Goal: Task Accomplishment & Management: Manage account settings

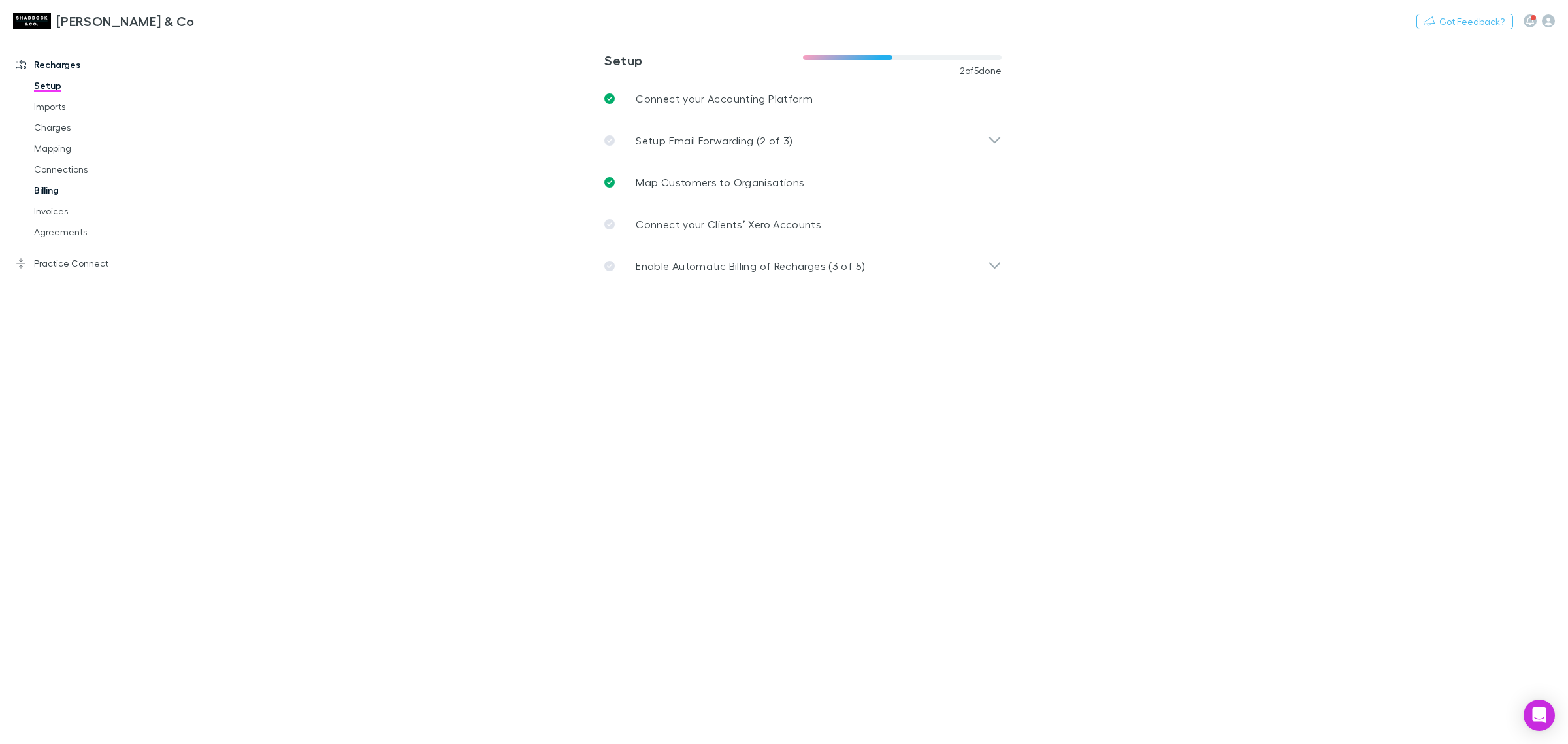
click at [116, 188] on link "Billing" at bounding box center [102, 190] width 163 height 21
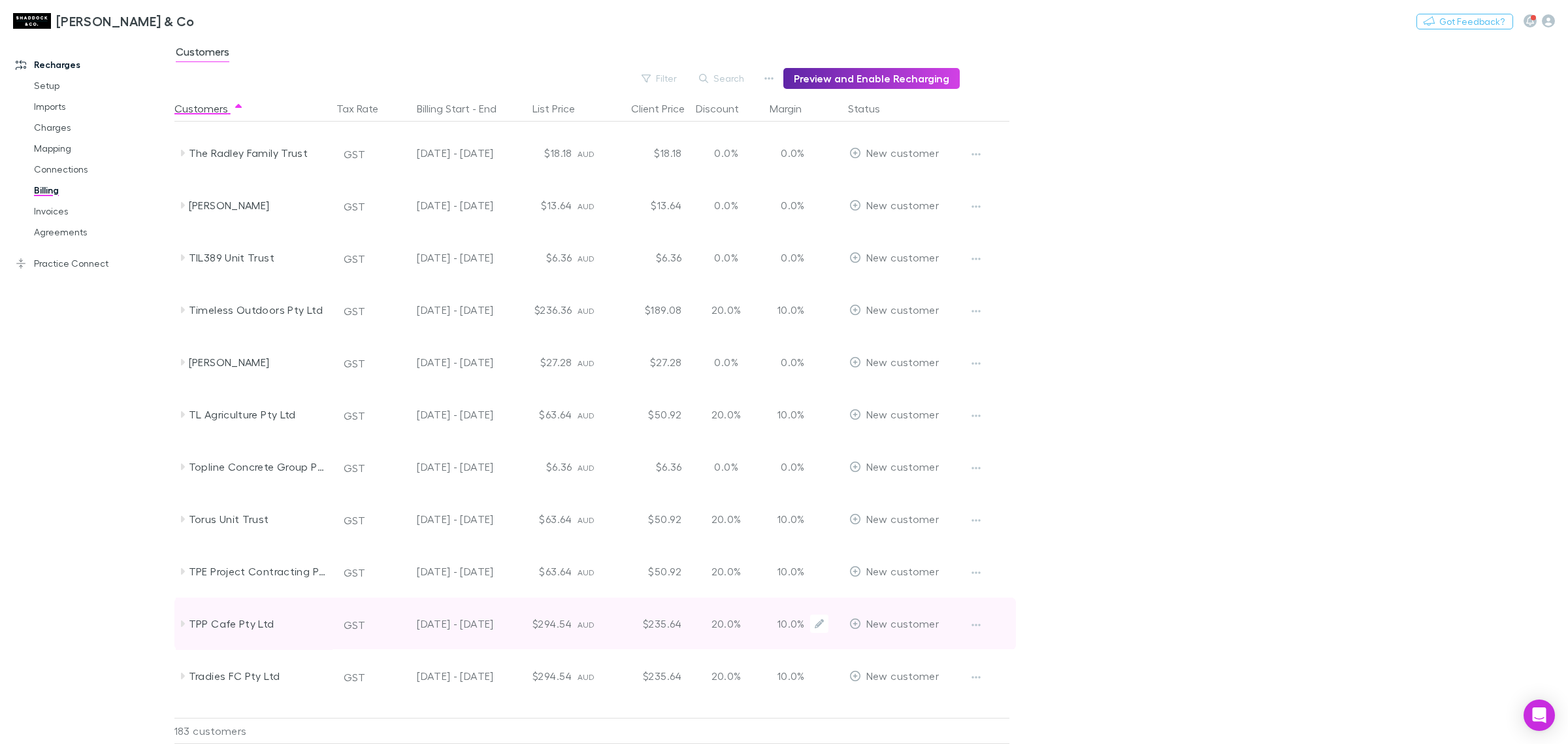
scroll to position [8645, 0]
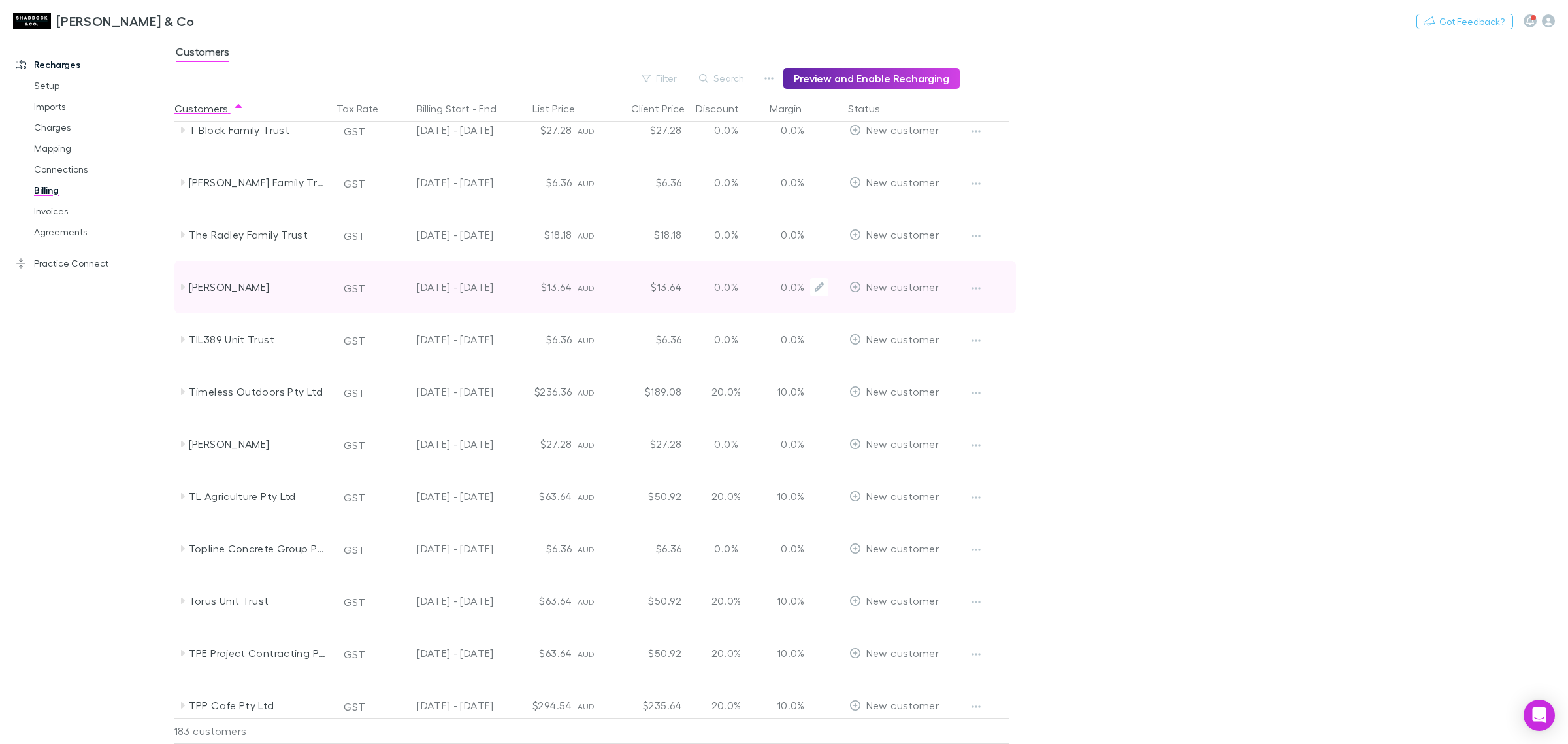
click at [253, 293] on div "[PERSON_NAME]" at bounding box center [258, 287] width 138 height 53
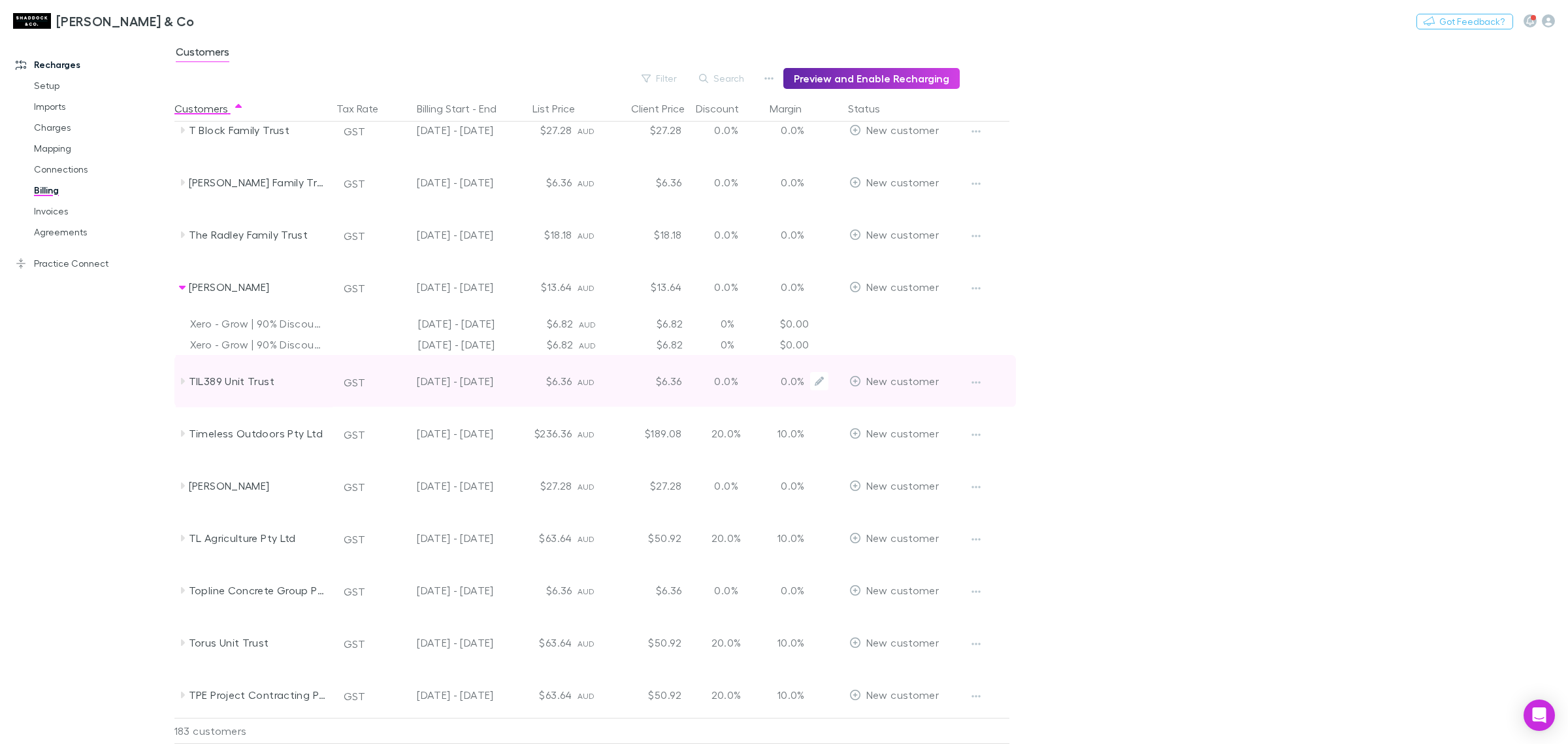
click at [253, 384] on div "TIL389 Unit Trust" at bounding box center [258, 381] width 138 height 53
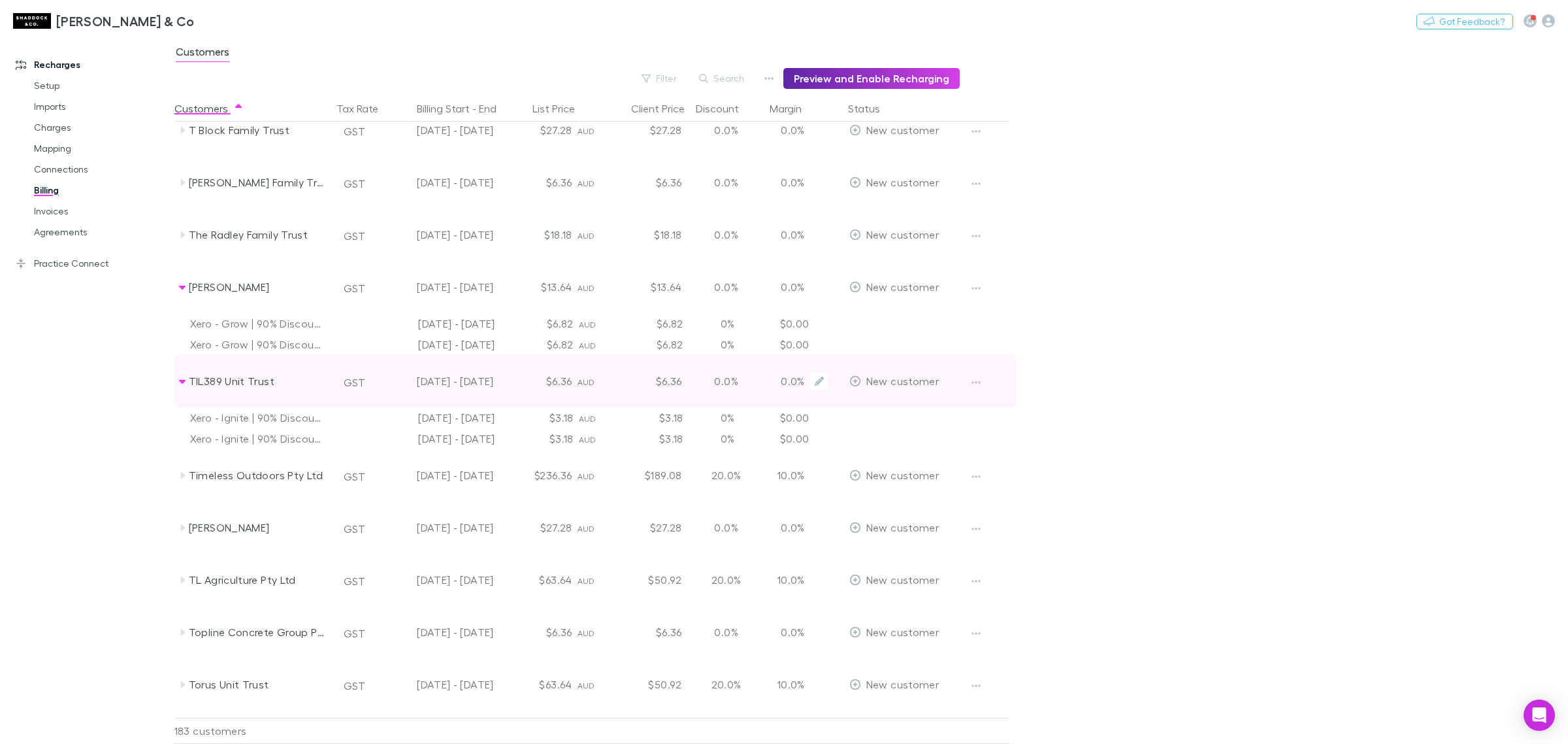
click at [253, 384] on div "TIL389 Unit Trust" at bounding box center [258, 381] width 138 height 53
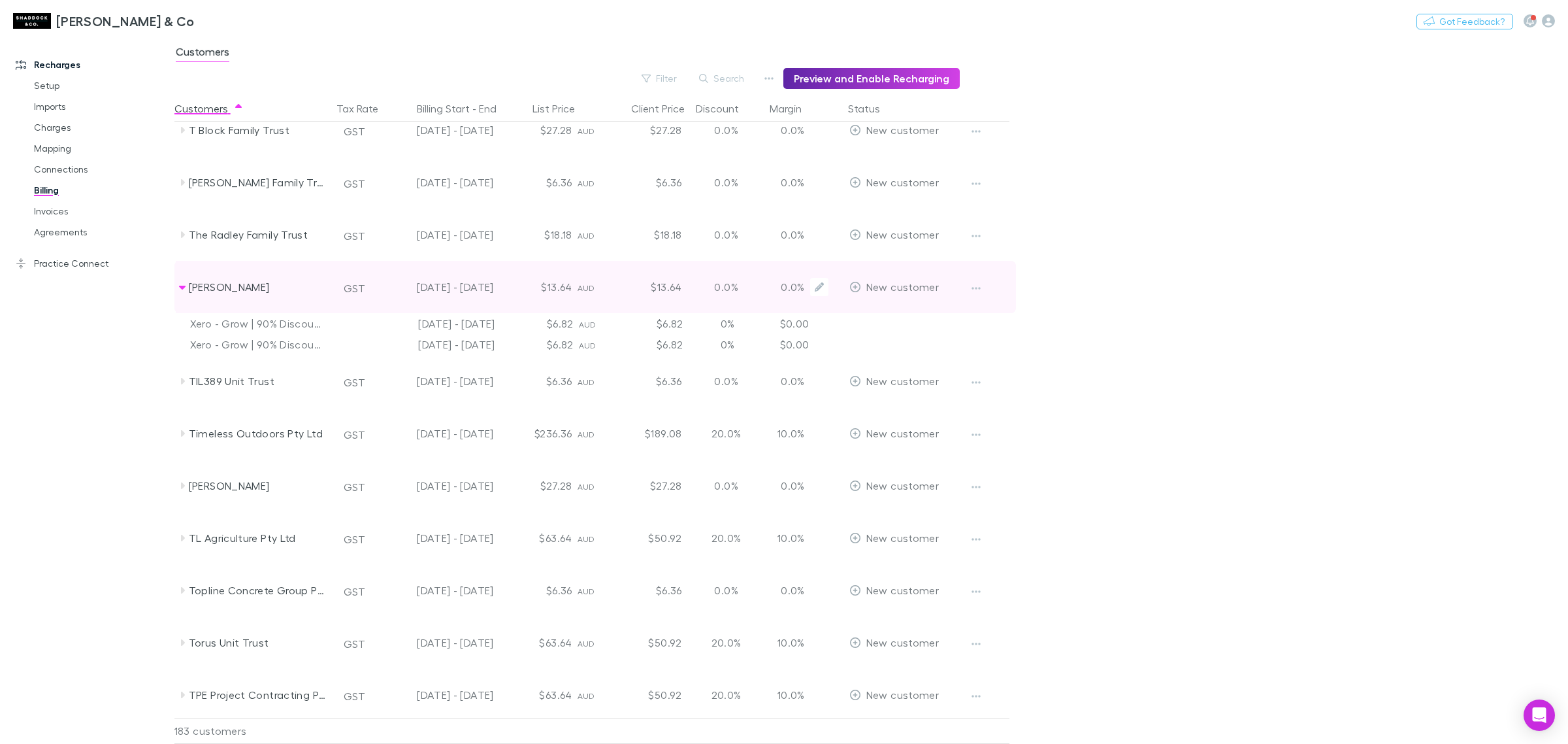
click at [257, 295] on div "[PERSON_NAME]" at bounding box center [258, 287] width 138 height 53
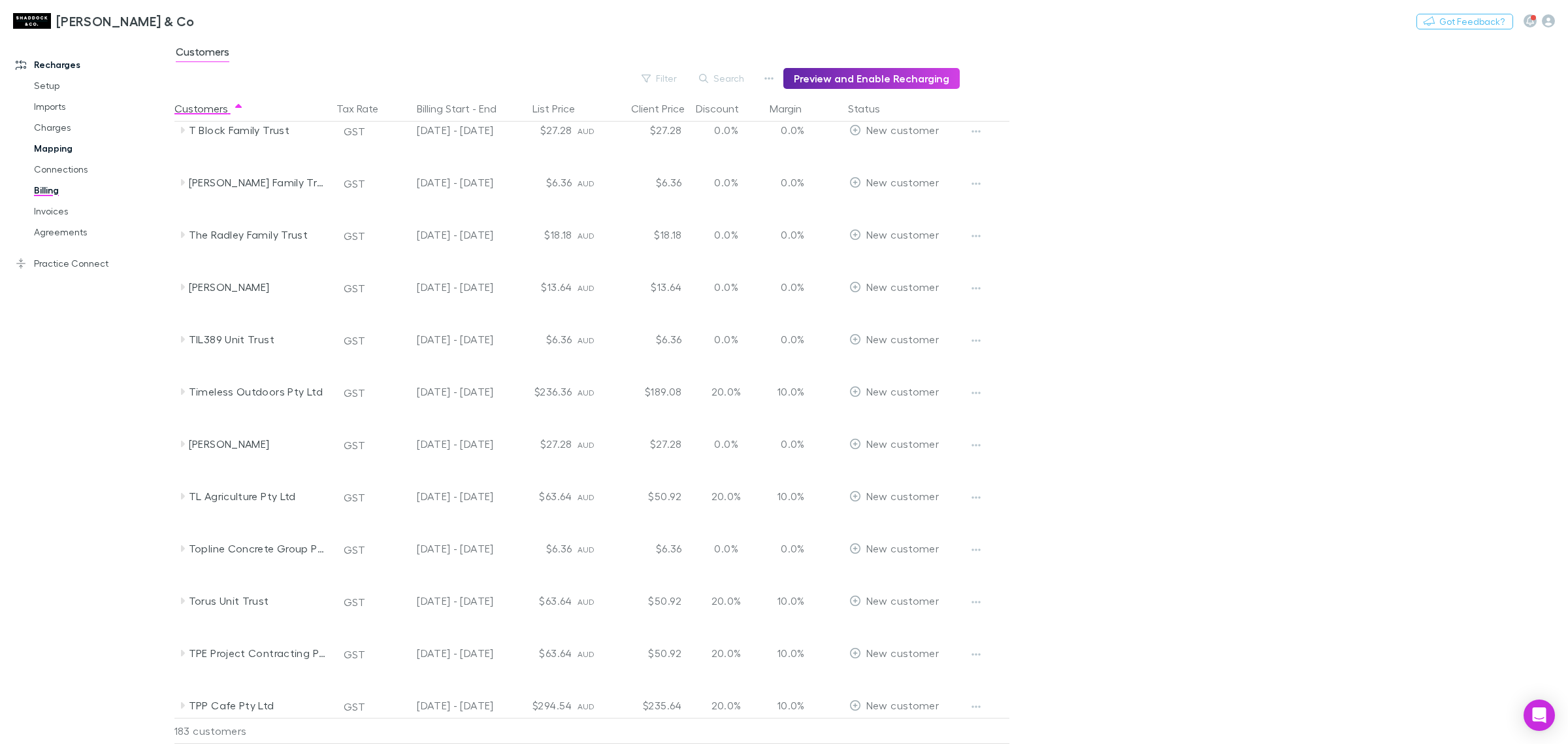
click at [85, 149] on link "Mapping" at bounding box center [102, 149] width 163 height 21
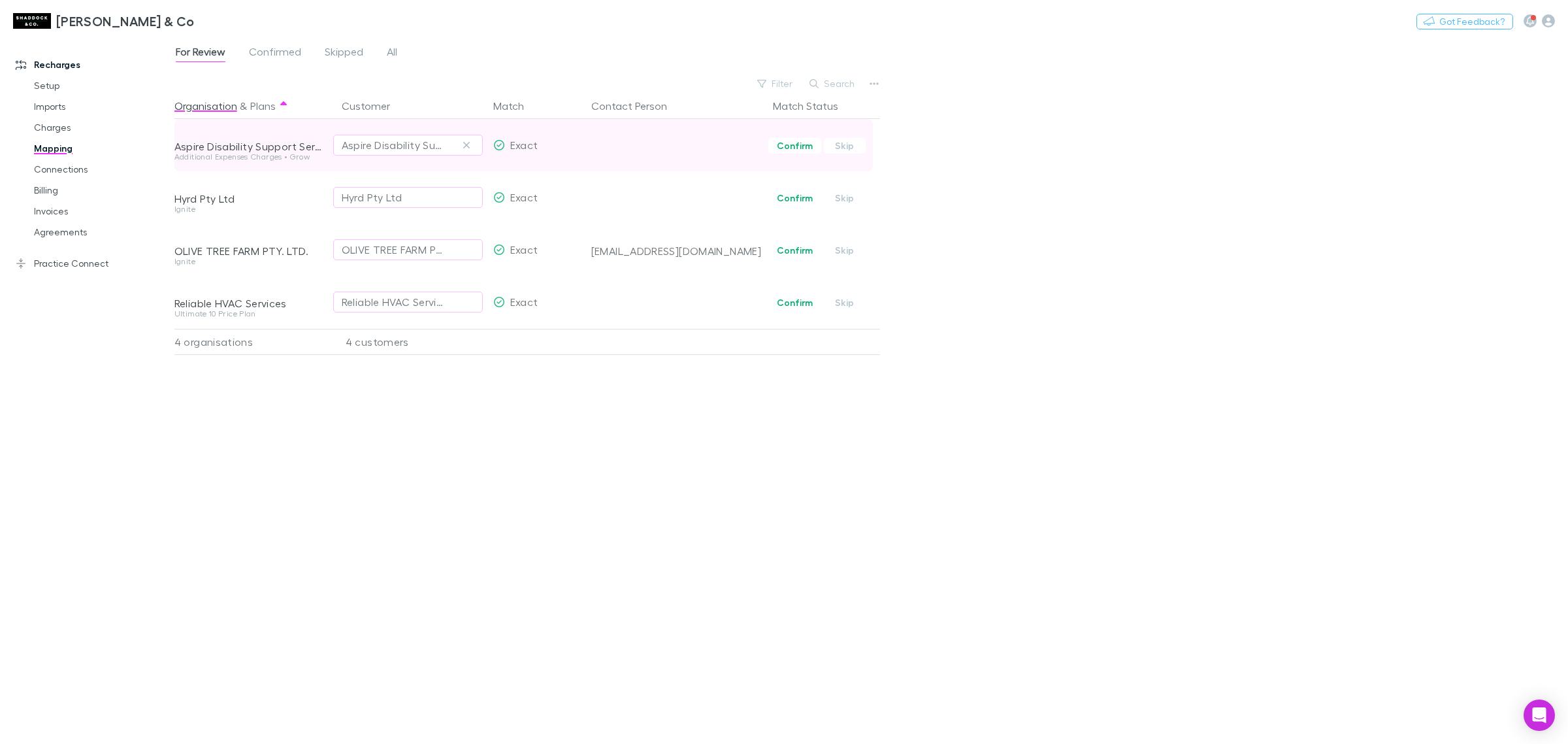
click at [612, 148] on div at bounding box center [677, 135] width 171 height 34
click at [792, 151] on button "Confirm" at bounding box center [795, 146] width 53 height 16
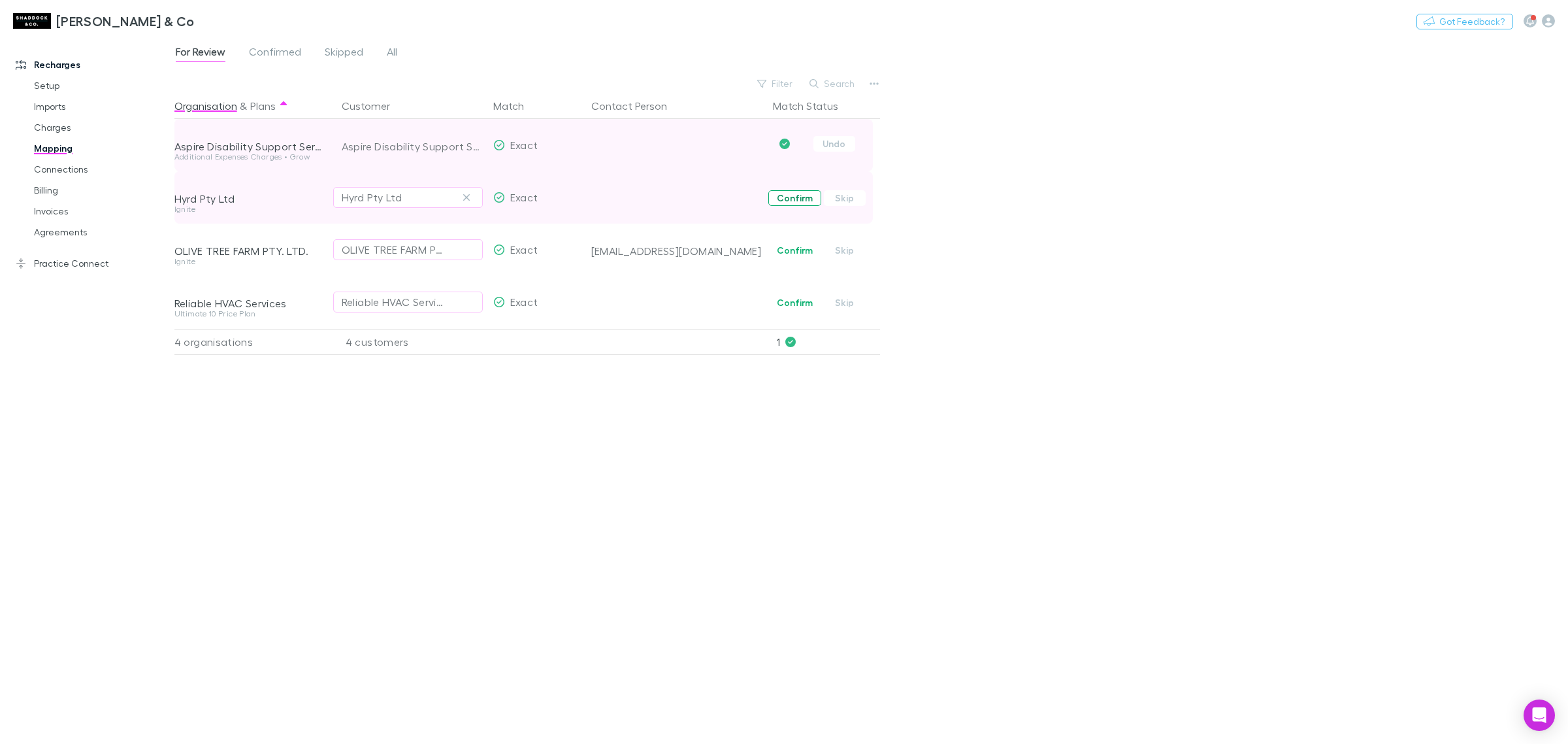
click at [800, 199] on button "Confirm" at bounding box center [795, 198] width 53 height 16
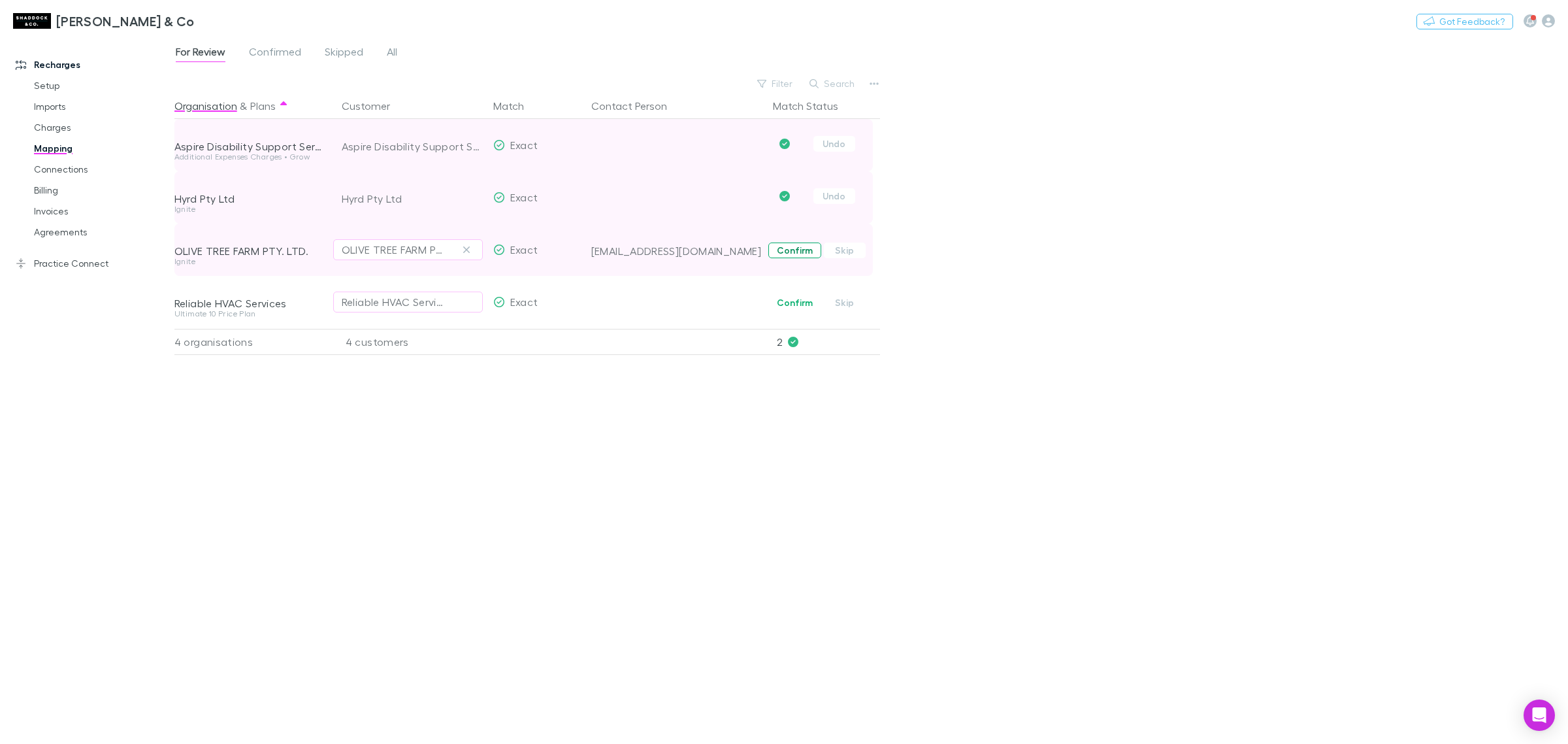
click at [802, 250] on button "Confirm" at bounding box center [795, 250] width 53 height 16
drag, startPoint x: 237, startPoint y: 309, endPoint x: 240, endPoint y: 315, distance: 6.7
click at [240, 315] on div "Reliable HVAC Services Ultimate 10 Price Plan" at bounding box center [252, 302] width 157 height 53
click at [272, 306] on div "Reliable HVAC Services" at bounding box center [250, 303] width 152 height 13
click at [221, 312] on div "Ultimate 10 Price Plan" at bounding box center [250, 313] width 152 height 8
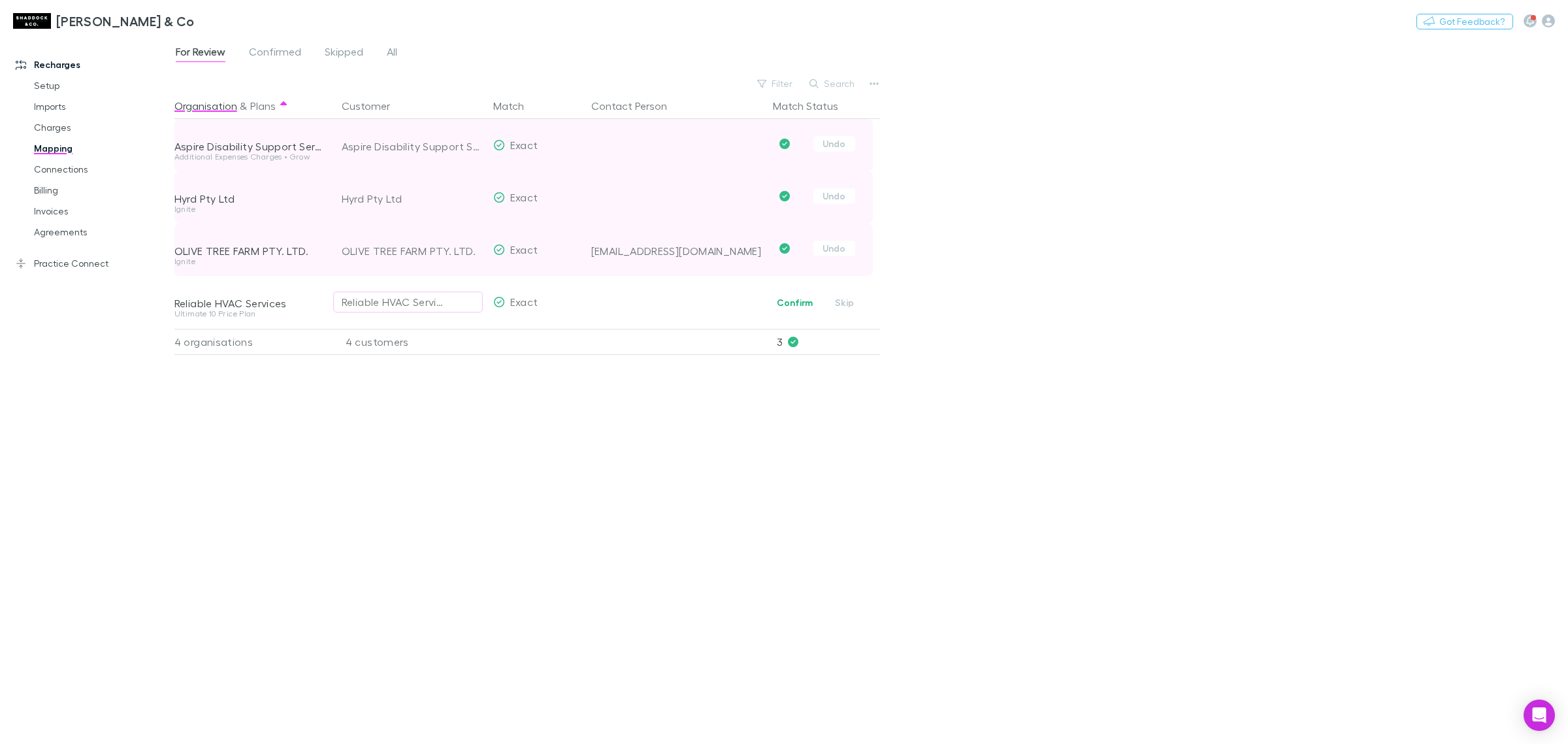
click at [501, 528] on div "Organisation & Plans Customer Match Contact Person Match Status Aspire Disabili…" at bounding box center [529, 413] width 709 height 640
click at [57, 107] on link "Imports" at bounding box center [102, 107] width 163 height 21
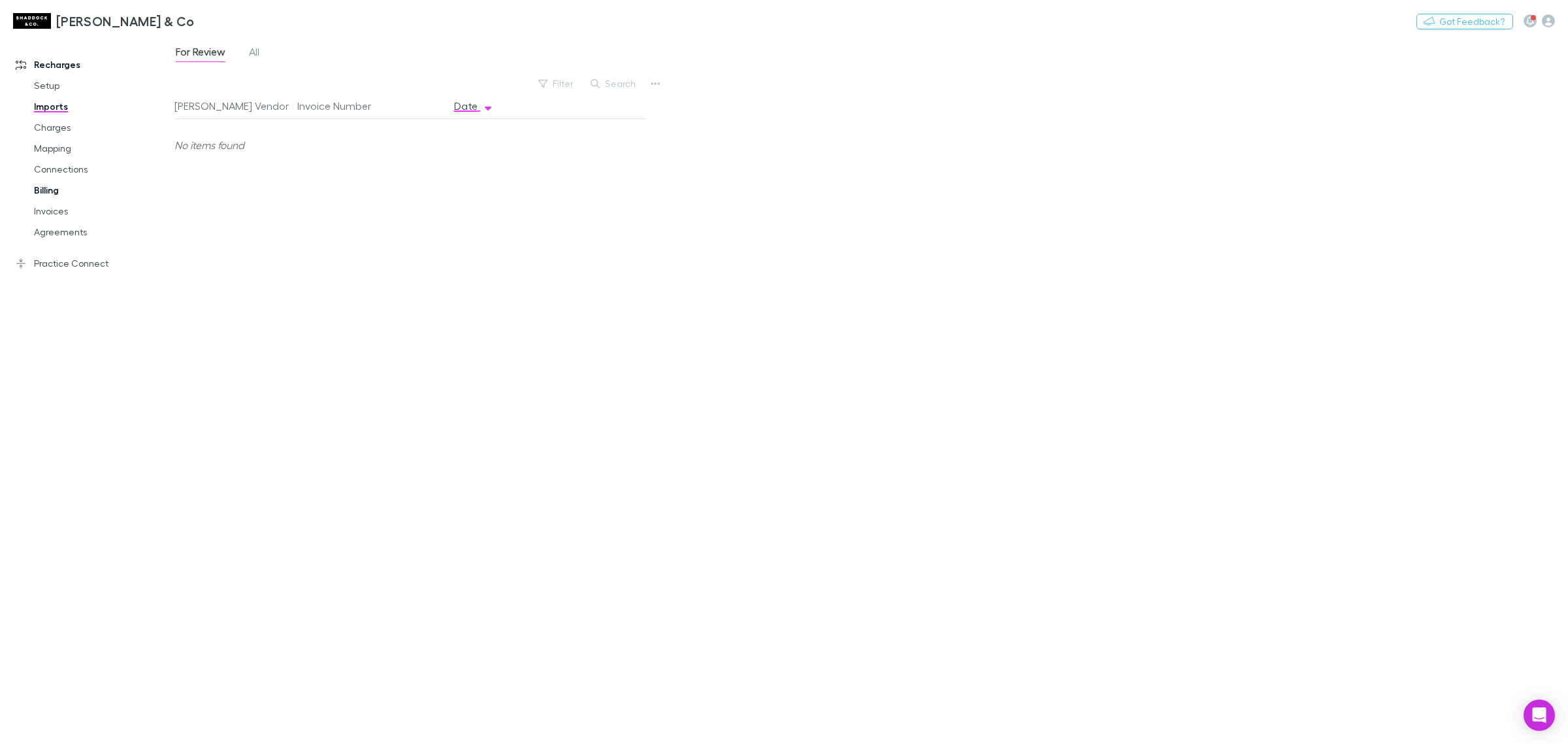
click at [61, 198] on link "Billing" at bounding box center [102, 190] width 163 height 21
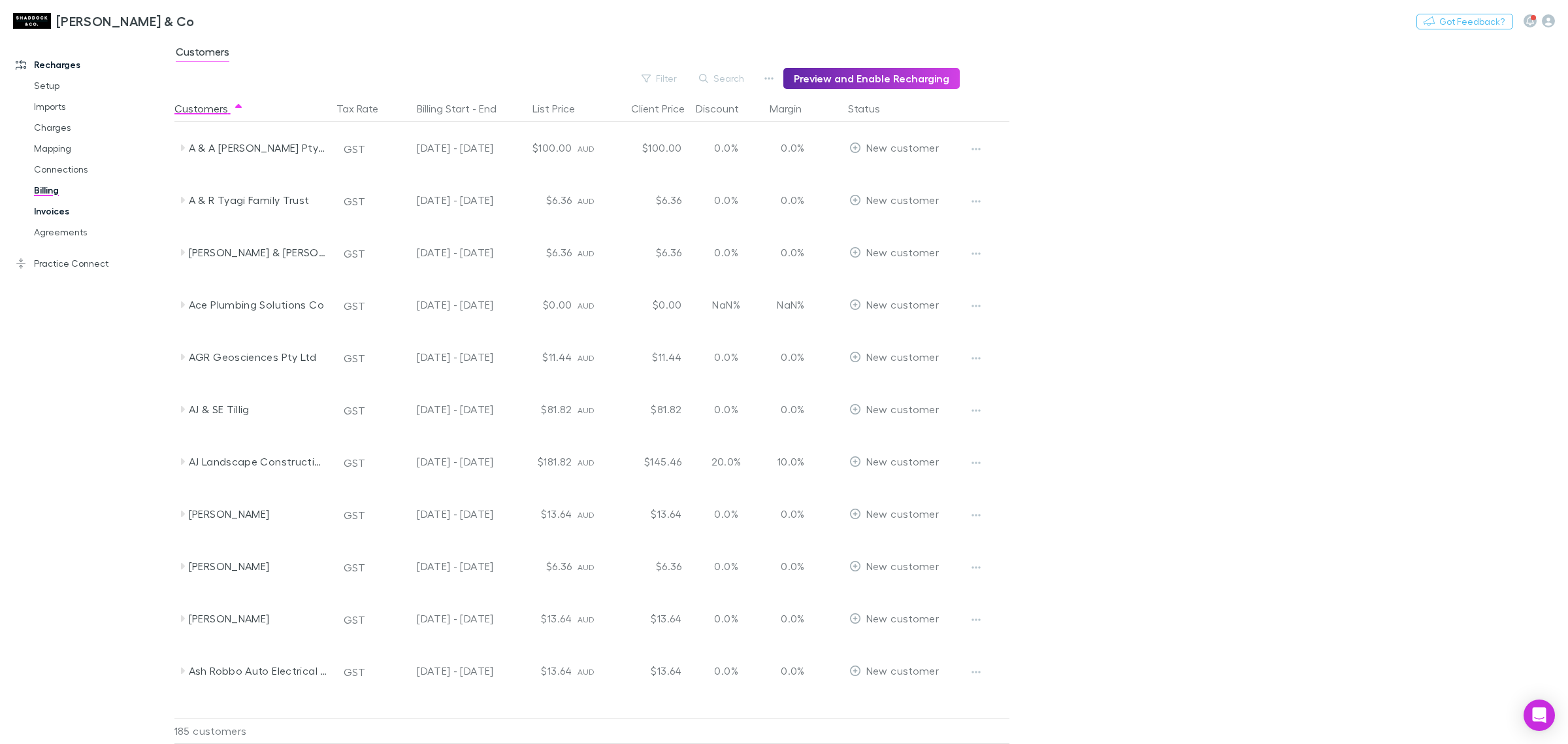
click at [65, 216] on link "Invoices" at bounding box center [102, 211] width 163 height 21
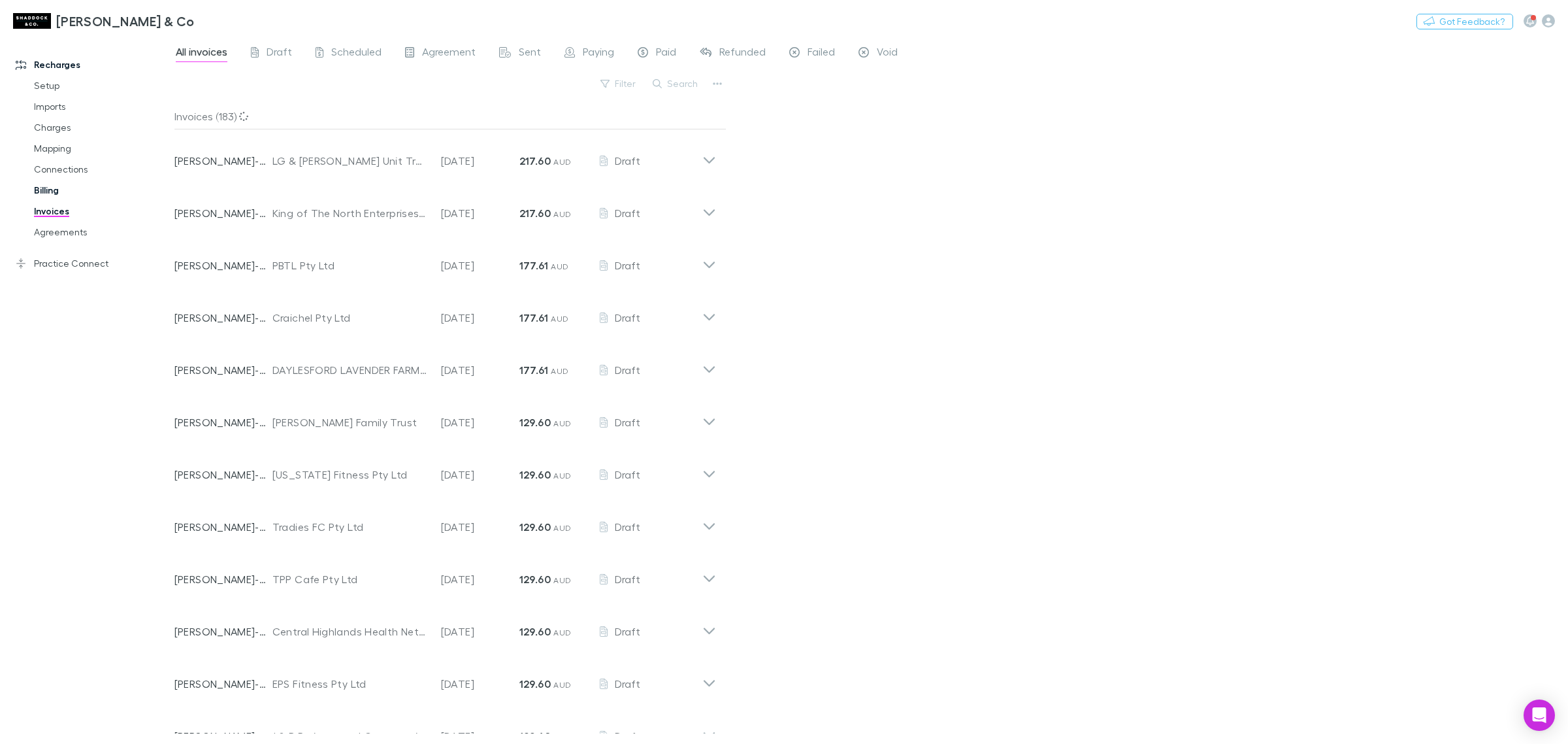
click at [49, 185] on link "Billing" at bounding box center [102, 190] width 163 height 21
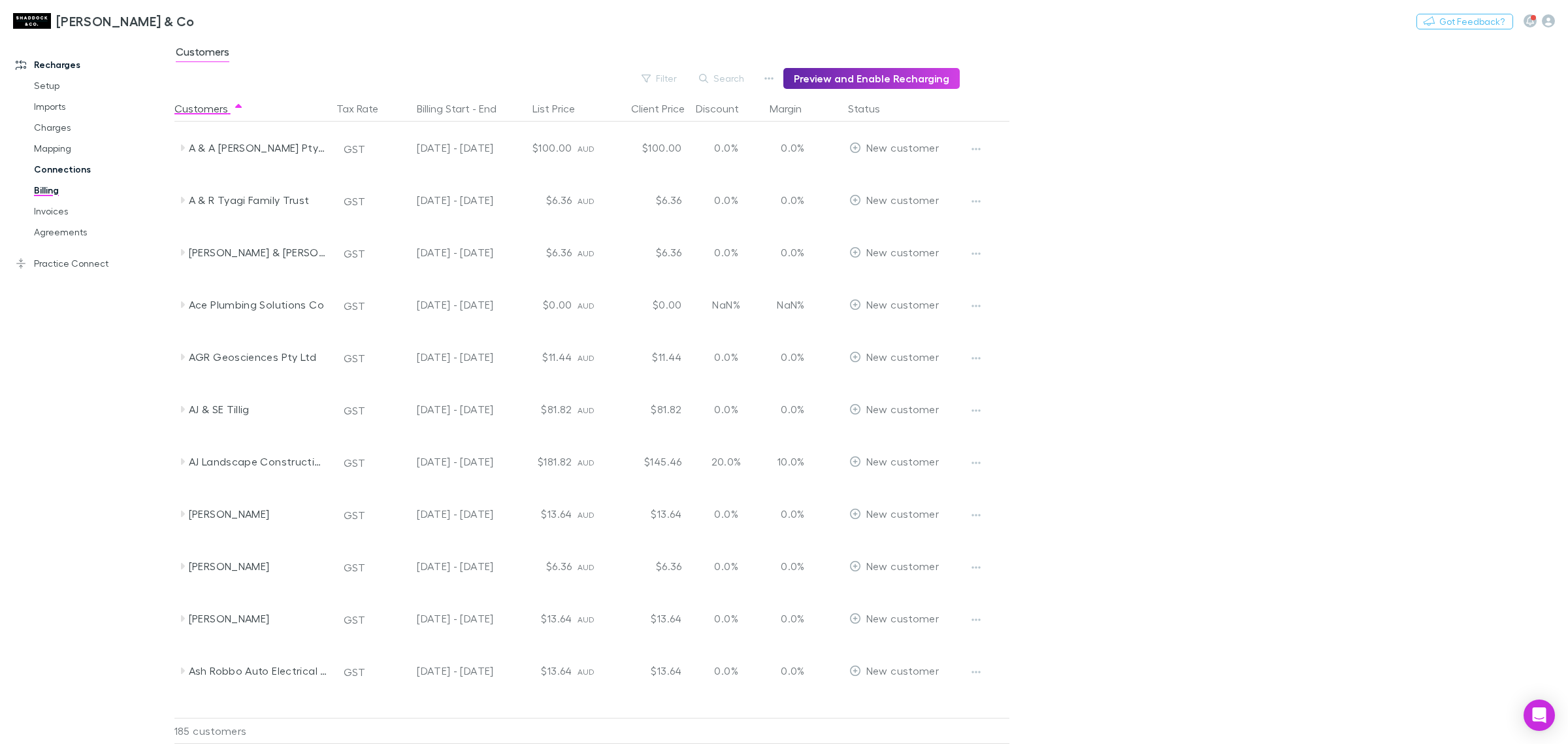
click at [56, 170] on link "Connections" at bounding box center [102, 169] width 163 height 21
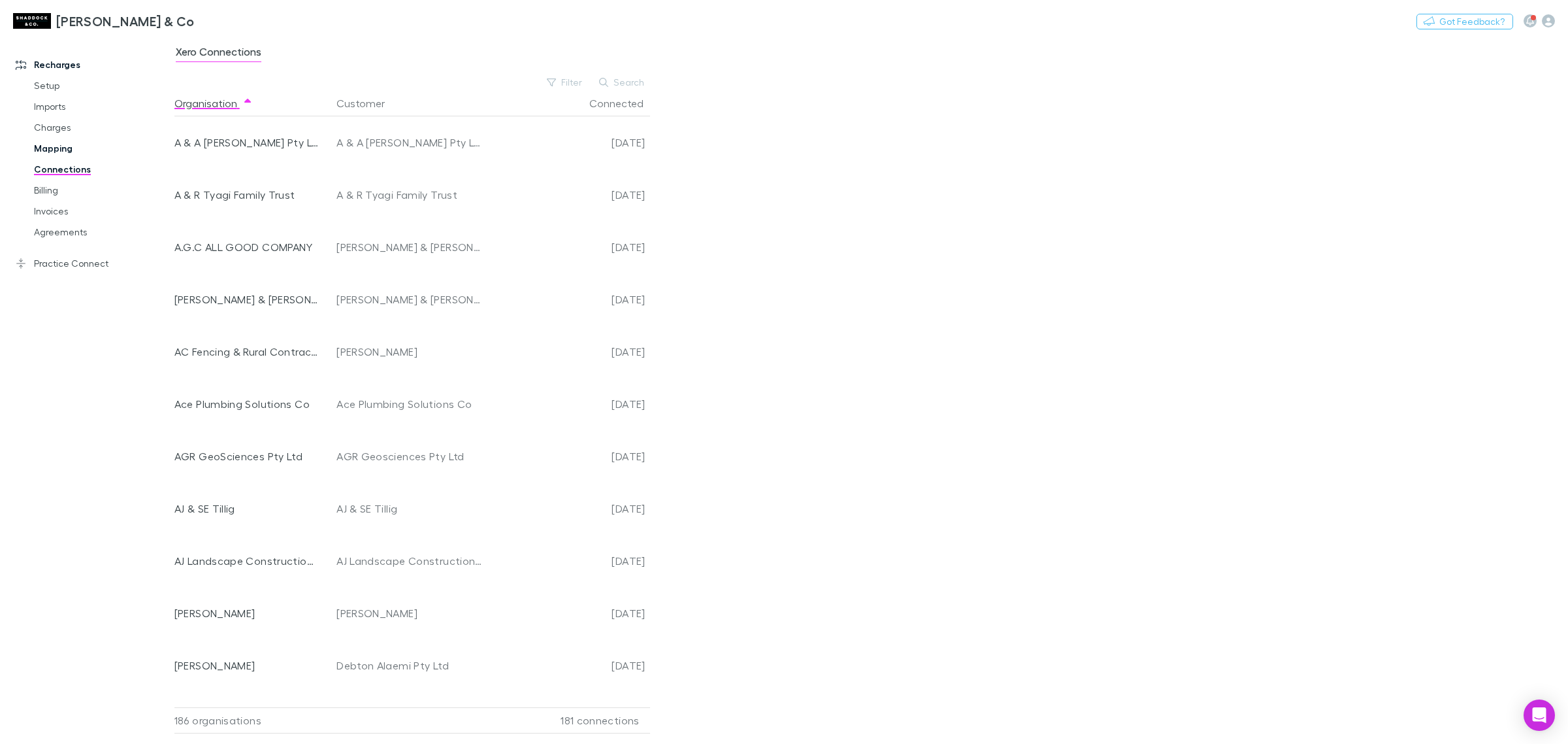
click at [68, 143] on link "Mapping" at bounding box center [102, 149] width 163 height 21
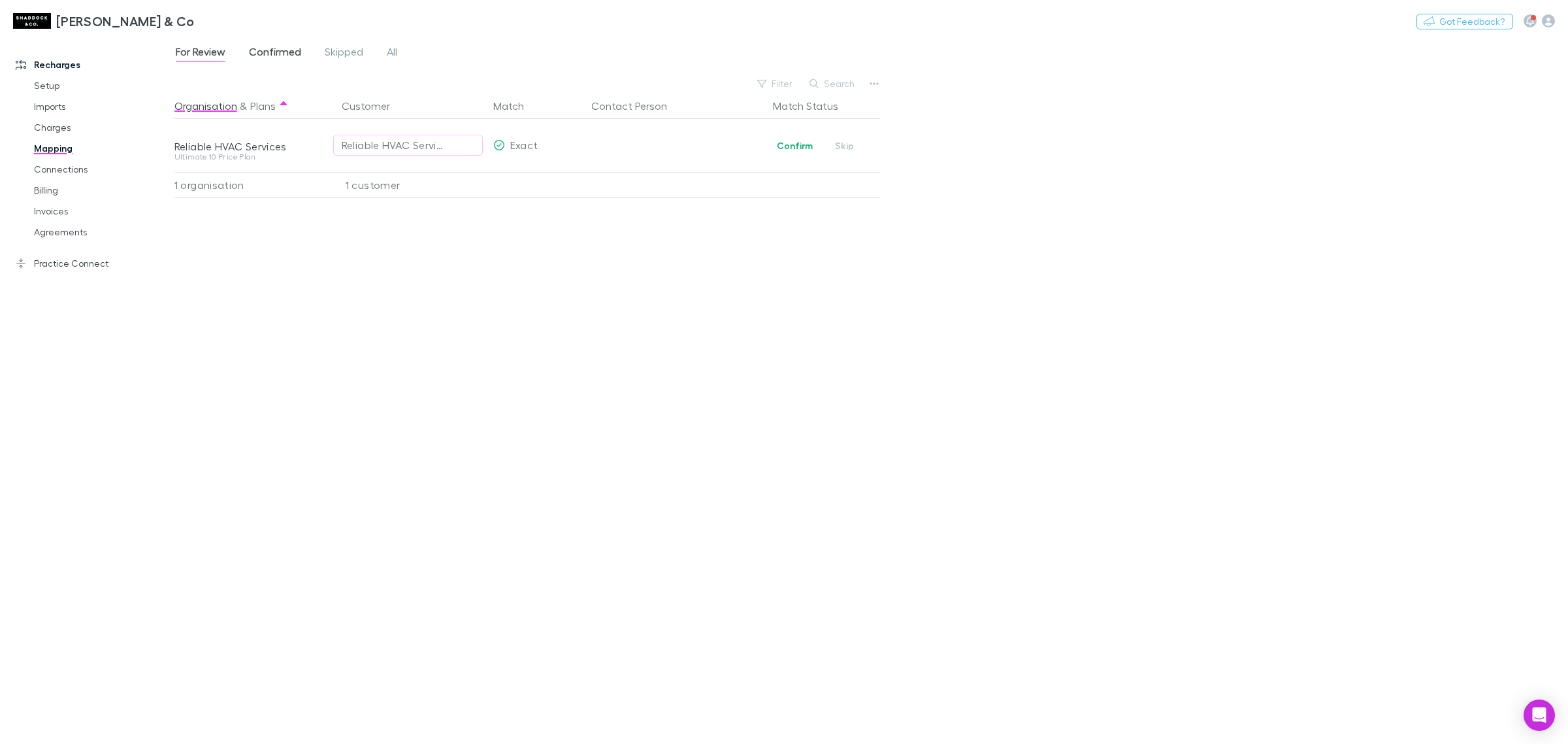
click at [279, 56] on span "Confirmed" at bounding box center [275, 53] width 53 height 17
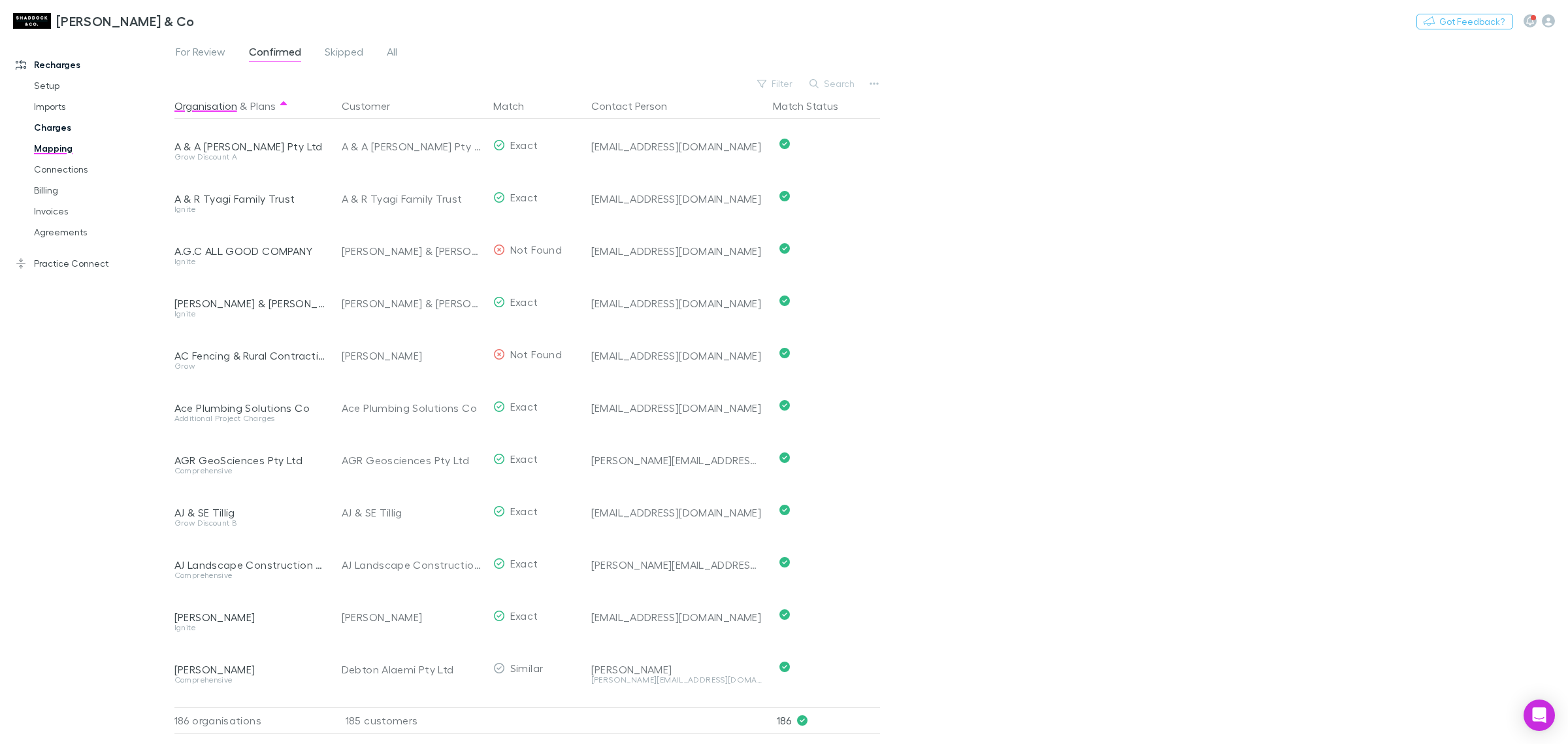
click at [60, 119] on link "Charges" at bounding box center [102, 128] width 163 height 21
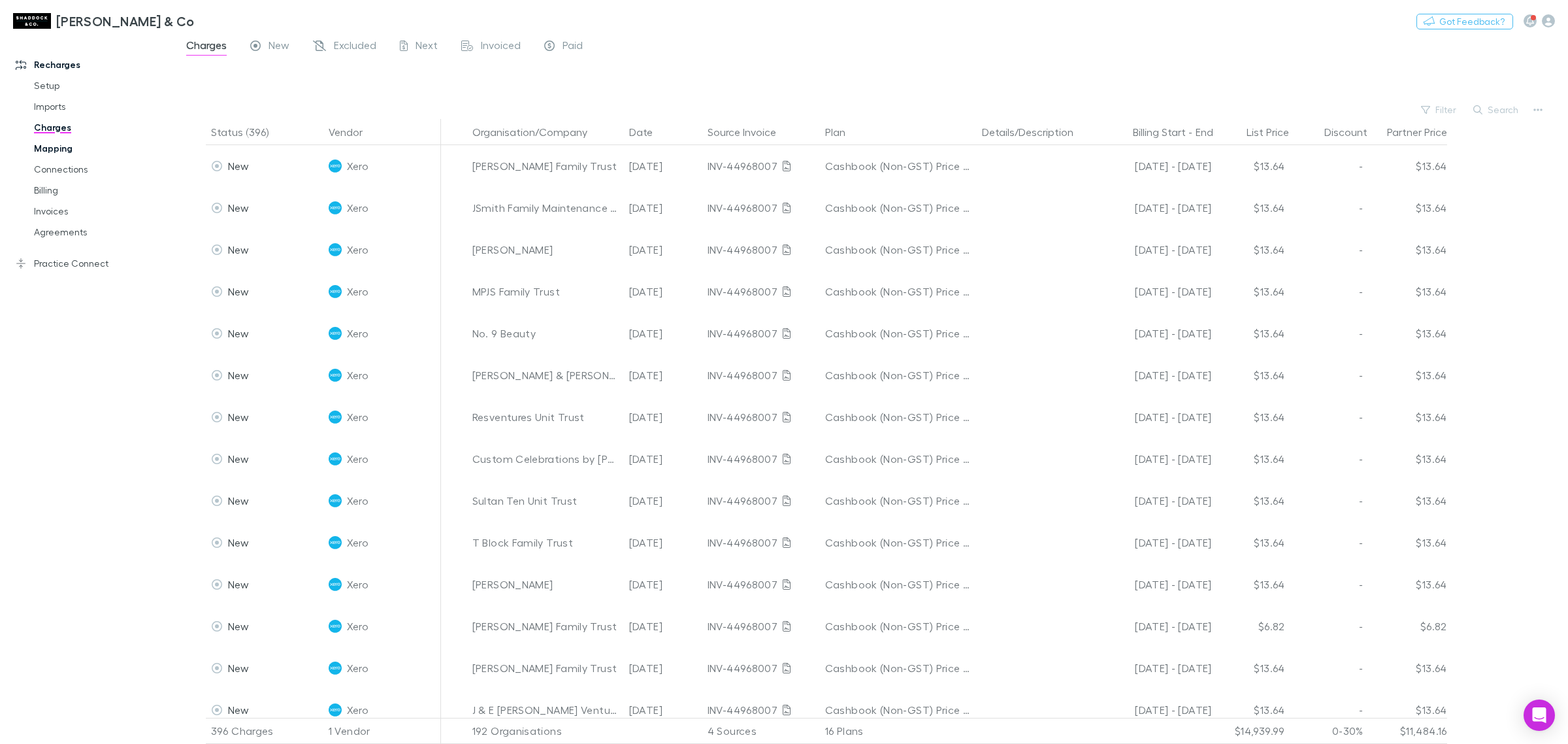
click at [66, 150] on link "Mapping" at bounding box center [102, 149] width 163 height 21
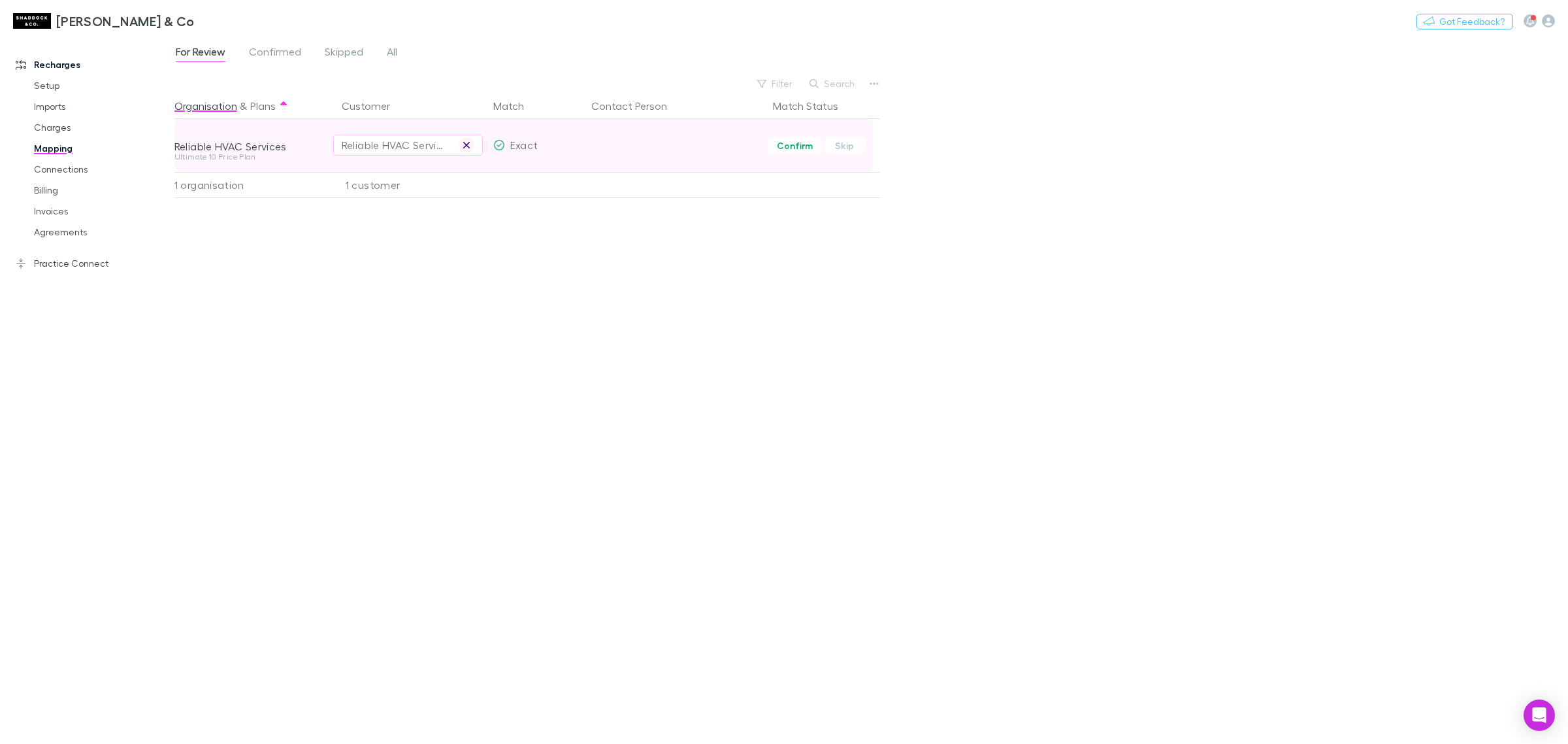
click at [459, 148] on button "button" at bounding box center [467, 145] width 16 height 16
click at [373, 150] on div "Select a customer" at bounding box center [408, 145] width 133 height 16
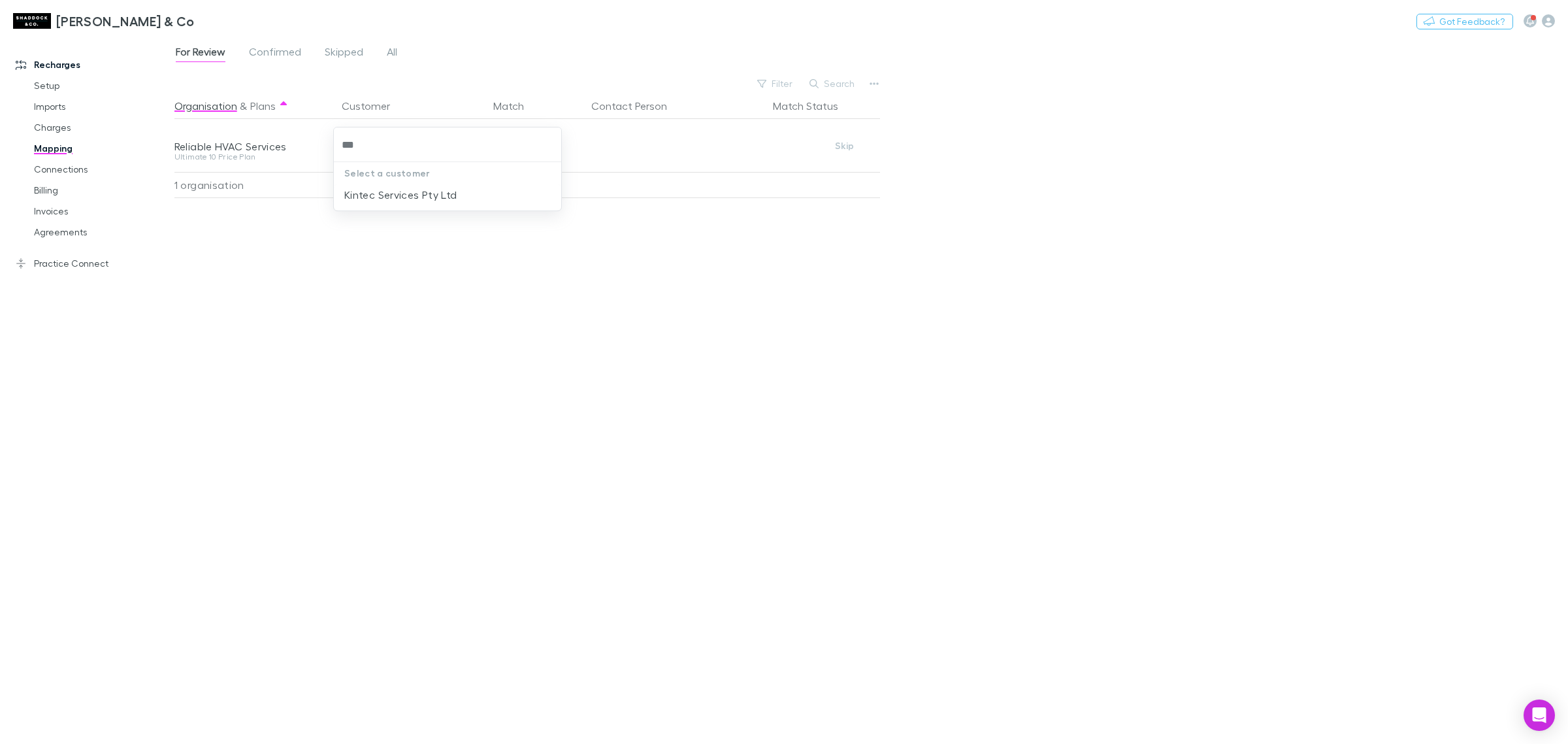
type input "****"
click at [390, 196] on li "Kintec Services Pty Ltd" at bounding box center [447, 195] width 228 height 21
click at [613, 305] on div "Organisation & Plans Customer Match Contact Person Match Status Reliable HVAC S…" at bounding box center [529, 413] width 709 height 640
click at [268, 53] on span "Confirmed" at bounding box center [275, 53] width 53 height 17
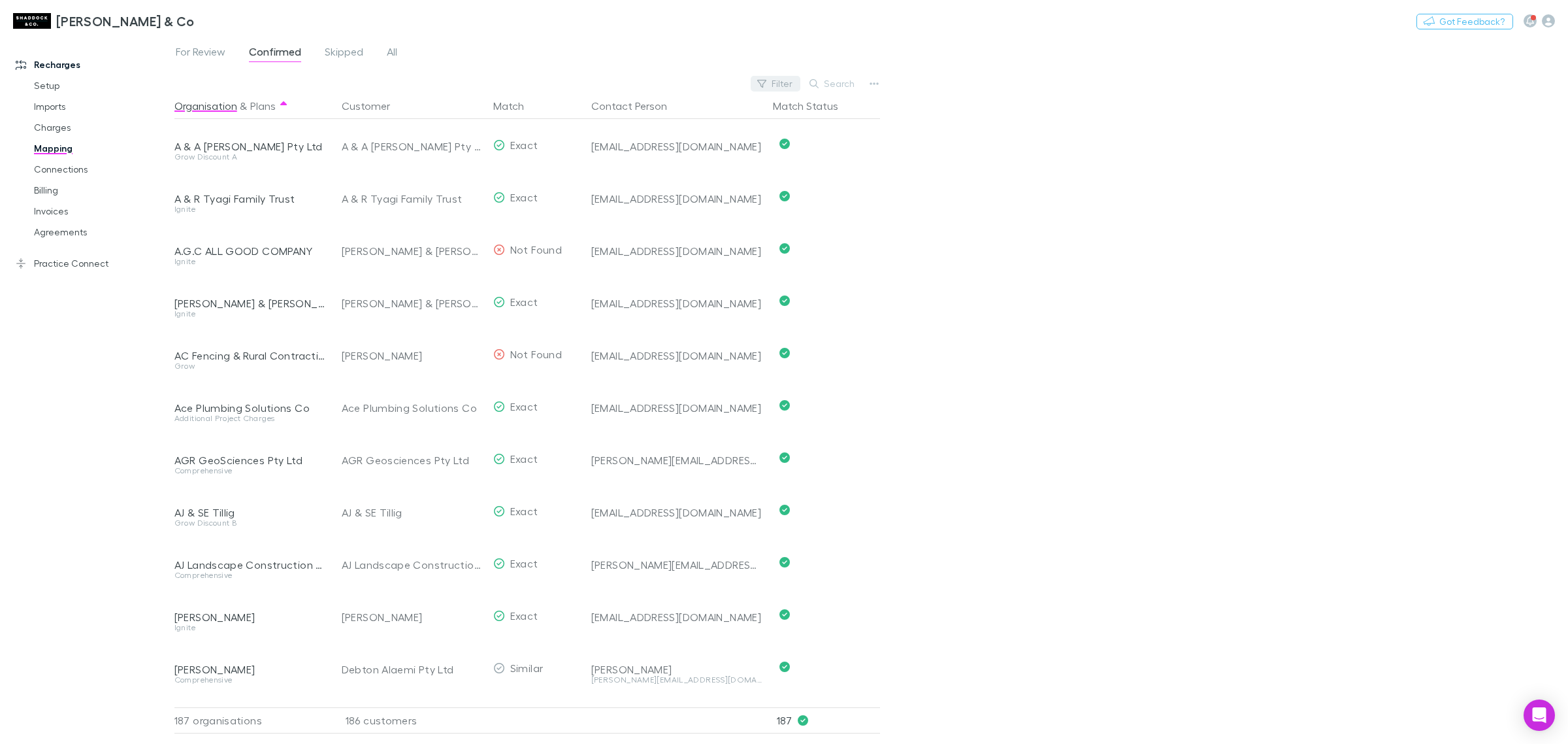
click at [766, 85] on icon "button" at bounding box center [762, 83] width 9 height 9
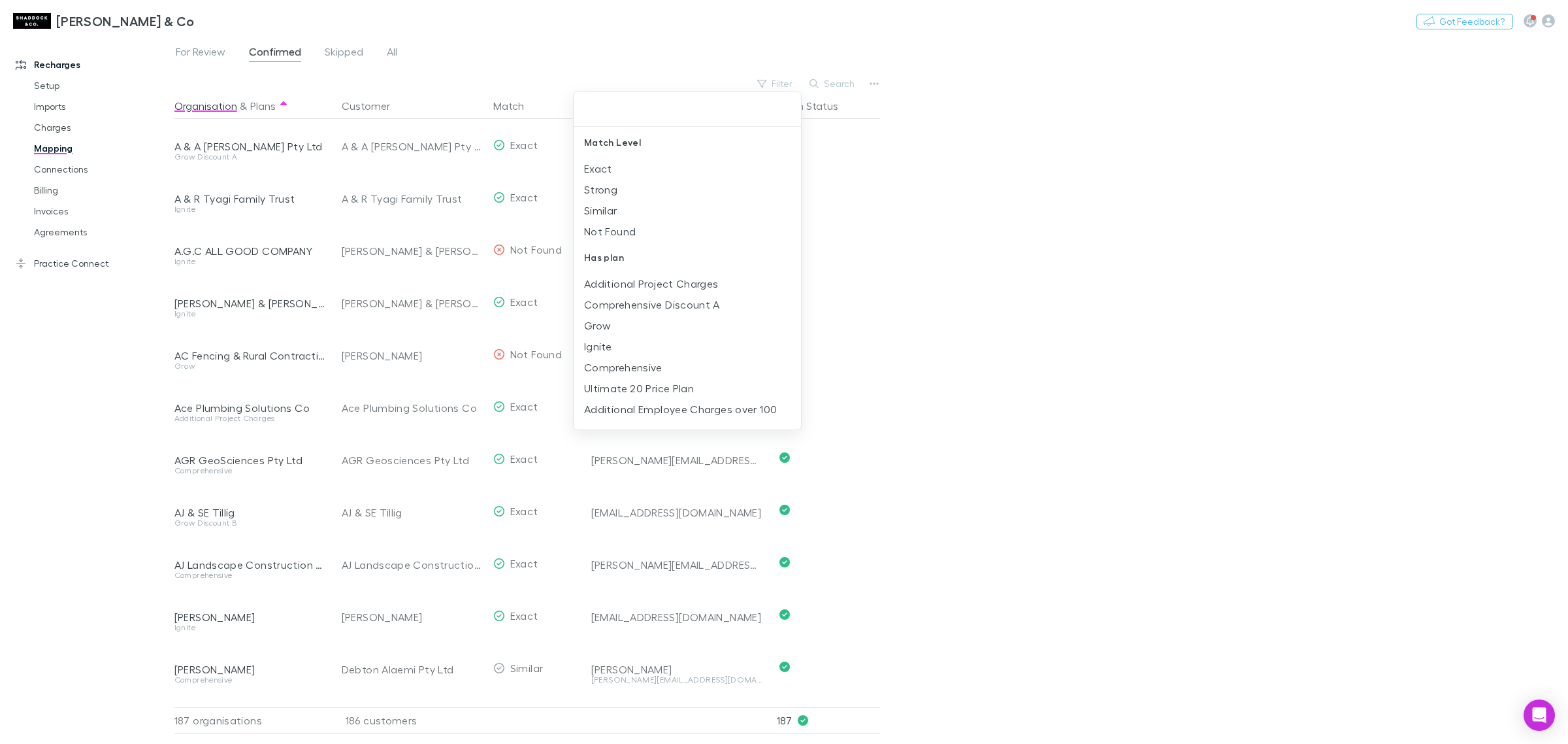
click at [1088, 133] on div at bounding box center [784, 372] width 1568 height 744
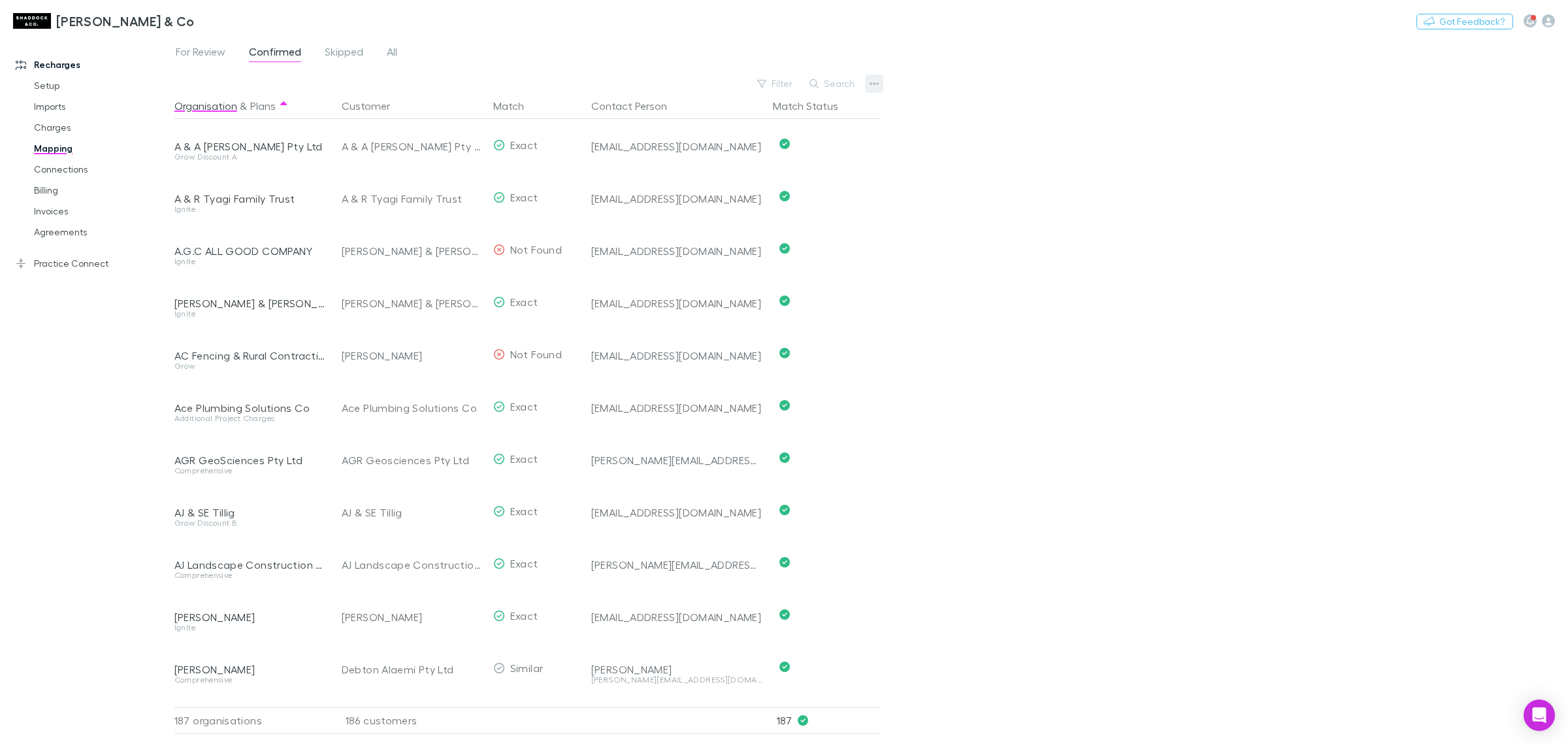
click at [882, 87] on button "button" at bounding box center [875, 83] width 18 height 18
click at [837, 178] on p "Customers with address" at bounding box center [793, 173] width 159 height 16
click at [95, 367] on div "Recharges Setup Imports Charges Mapping Connections Billing Invoices Agreements…" at bounding box center [93, 389] width 187 height 694
click at [90, 197] on link "Billing" at bounding box center [102, 190] width 163 height 21
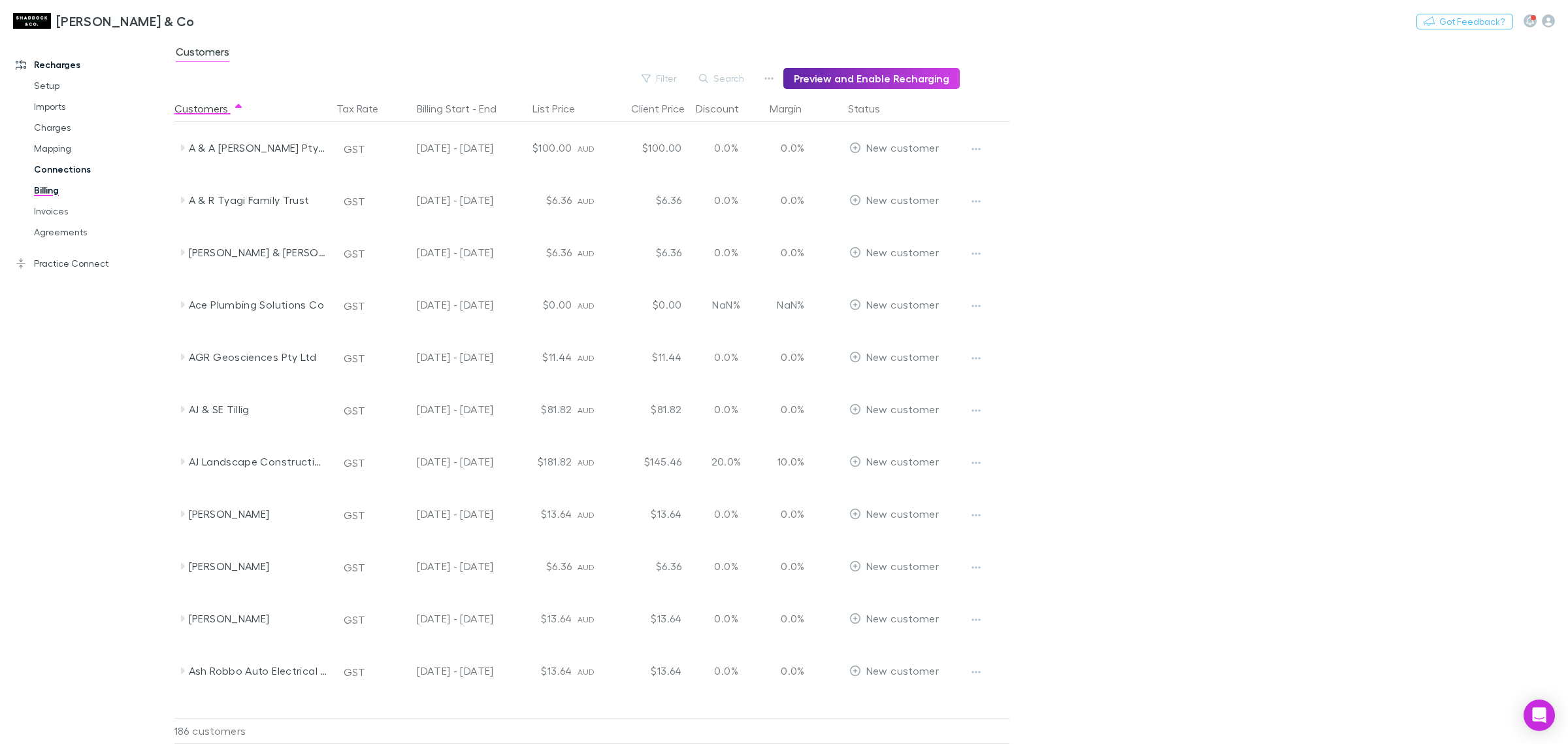
click at [77, 168] on link "Connections" at bounding box center [102, 169] width 163 height 21
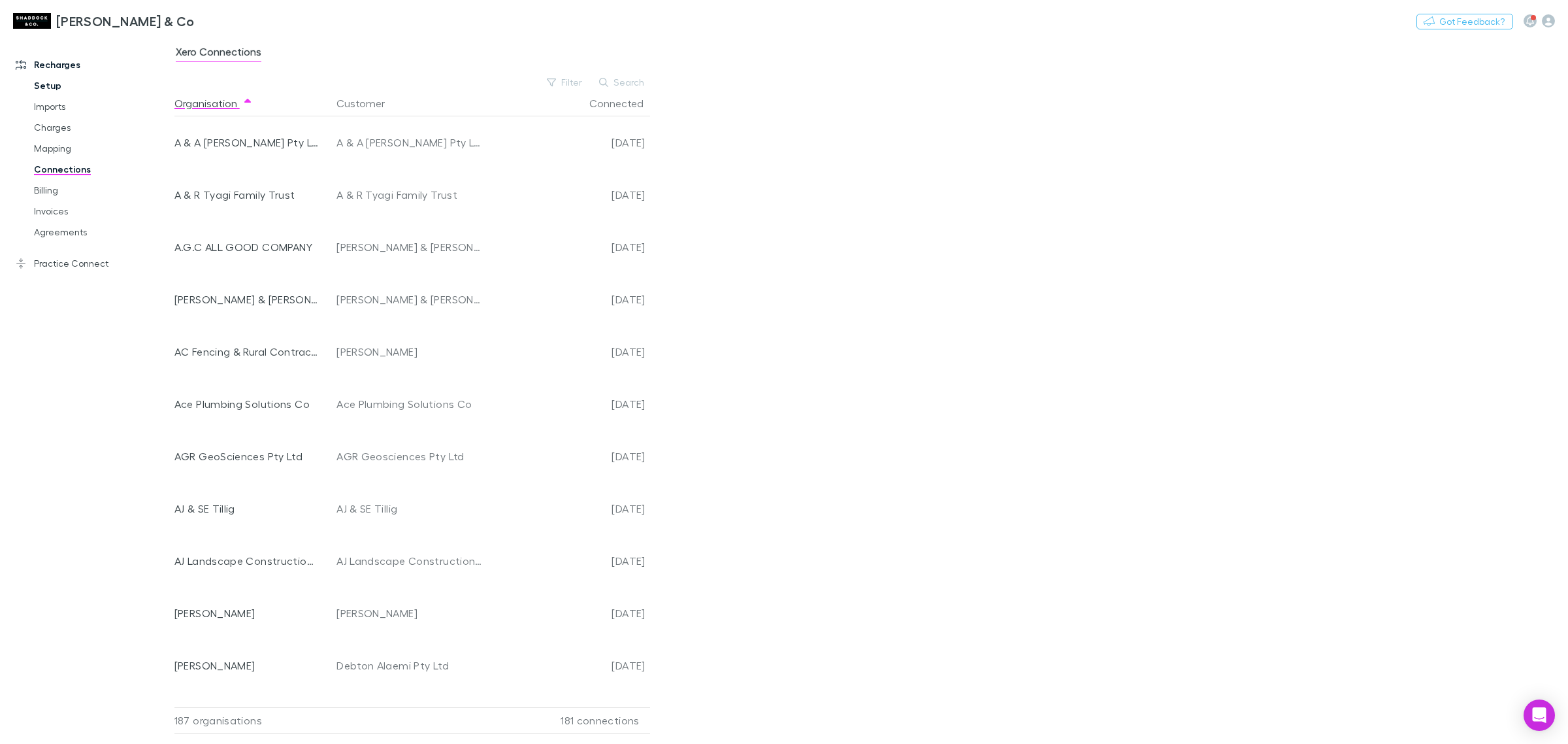
click at [41, 86] on link "Setup" at bounding box center [102, 86] width 163 height 21
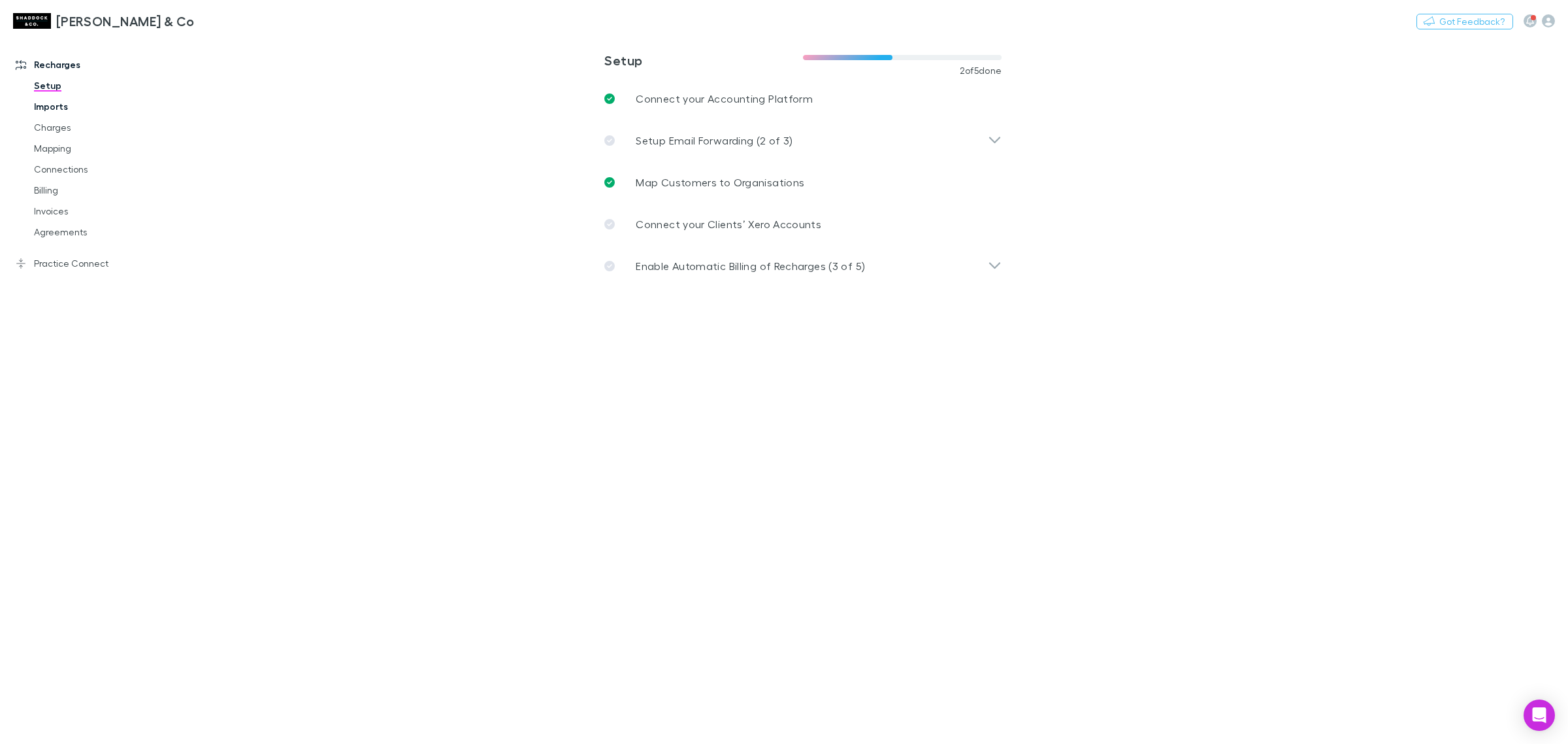
click at [53, 100] on link "Imports" at bounding box center [102, 107] width 163 height 21
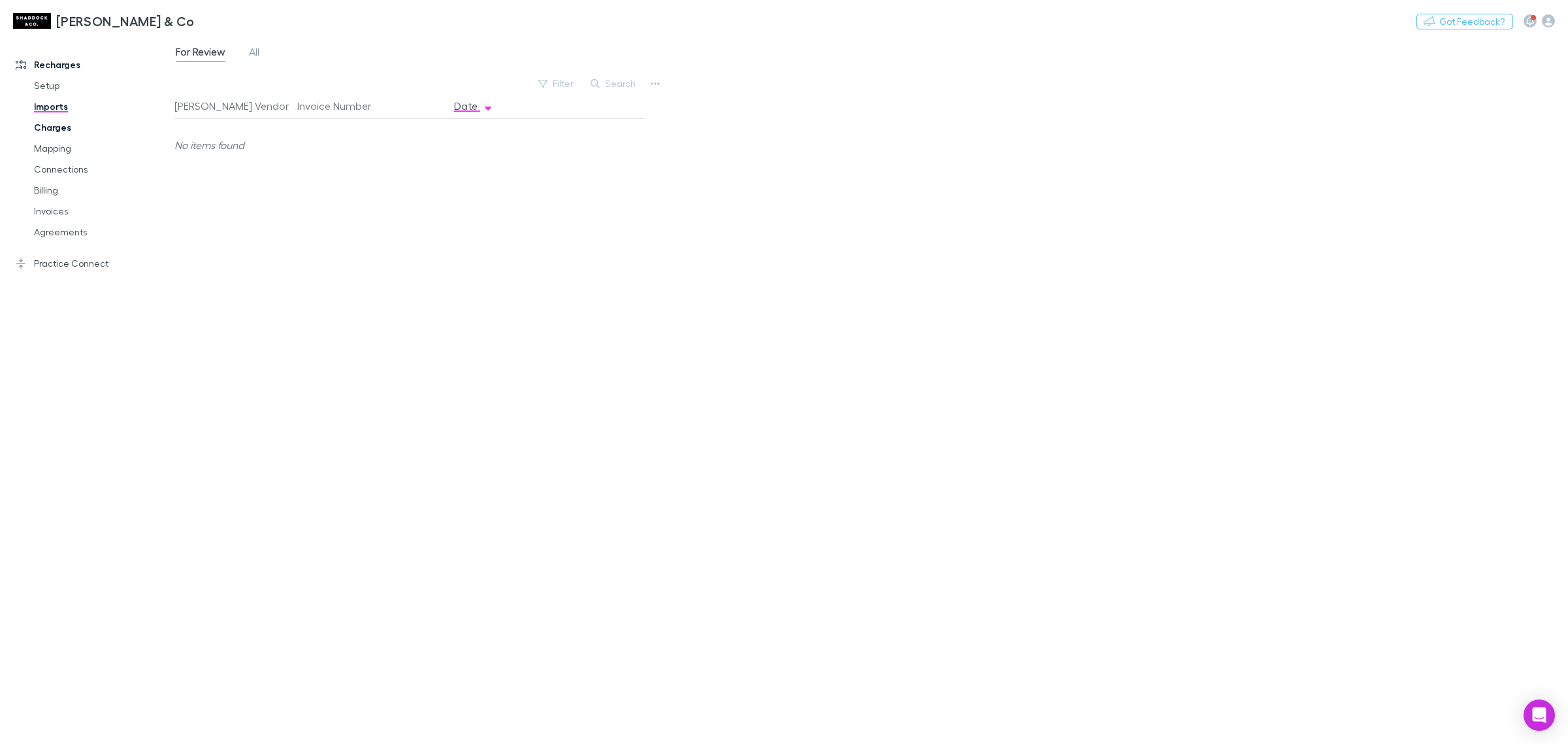
click at [59, 126] on link "Charges" at bounding box center [102, 128] width 163 height 21
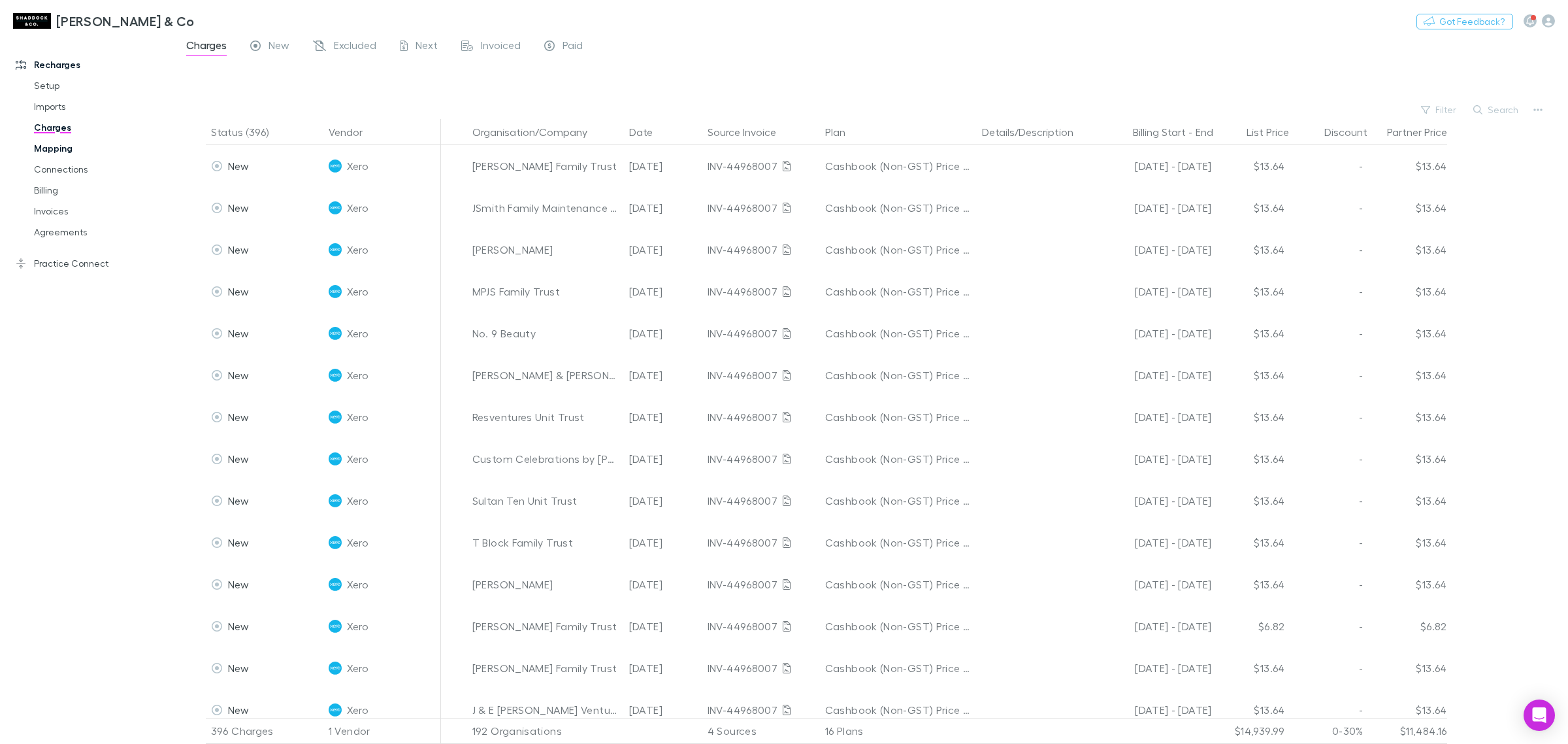
click at [62, 154] on link "Mapping" at bounding box center [102, 149] width 163 height 21
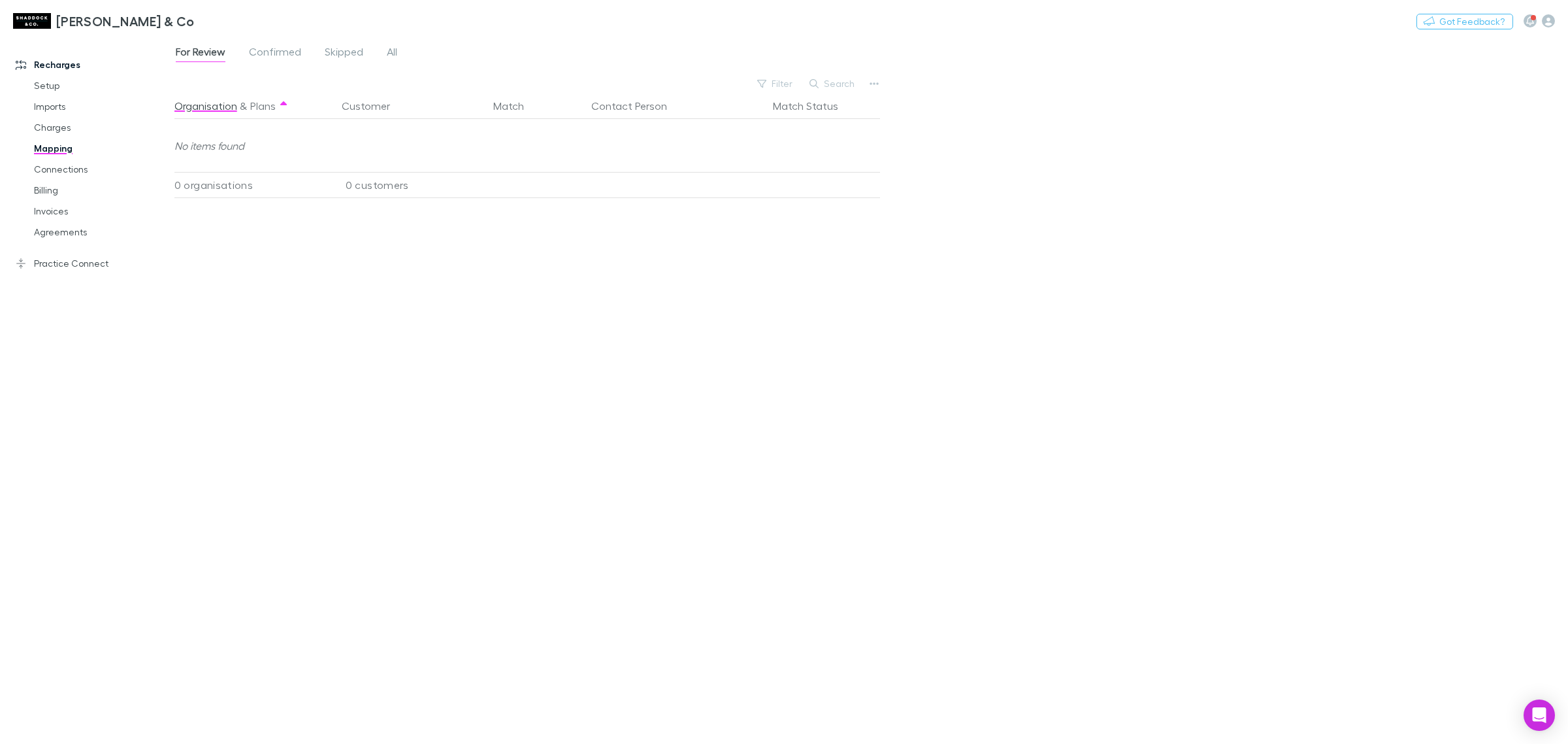
click at [350, 207] on div "Organisation & Plans Customer Match Contact Person Match Status No items found …" at bounding box center [529, 413] width 709 height 640
click at [86, 165] on link "Connections" at bounding box center [102, 169] width 163 height 21
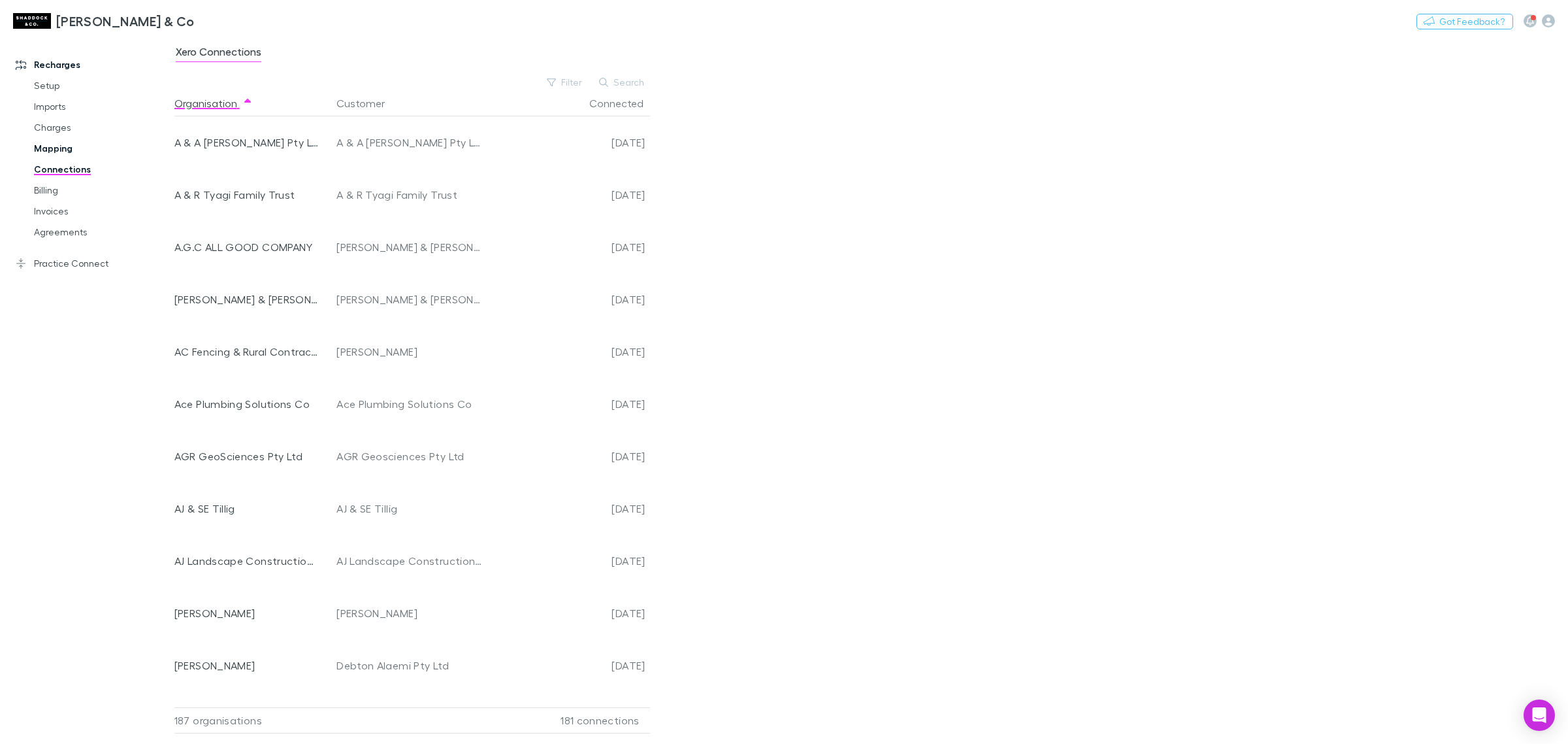
click at [71, 152] on link "Mapping" at bounding box center [102, 149] width 163 height 21
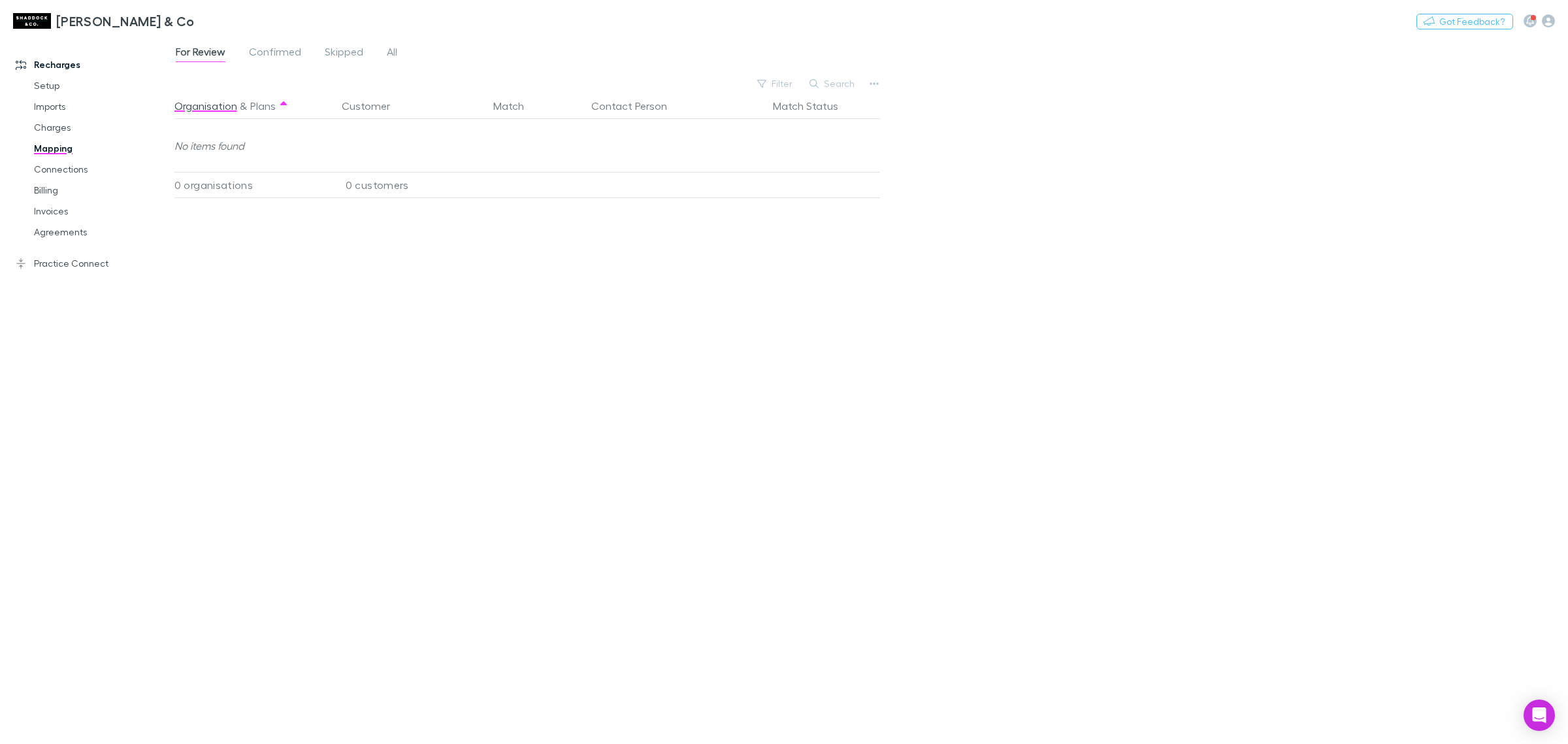
click at [228, 278] on div "Organisation & Plans Customer Match Contact Person Match Status No items found …" at bounding box center [529, 413] width 709 height 640
click at [286, 53] on span "Confirmed" at bounding box center [275, 53] width 53 height 17
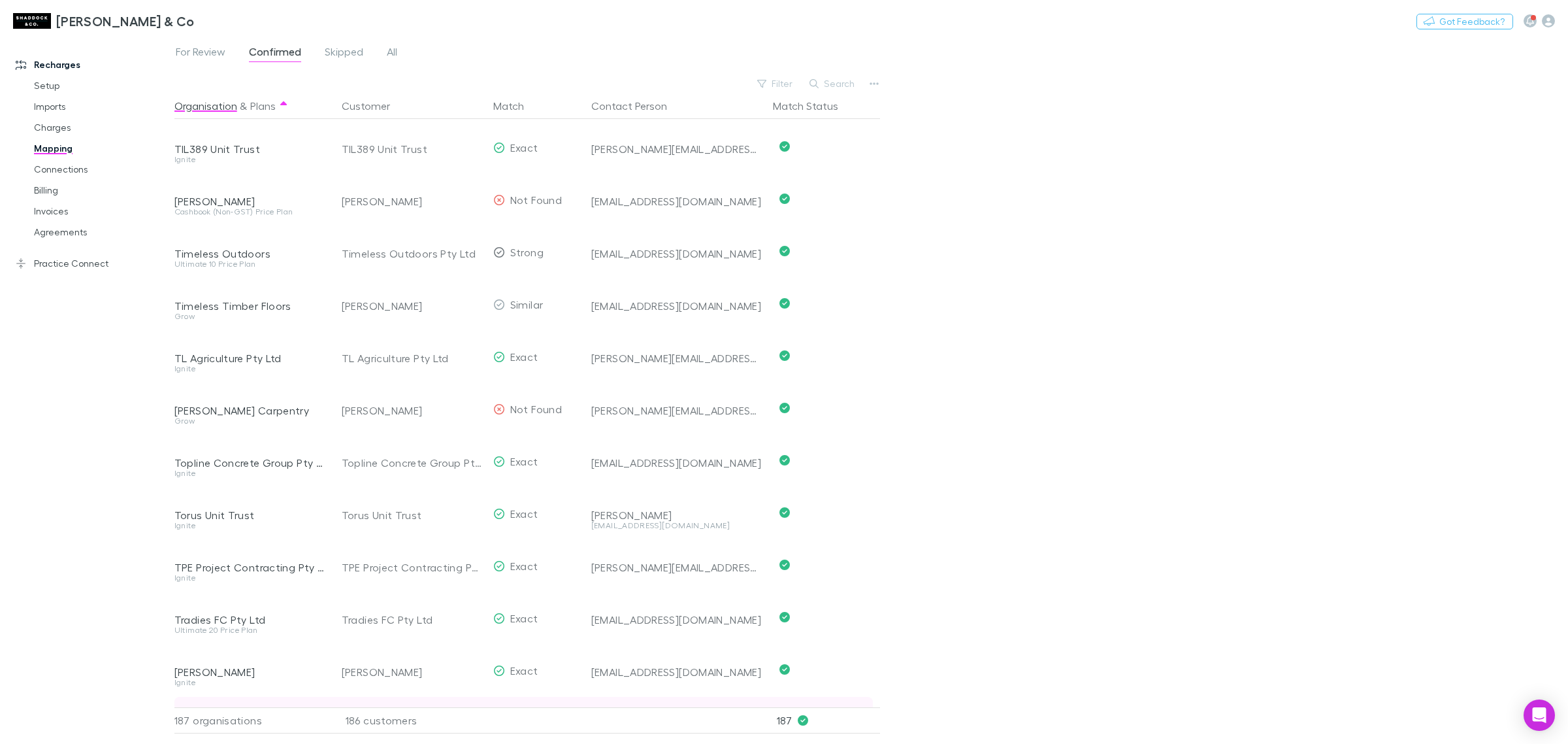
scroll to position [9203, 0]
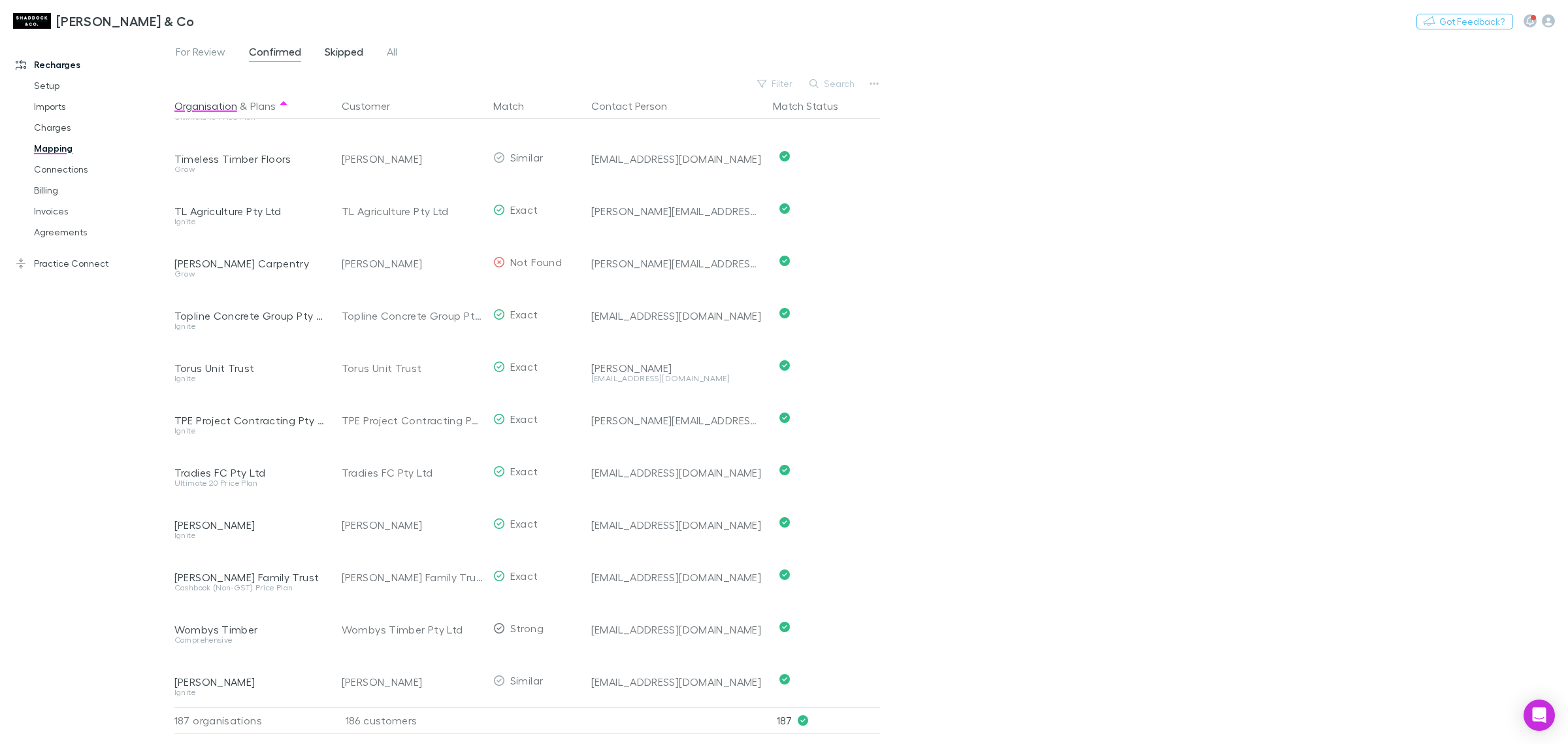
click at [344, 47] on span "Skipped" at bounding box center [343, 53] width 38 height 17
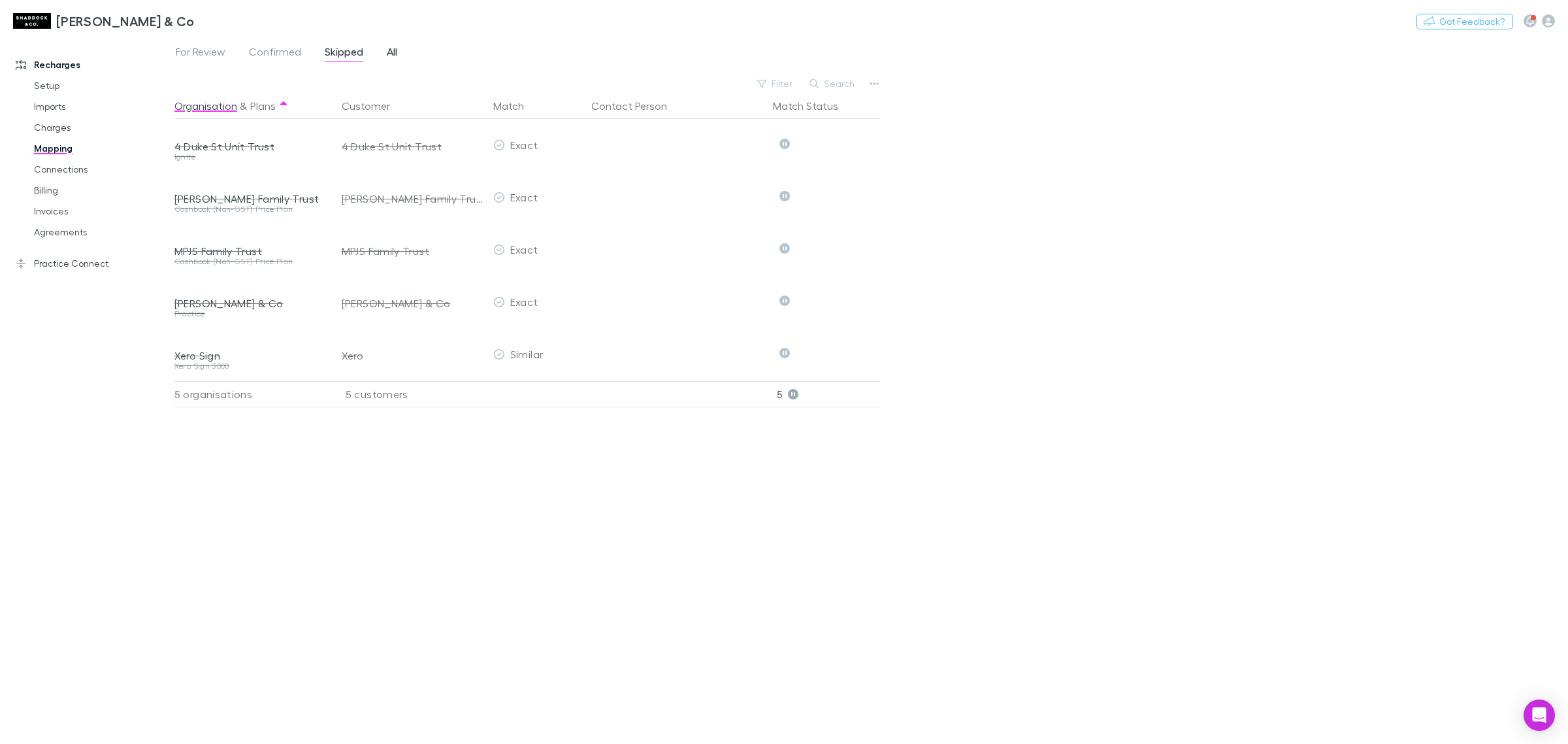
click at [389, 54] on span "All" at bounding box center [392, 53] width 11 height 17
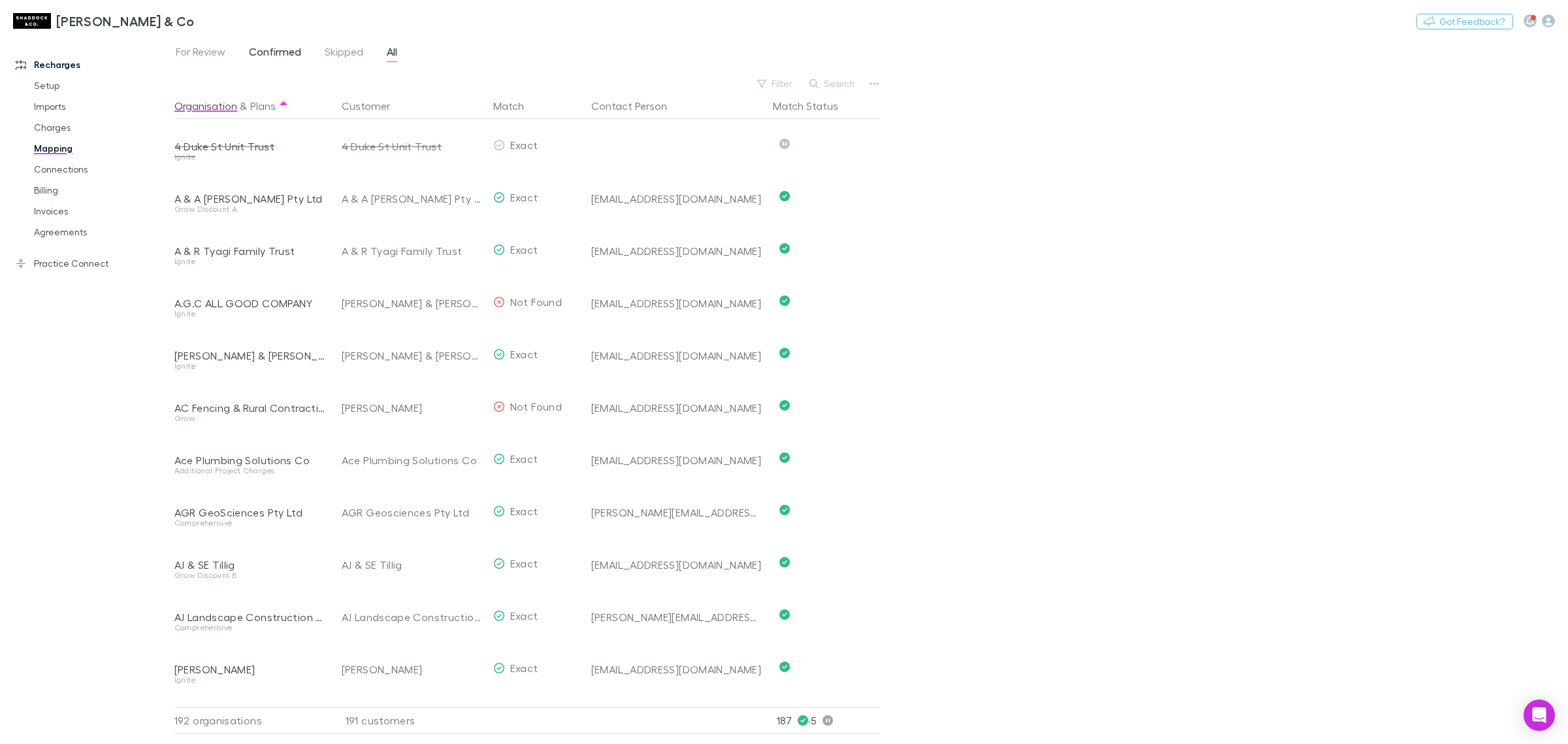
click at [270, 46] on span "Confirmed" at bounding box center [275, 53] width 53 height 17
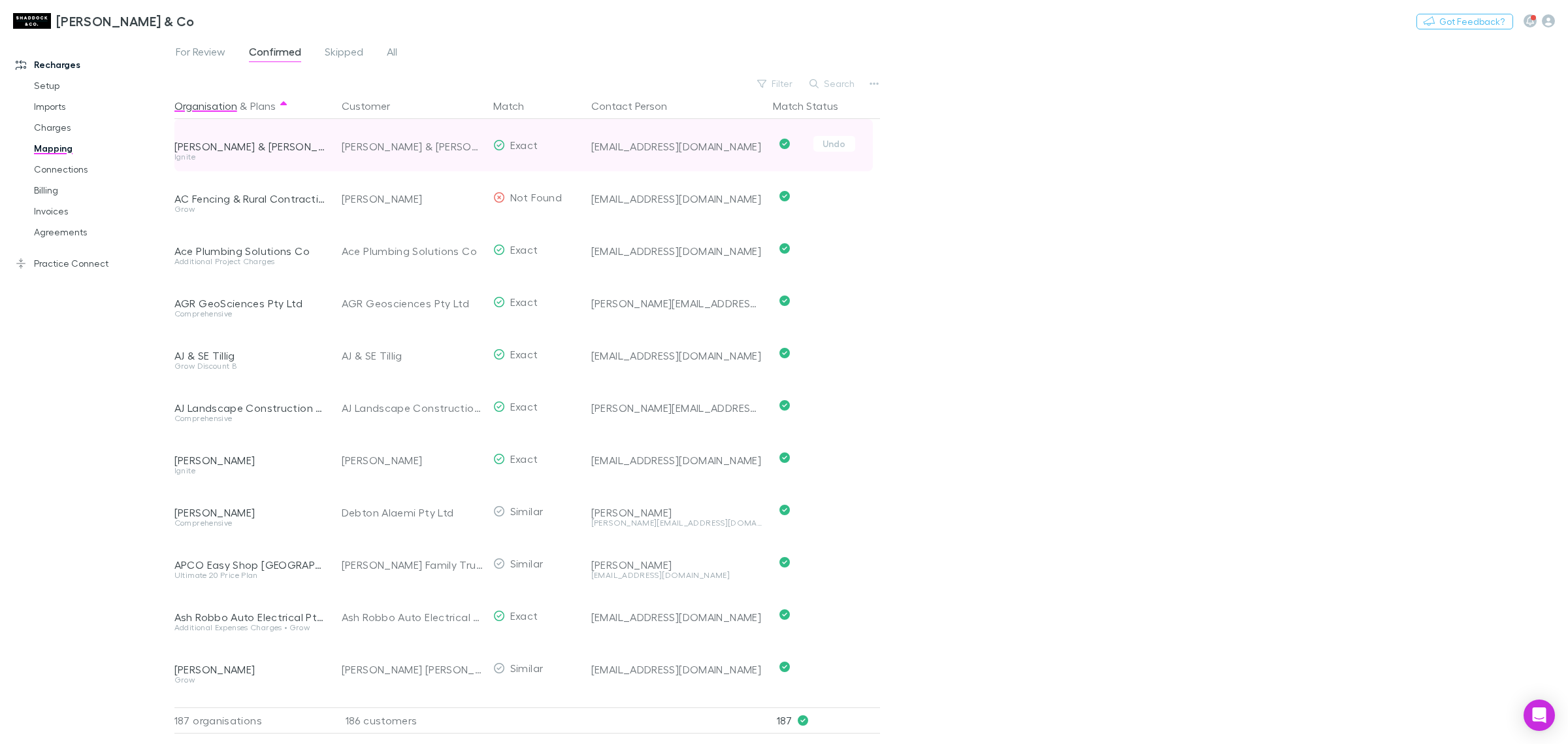
scroll to position [163, 0]
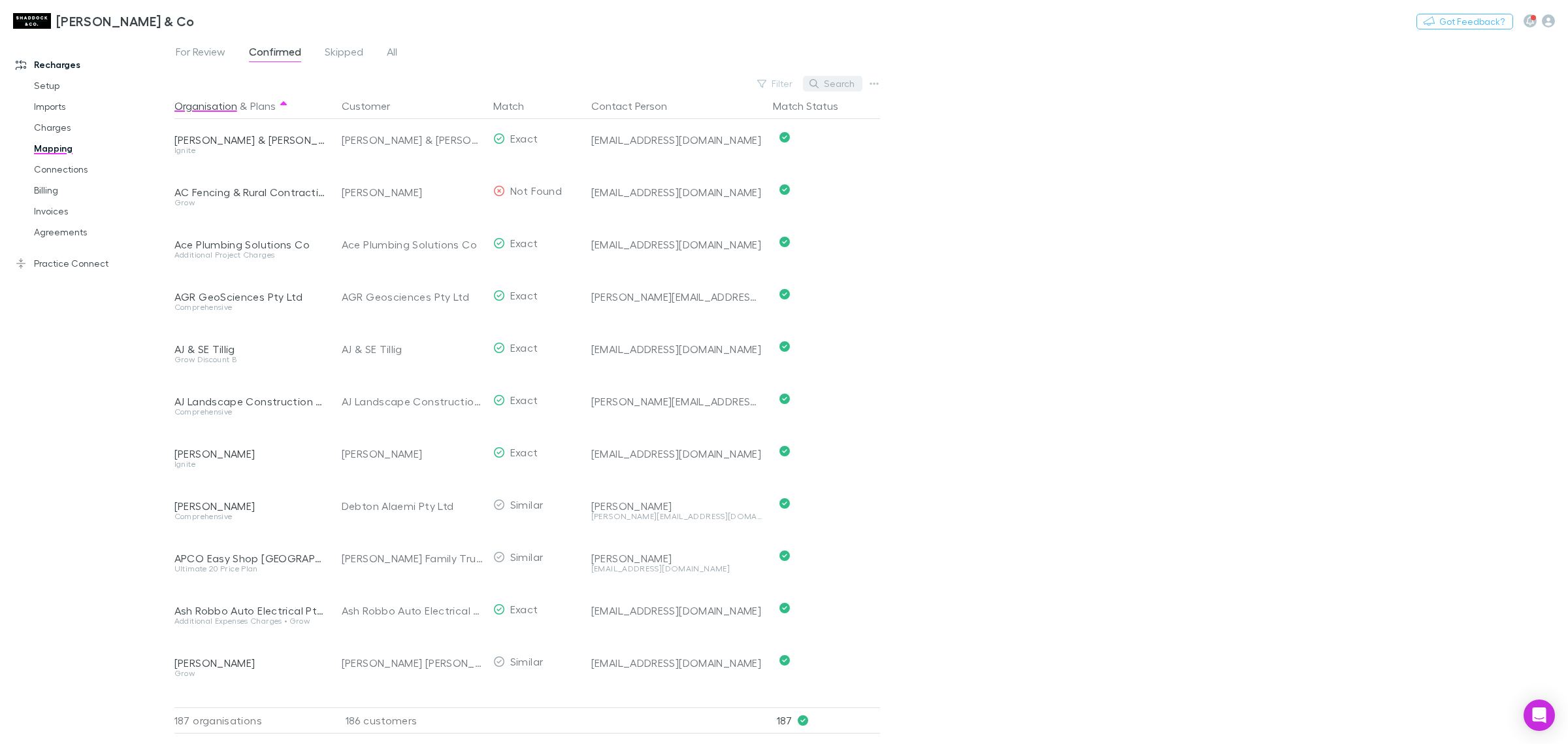
click at [844, 76] on button "Search" at bounding box center [832, 83] width 59 height 16
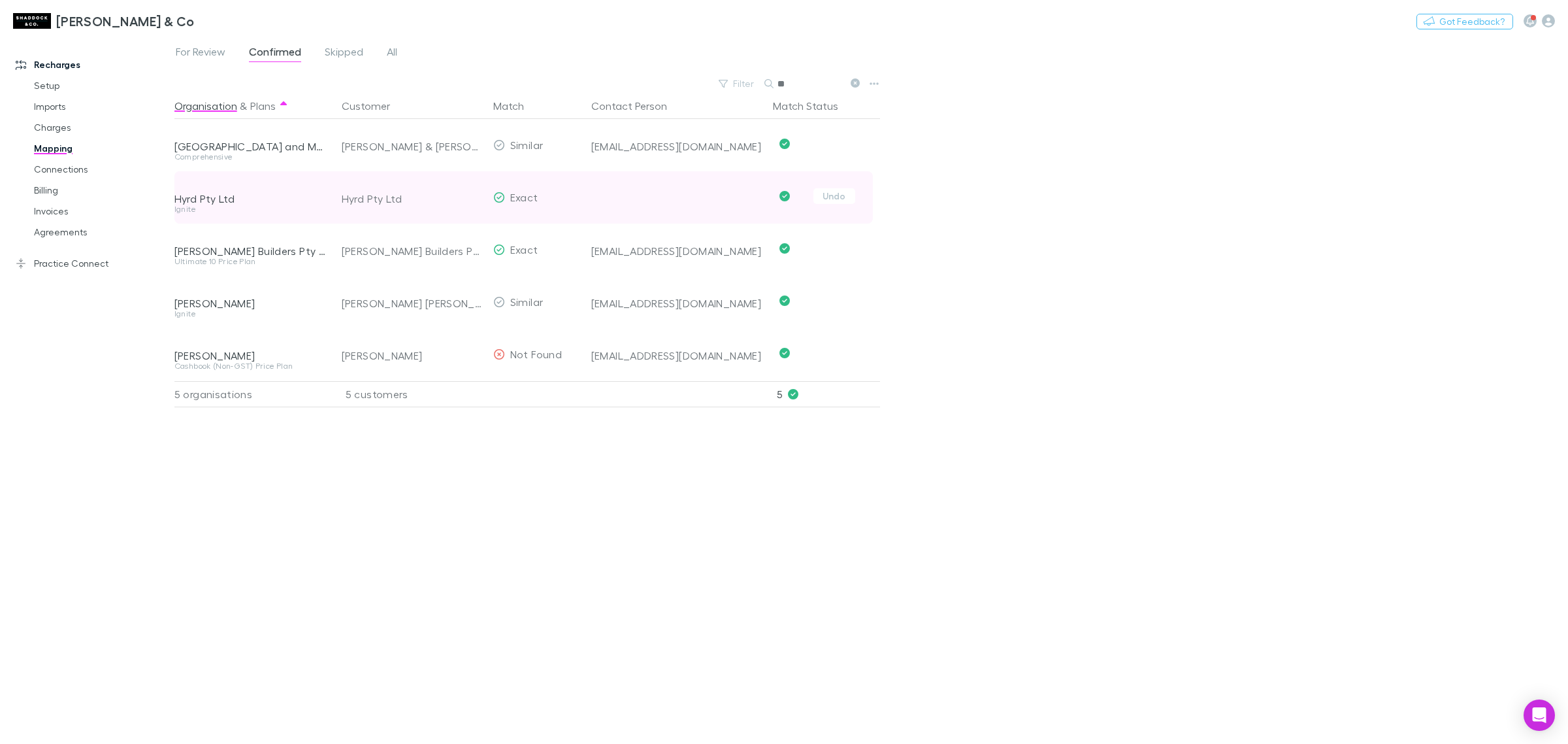
type input "**"
drag, startPoint x: 642, startPoint y: 193, endPoint x: 651, endPoint y: 197, distance: 9.8
click at [644, 194] on div at bounding box center [677, 188] width 171 height 34
click at [507, 198] on div "Exact" at bounding box center [516, 198] width 45 height 53
click at [506, 198] on div "Exact" at bounding box center [516, 198] width 45 height 53
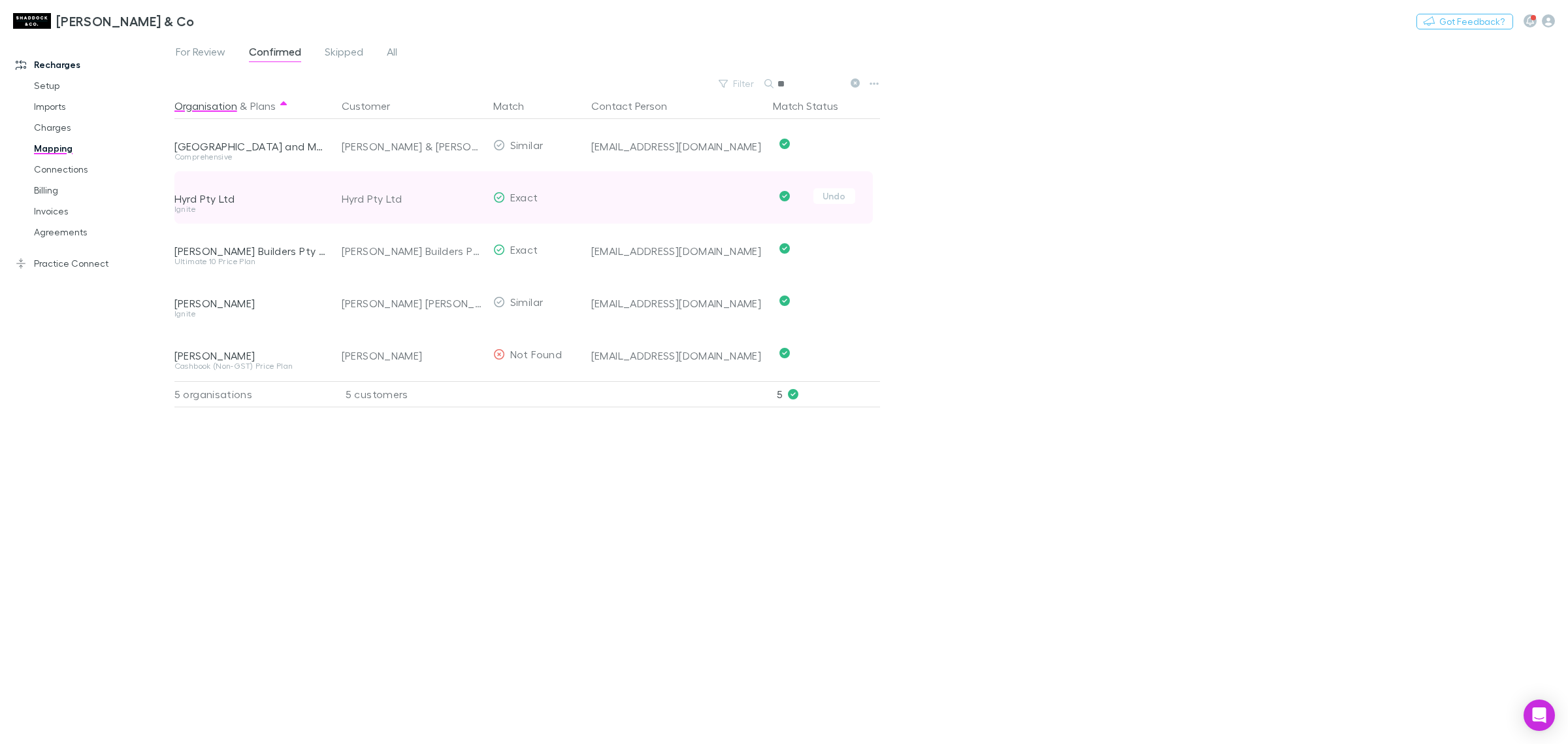
click at [307, 198] on div "Hyrd Pty Ltd" at bounding box center [250, 198] width 152 height 13
click at [193, 195] on div "Hyrd Pty Ltd" at bounding box center [250, 198] width 152 height 13
drag, startPoint x: 268, startPoint y: 203, endPoint x: 292, endPoint y: 207, distance: 24.3
click at [282, 207] on div "Hyrd Pty Ltd Ignite" at bounding box center [252, 198] width 157 height 53
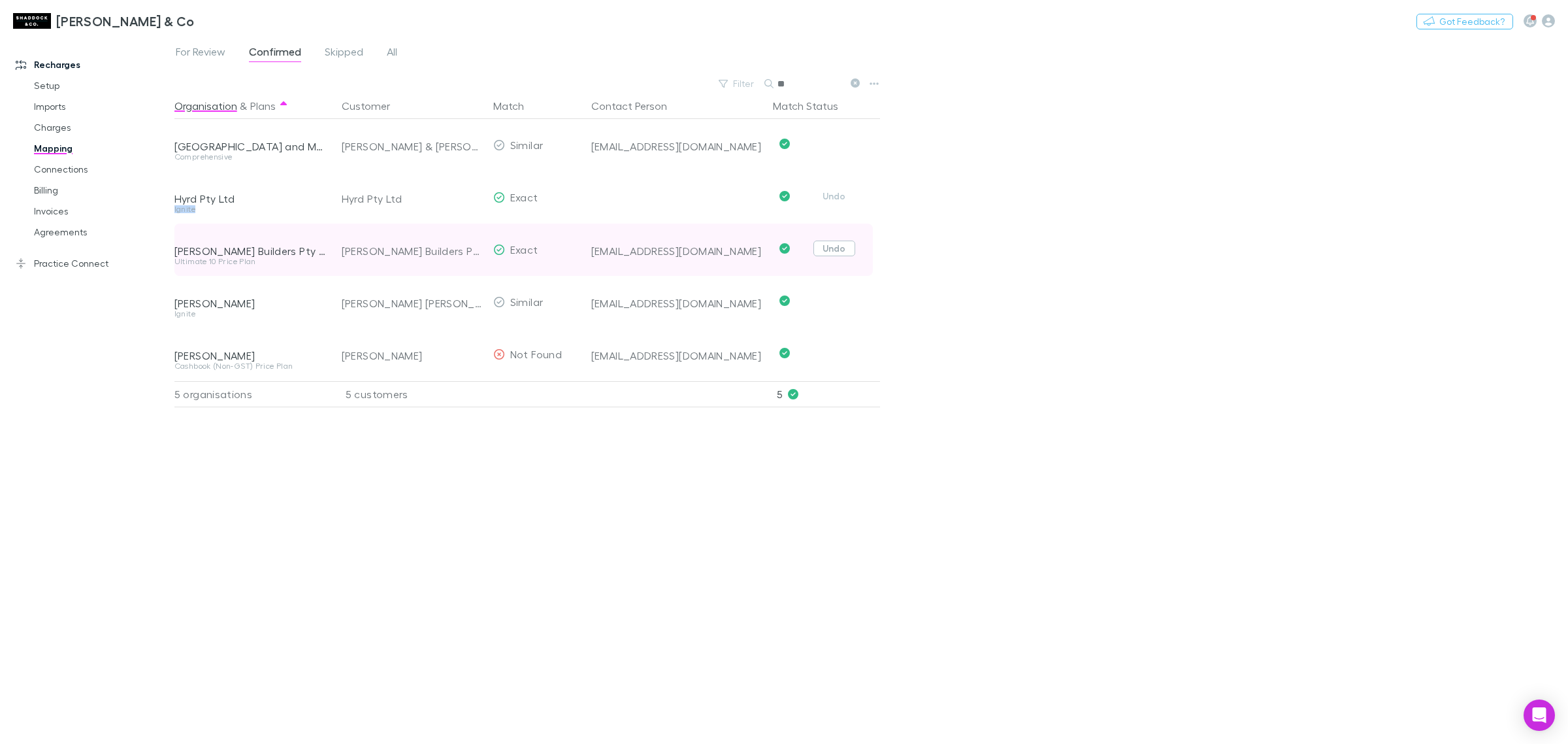
click at [850, 200] on button "Undo" at bounding box center [835, 195] width 42 height 16
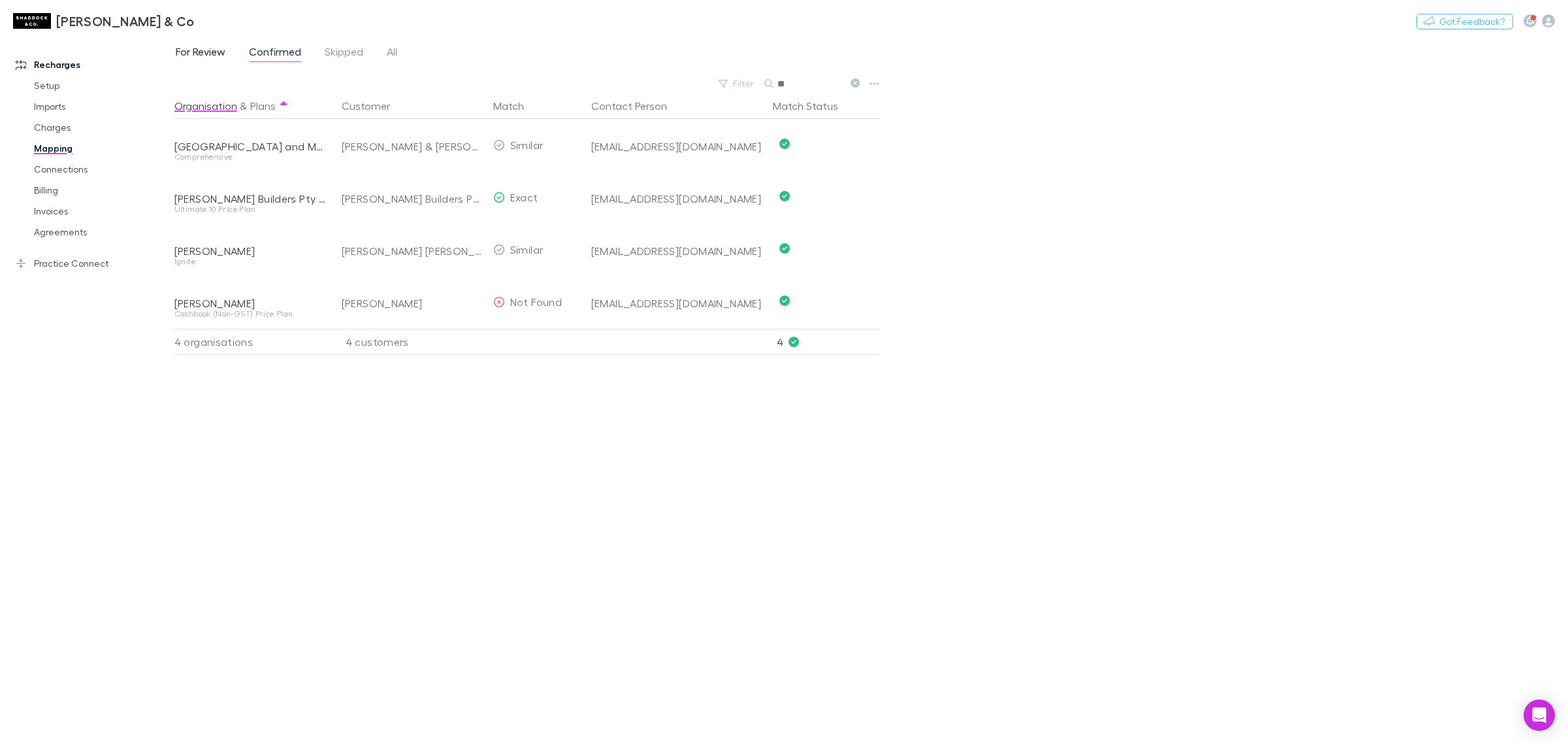
click at [208, 47] on span "For Review" at bounding box center [201, 53] width 50 height 17
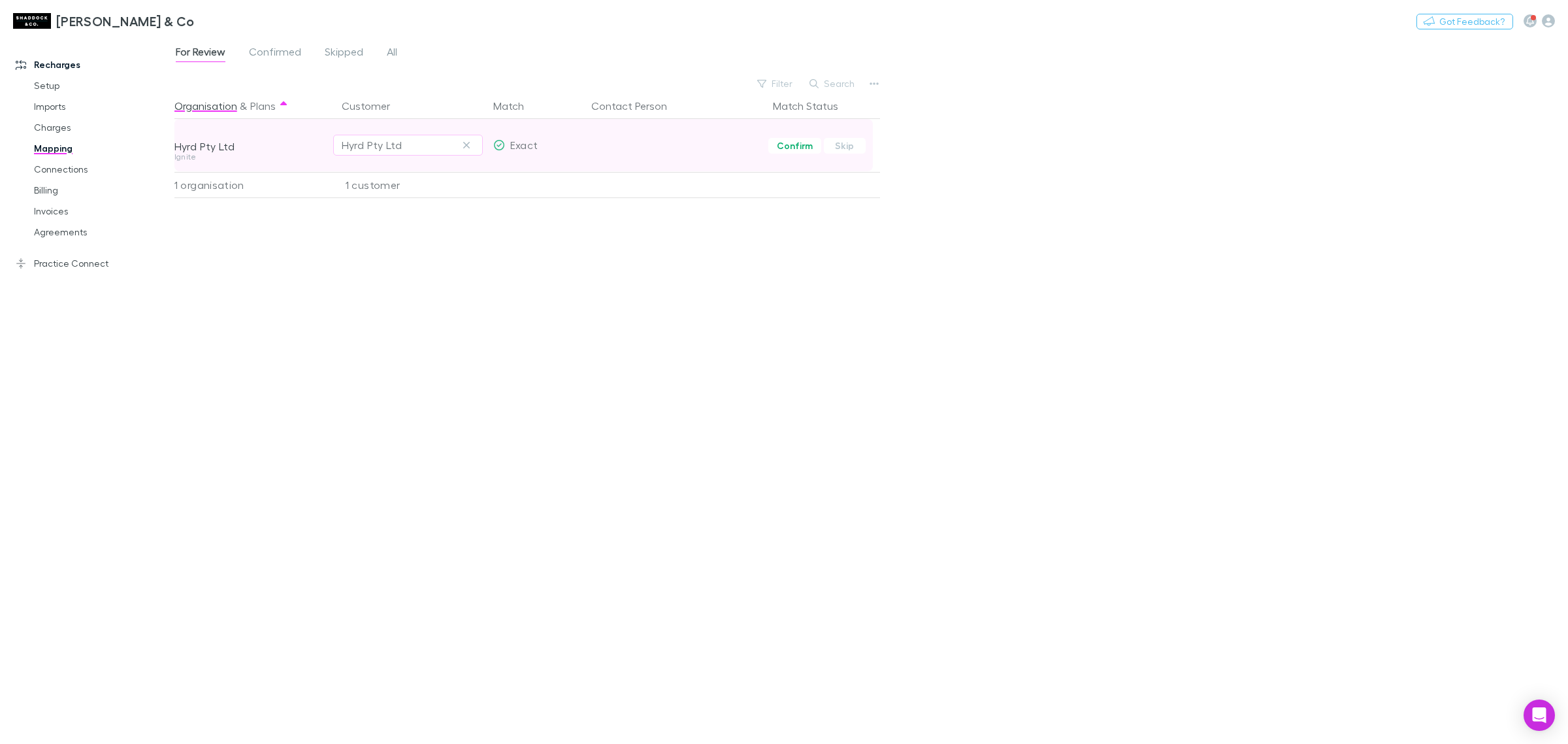
click at [599, 144] on div at bounding box center [677, 135] width 171 height 34
click at [769, 148] on button "Confirm" at bounding box center [795, 146] width 53 height 16
click at [113, 168] on link "Connections" at bounding box center [102, 169] width 163 height 21
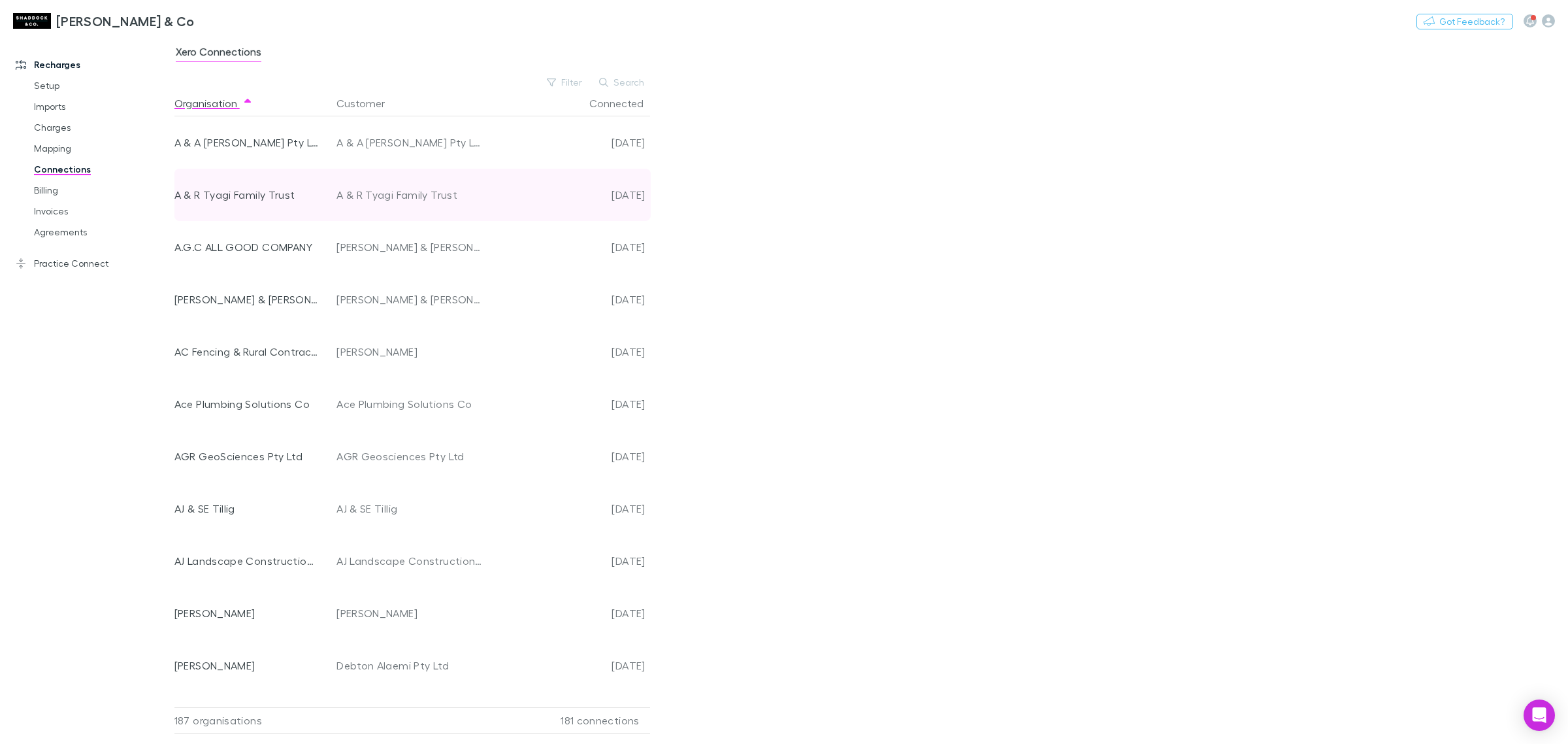
click at [585, 168] on div "[DATE]" at bounding box center [567, 195] width 157 height 53
click at [98, 185] on link "Billing" at bounding box center [102, 190] width 163 height 21
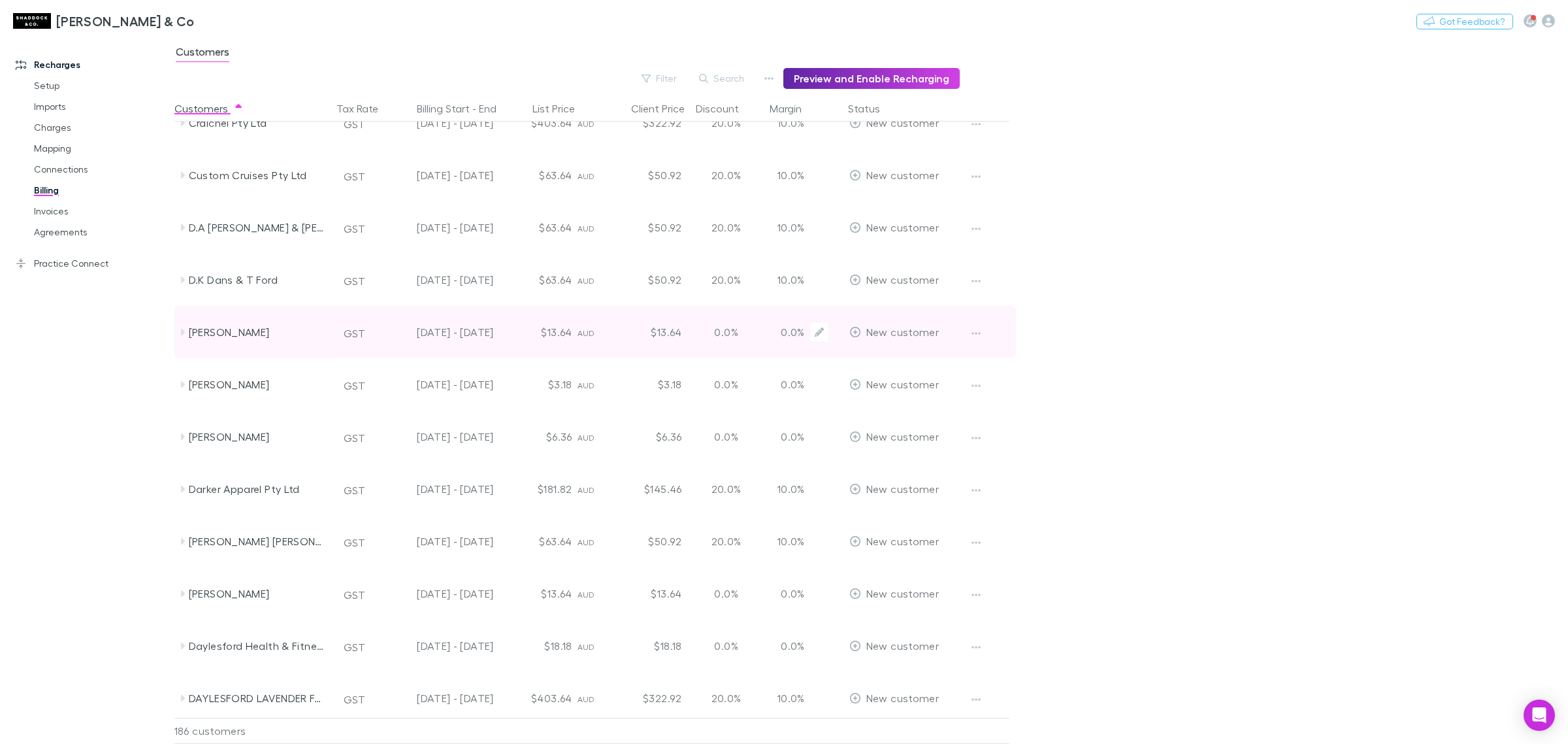
scroll to position [2018, 0]
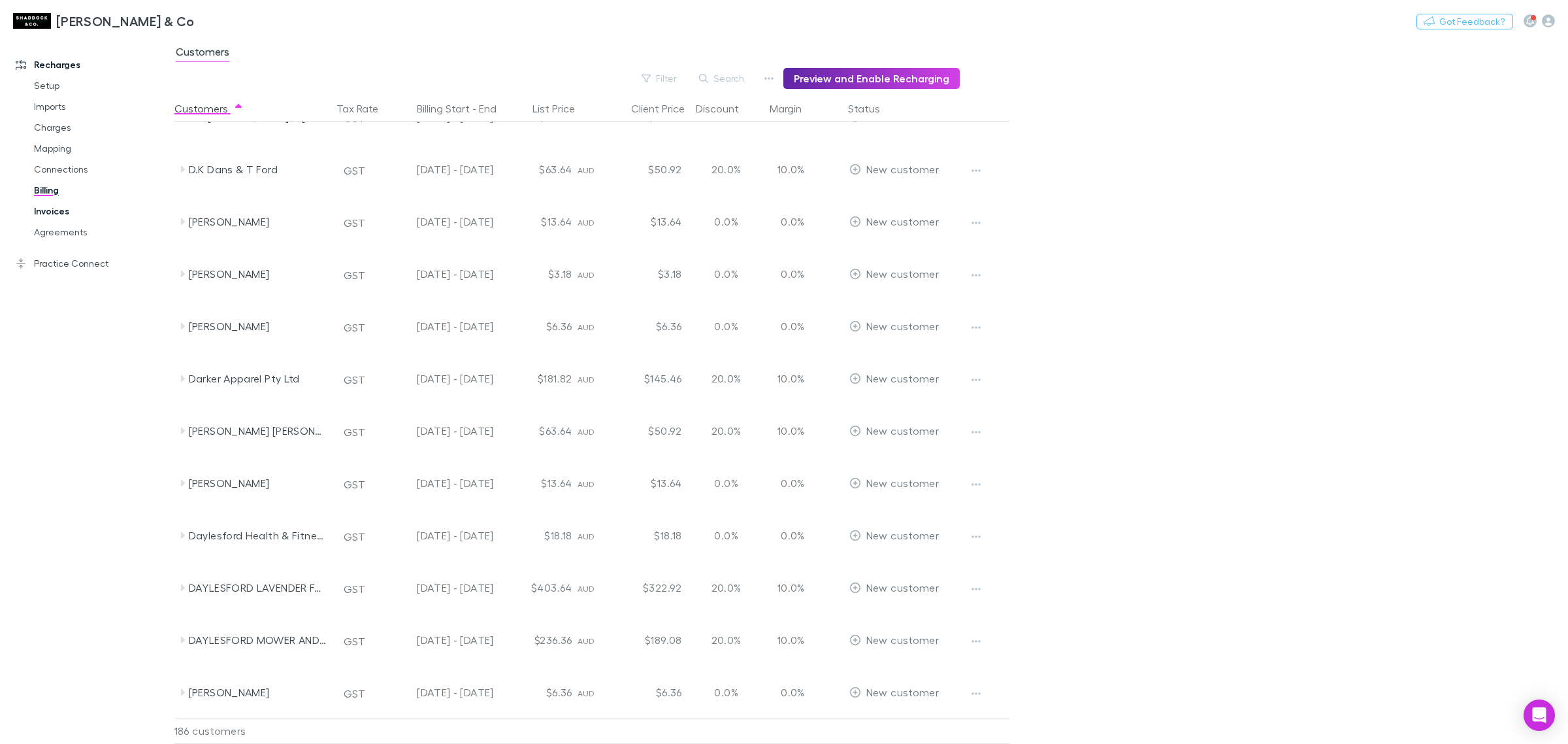
click at [68, 207] on link "Invoices" at bounding box center [102, 211] width 163 height 21
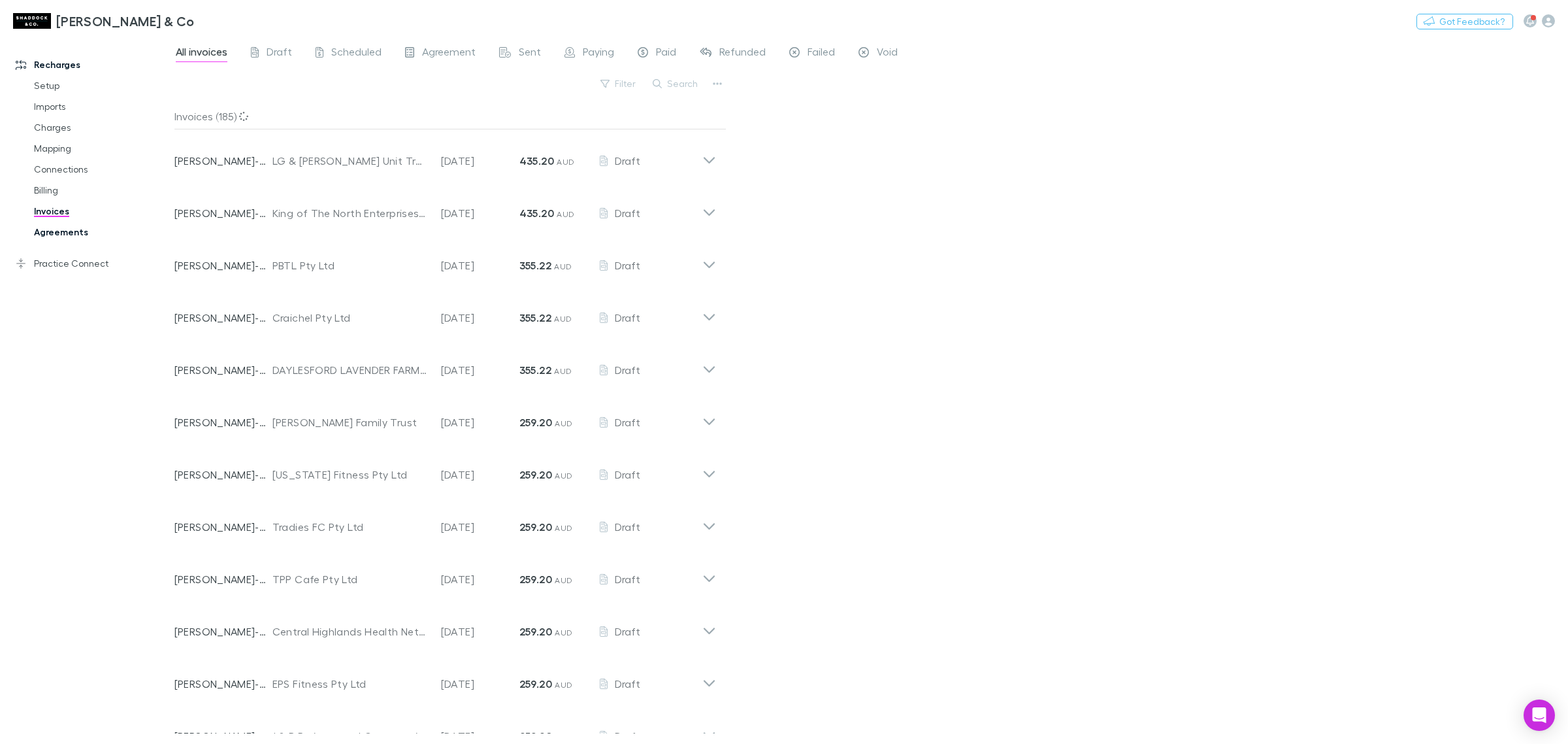
click at [62, 235] on link "Agreements" at bounding box center [102, 232] width 163 height 21
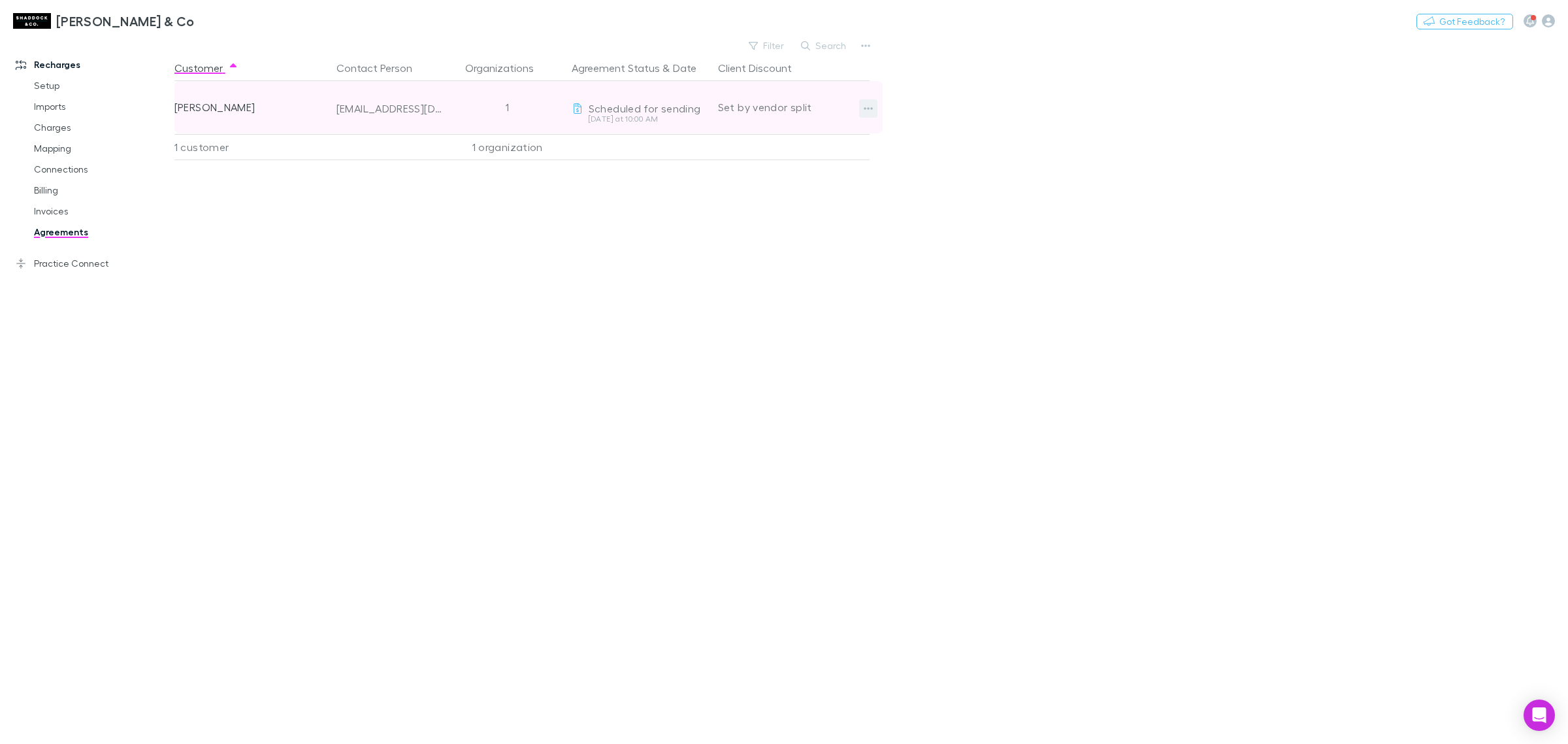
click at [866, 111] on icon "button" at bounding box center [869, 108] width 9 height 11
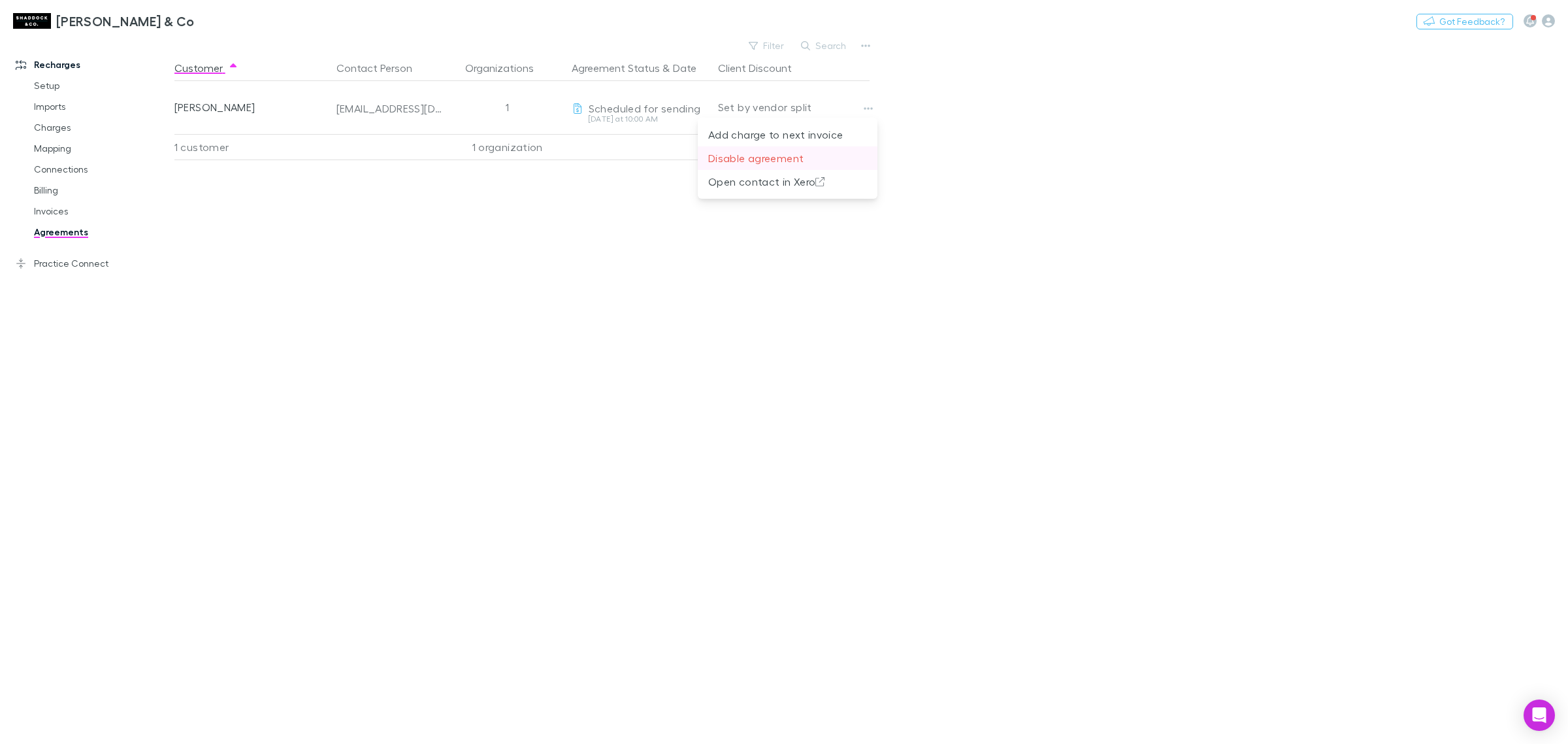
click at [853, 154] on p "Disable agreement" at bounding box center [787, 158] width 159 height 16
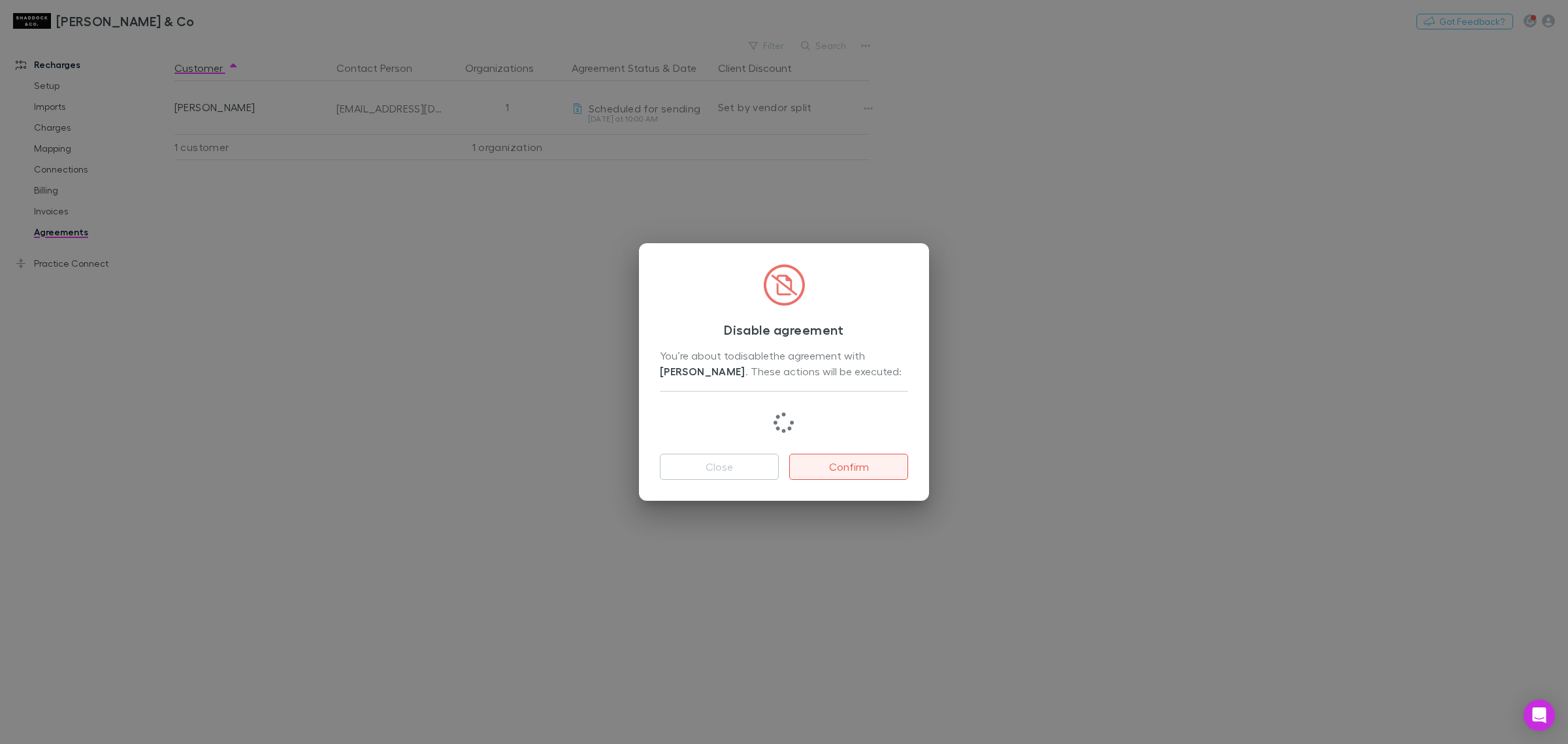
click at [854, 464] on button "Confirm" at bounding box center [849, 467] width 119 height 26
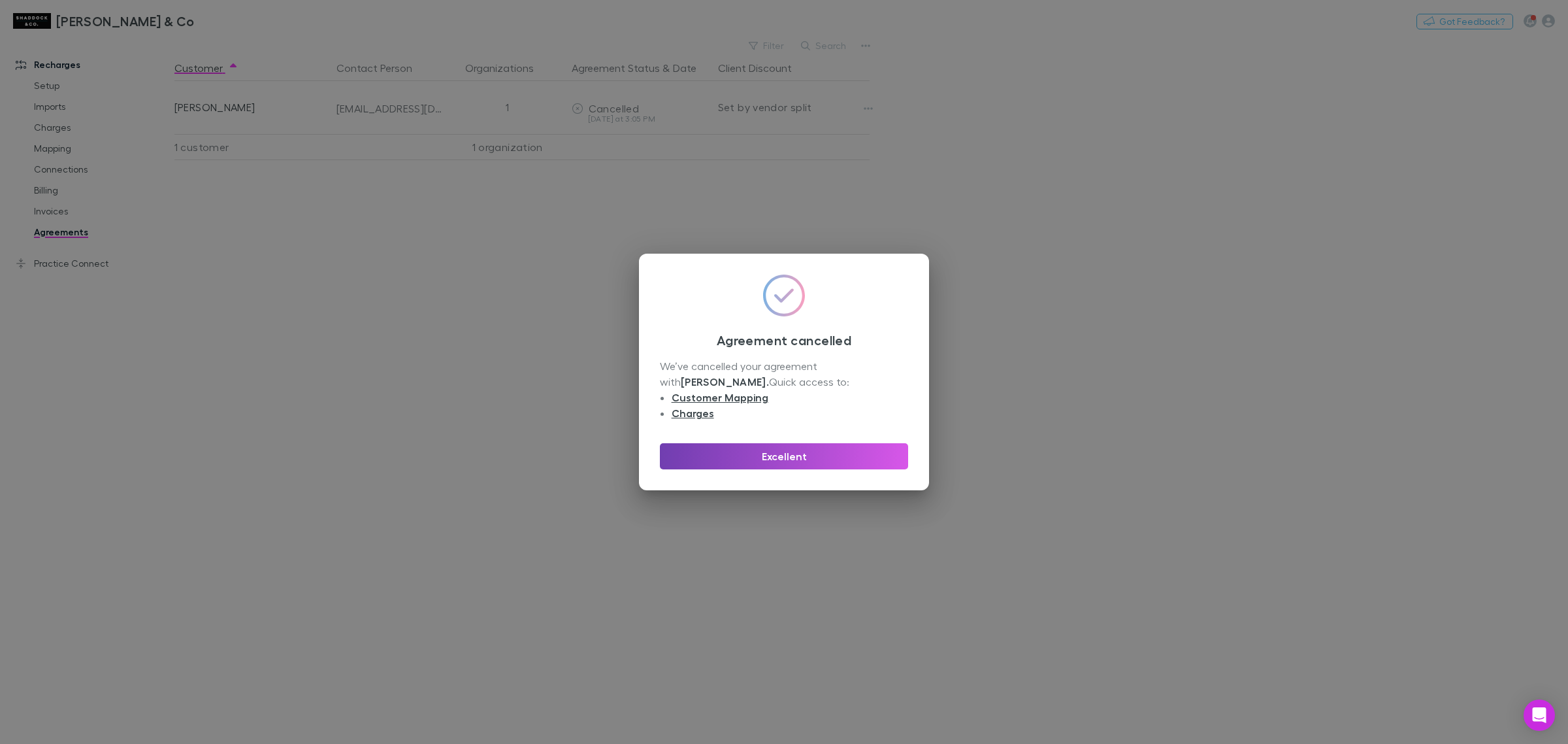
click at [831, 461] on button "Excellent" at bounding box center [784, 456] width 249 height 26
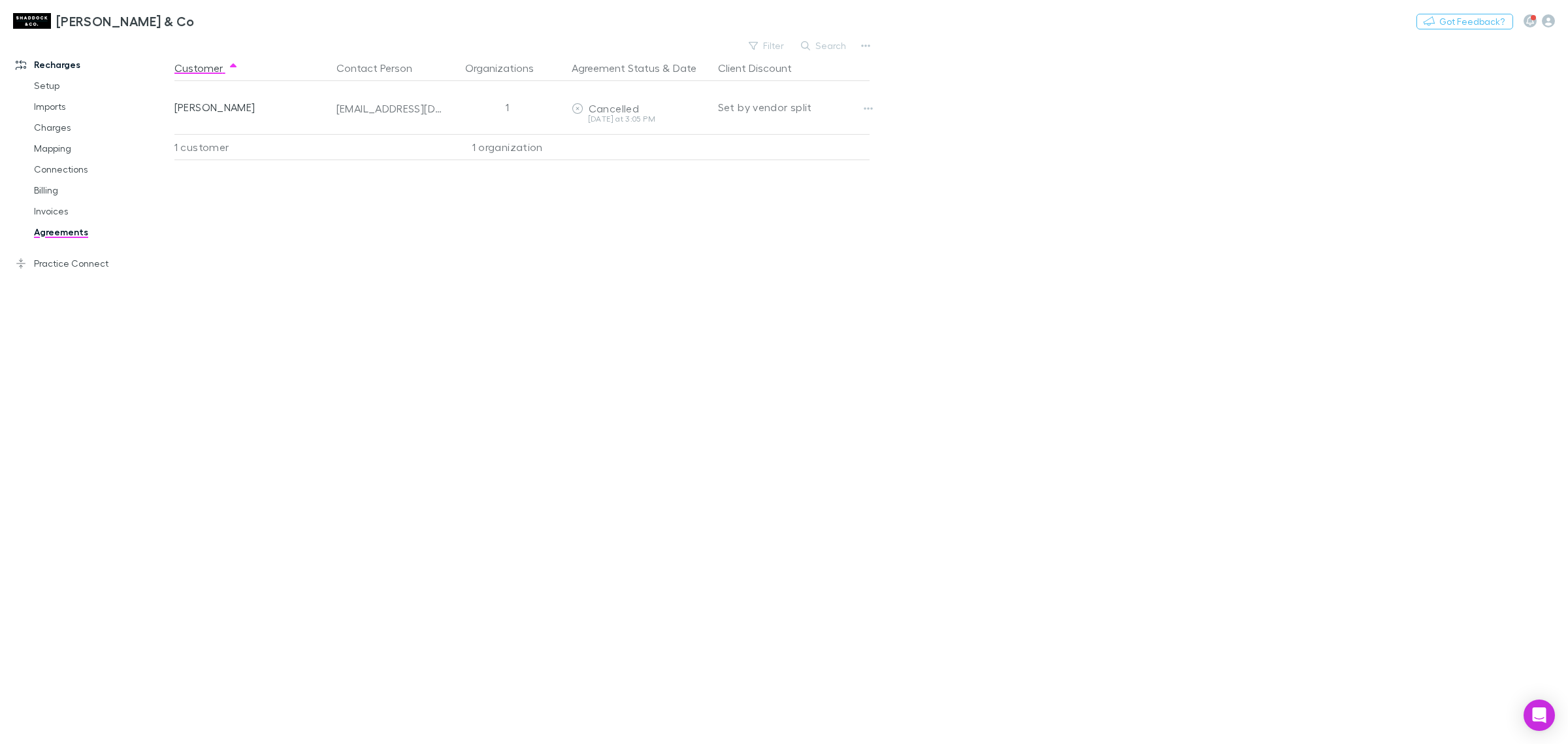
drag, startPoint x: 144, startPoint y: 298, endPoint x: 138, endPoint y: 294, distance: 7.2
click at [144, 298] on div "Recharges Setup Imports Charges Mapping Connections Billing Invoices Agreements…" at bounding box center [93, 389] width 187 height 694
click at [72, 213] on link "Invoices" at bounding box center [102, 211] width 163 height 21
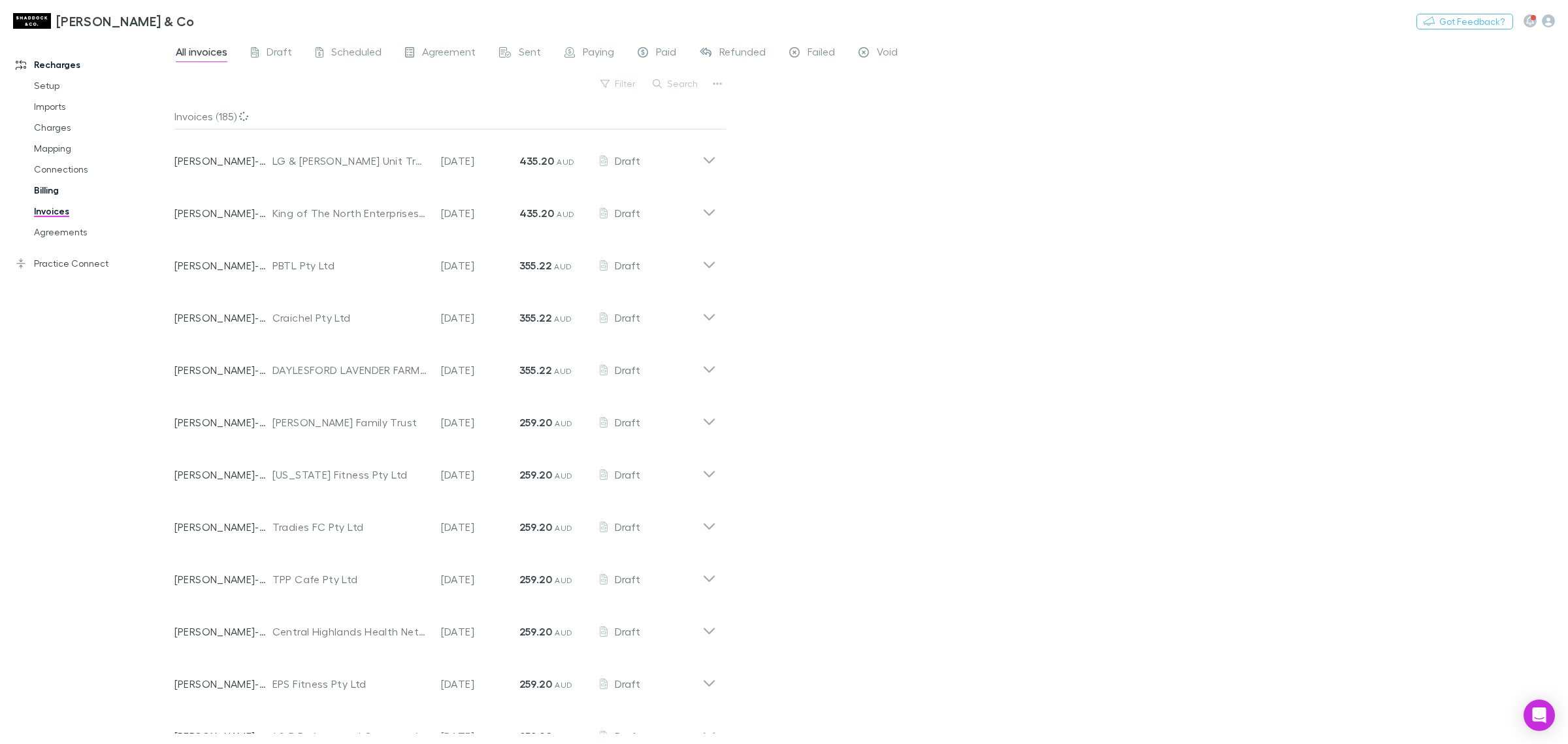
click at [50, 185] on link "Billing" at bounding box center [102, 190] width 163 height 21
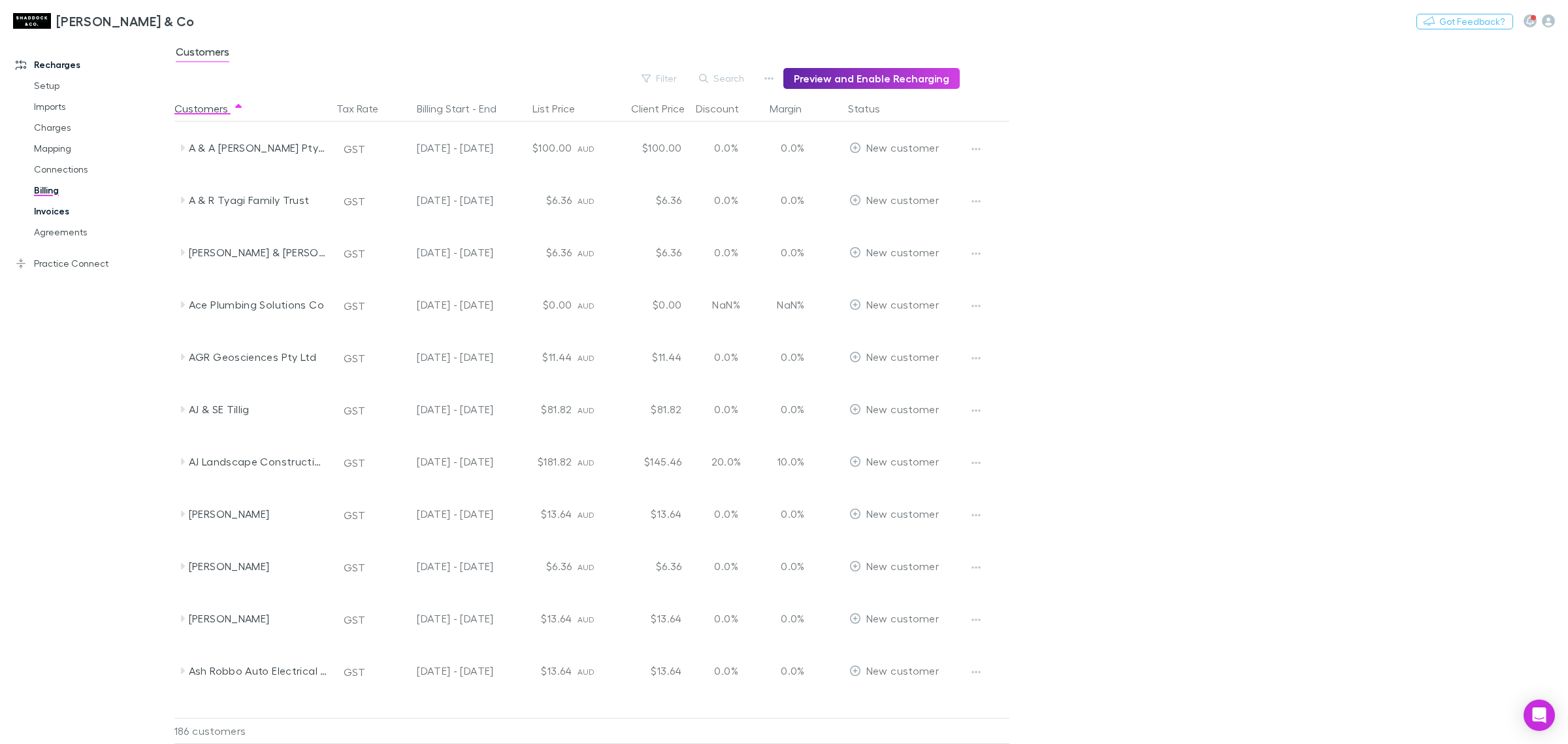
click at [57, 213] on link "Invoices" at bounding box center [102, 211] width 163 height 21
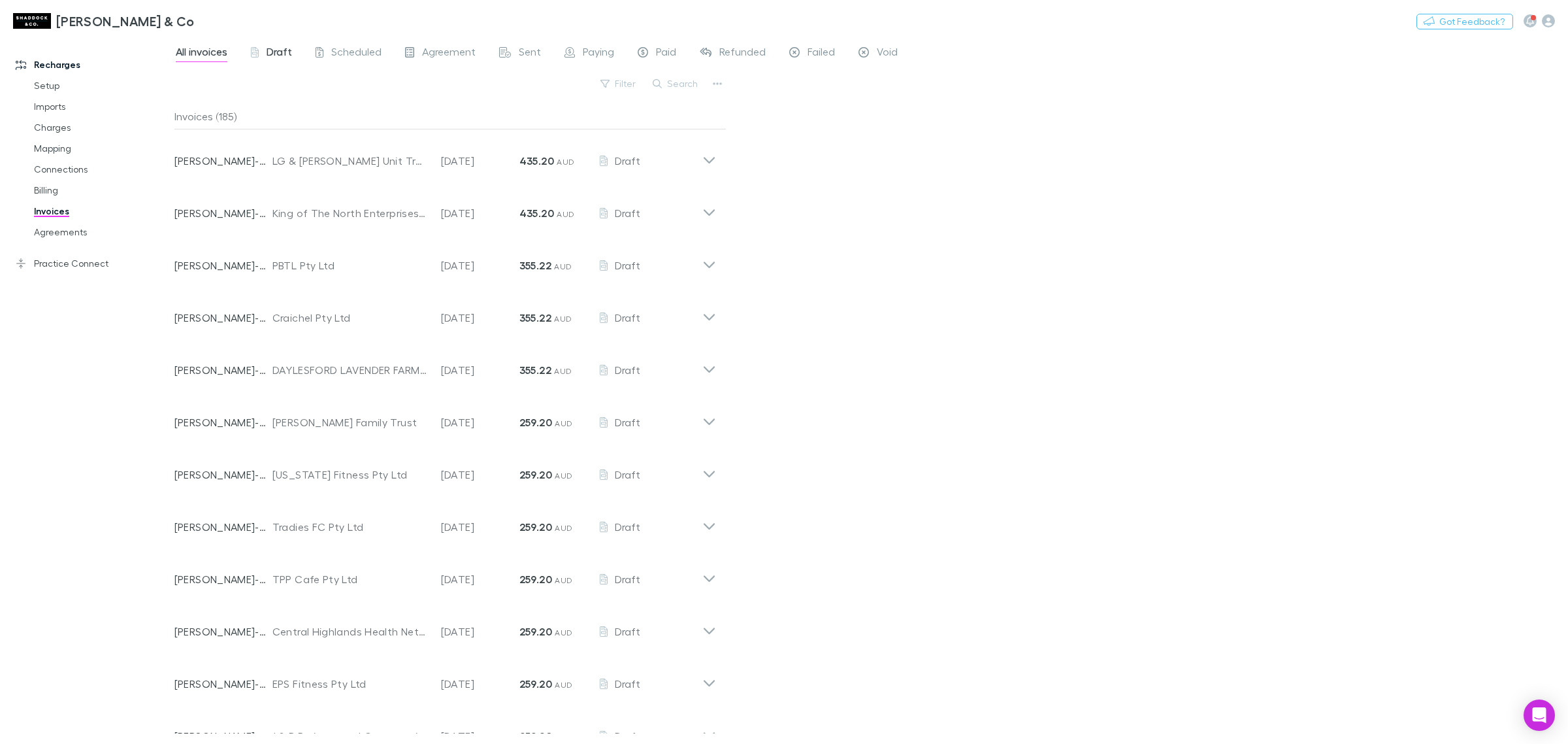
click at [281, 50] on span "Draft" at bounding box center [279, 53] width 26 height 17
click at [363, 53] on span "Scheduled" at bounding box center [356, 53] width 50 height 17
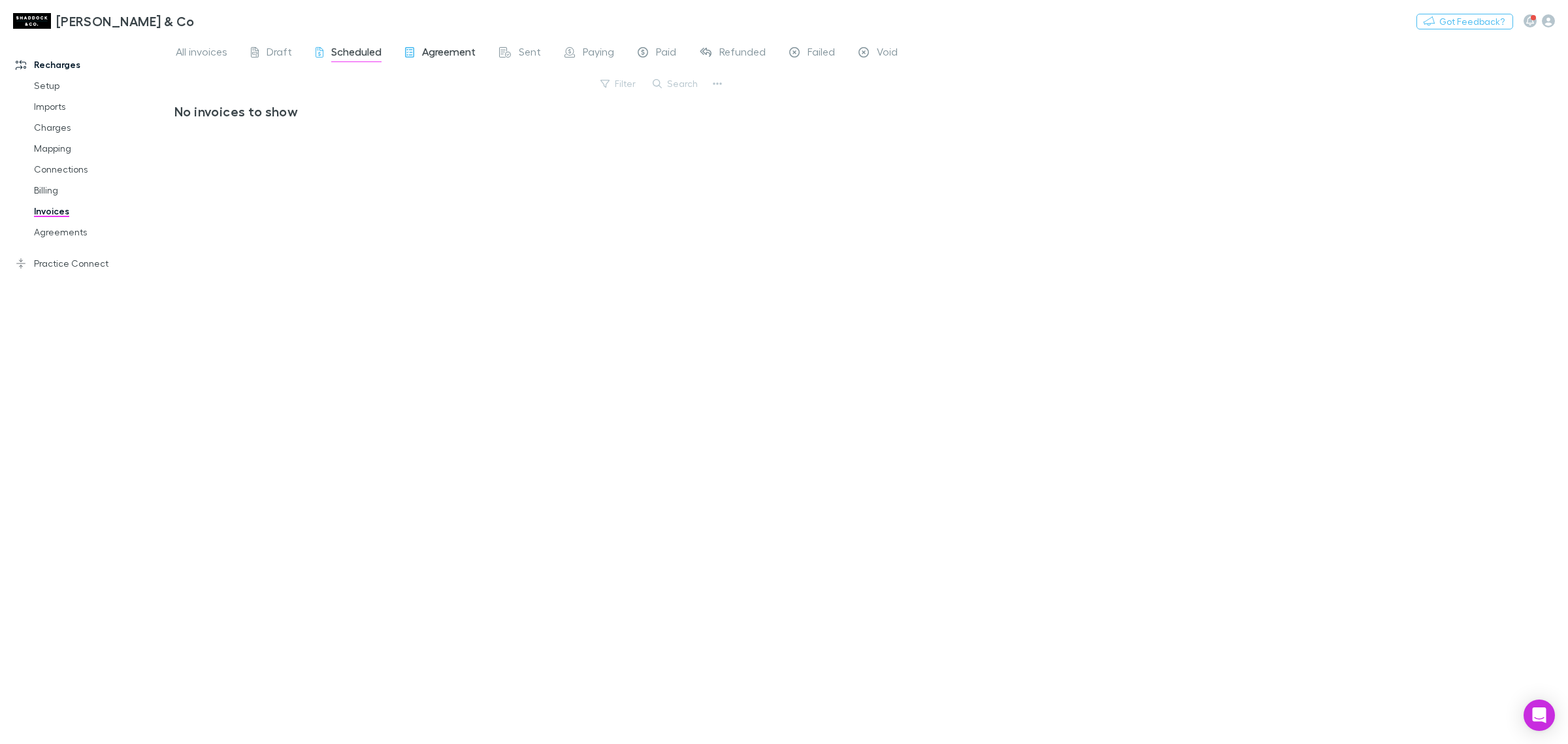
click at [466, 51] on span "Agreement" at bounding box center [449, 53] width 53 height 17
click at [536, 53] on span "Sent" at bounding box center [530, 53] width 23 height 17
click at [83, 172] on link "Connections" at bounding box center [102, 169] width 163 height 21
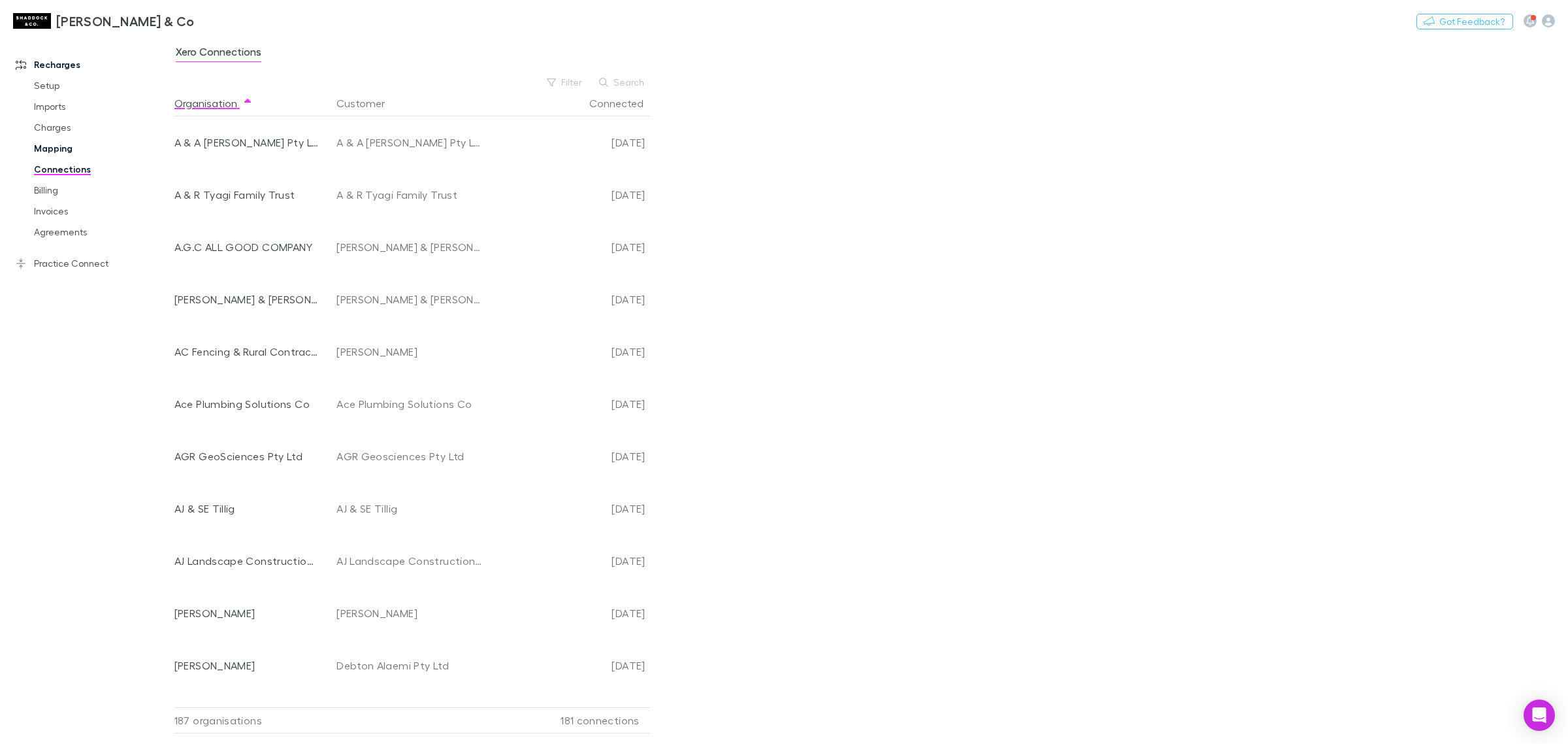
click at [75, 152] on link "Mapping" at bounding box center [102, 149] width 163 height 21
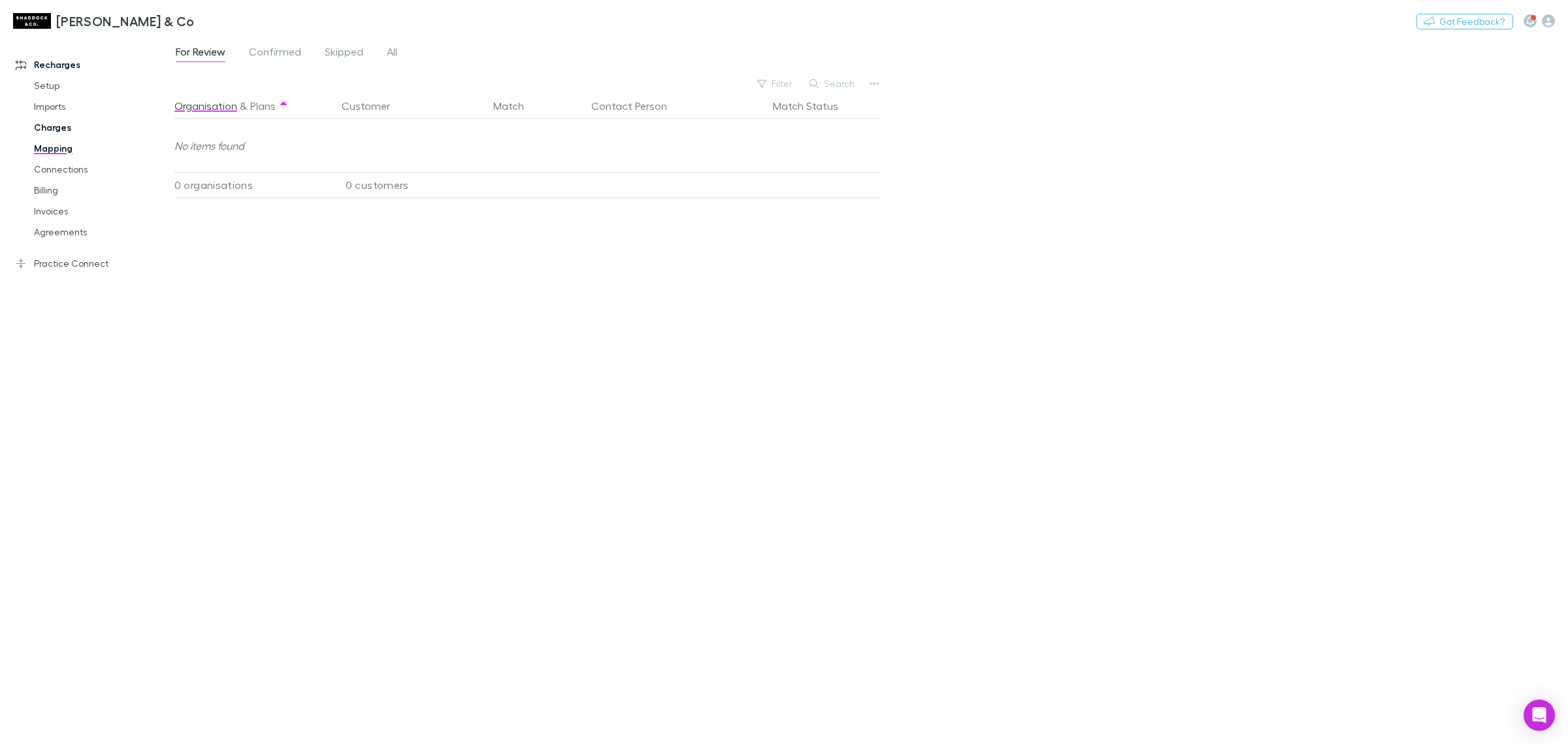
click at [62, 125] on link "Charges" at bounding box center [102, 128] width 163 height 21
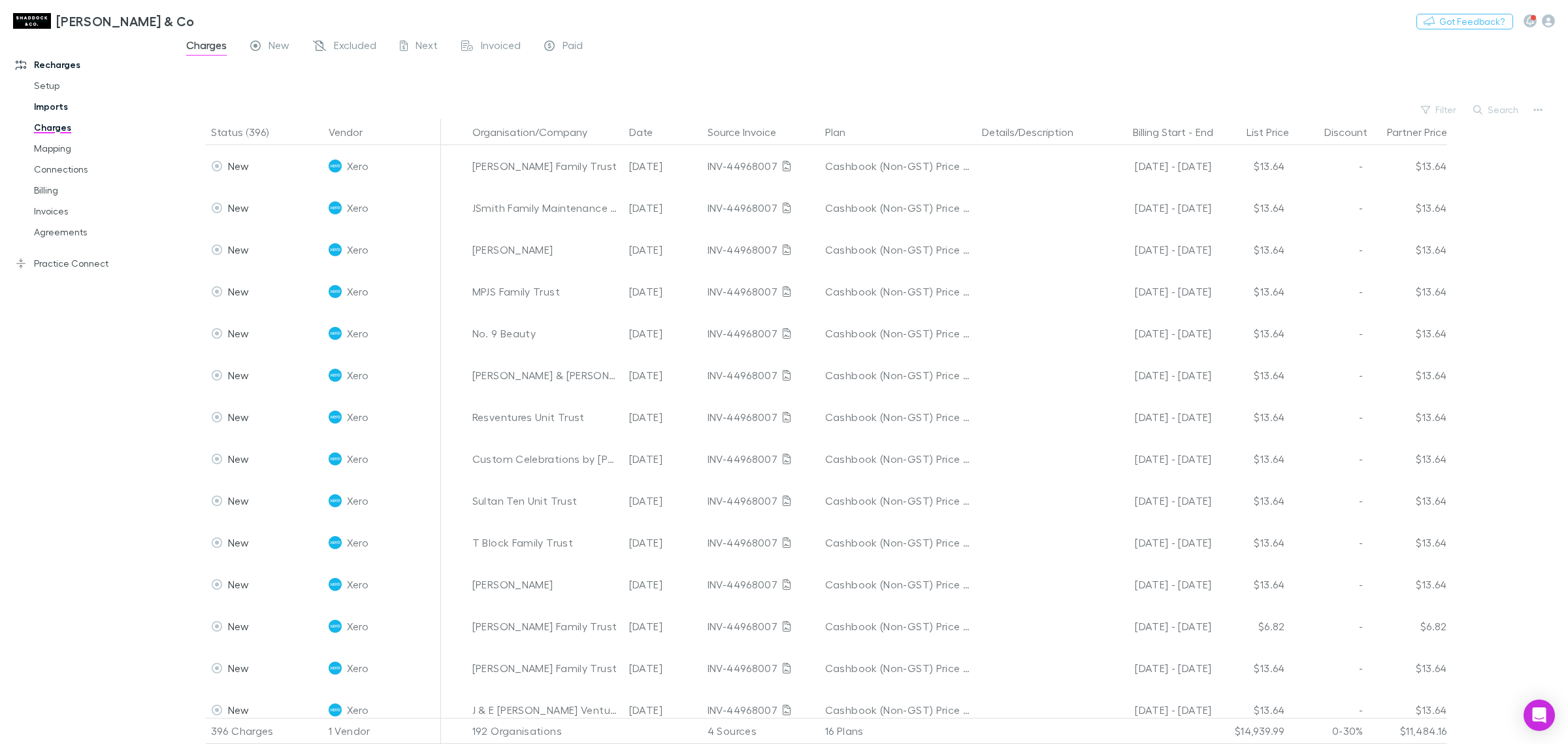
click at [59, 108] on link "Imports" at bounding box center [102, 107] width 163 height 21
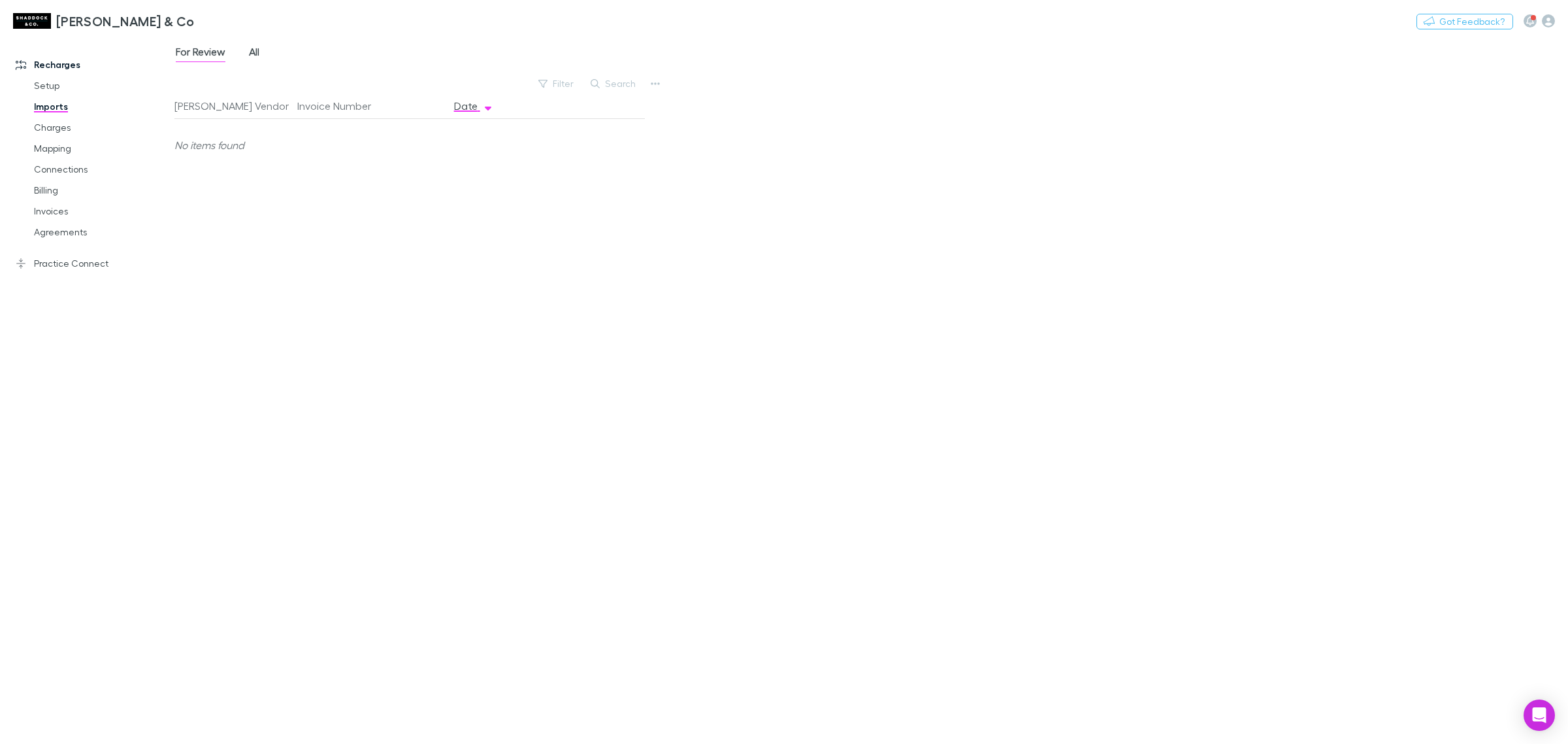
click at [258, 62] on link "All" at bounding box center [254, 53] width 13 height 21
click at [68, 89] on link "Setup" at bounding box center [102, 86] width 163 height 21
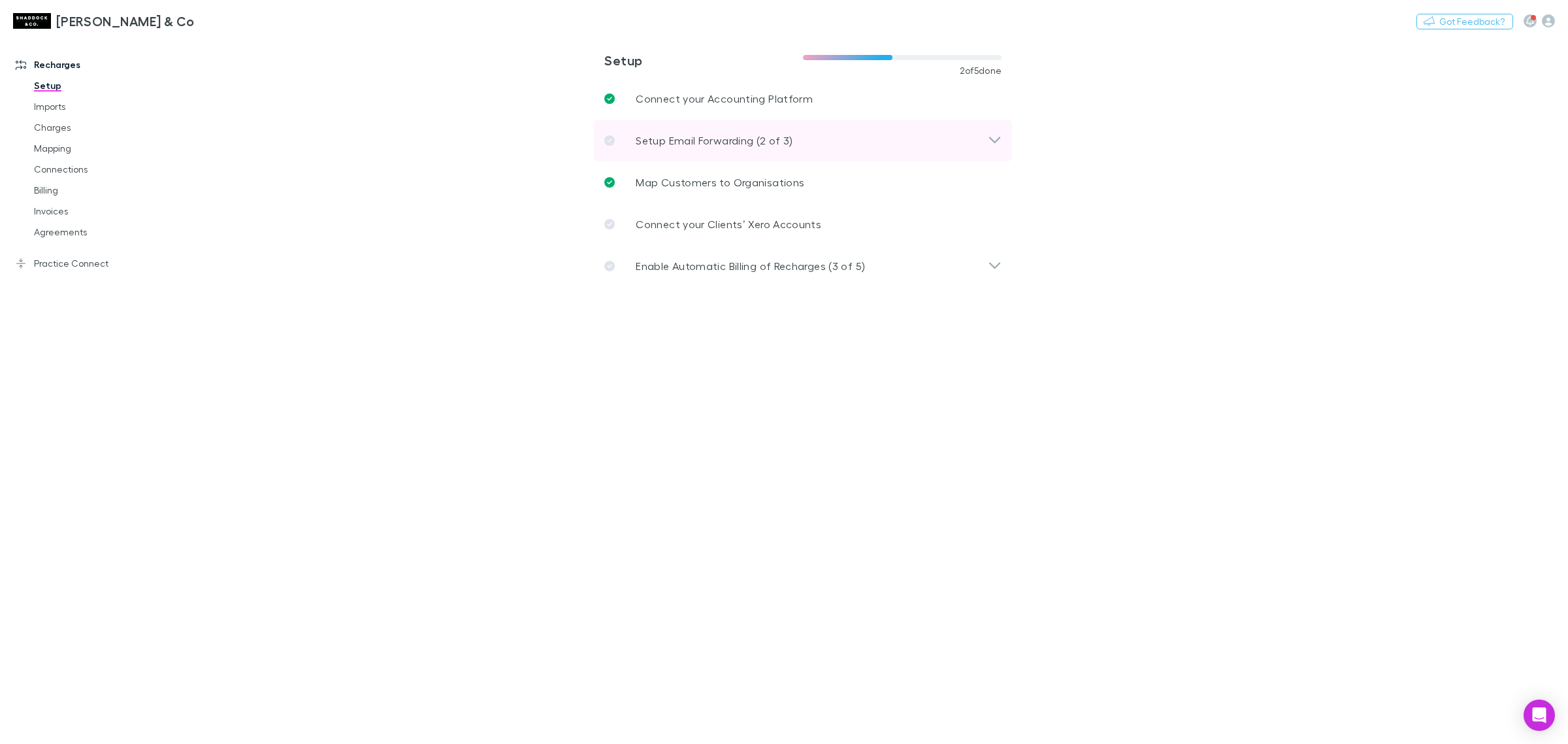
click at [730, 142] on p "Setup Email Forwarding (2 of 3)" at bounding box center [714, 141] width 157 height 16
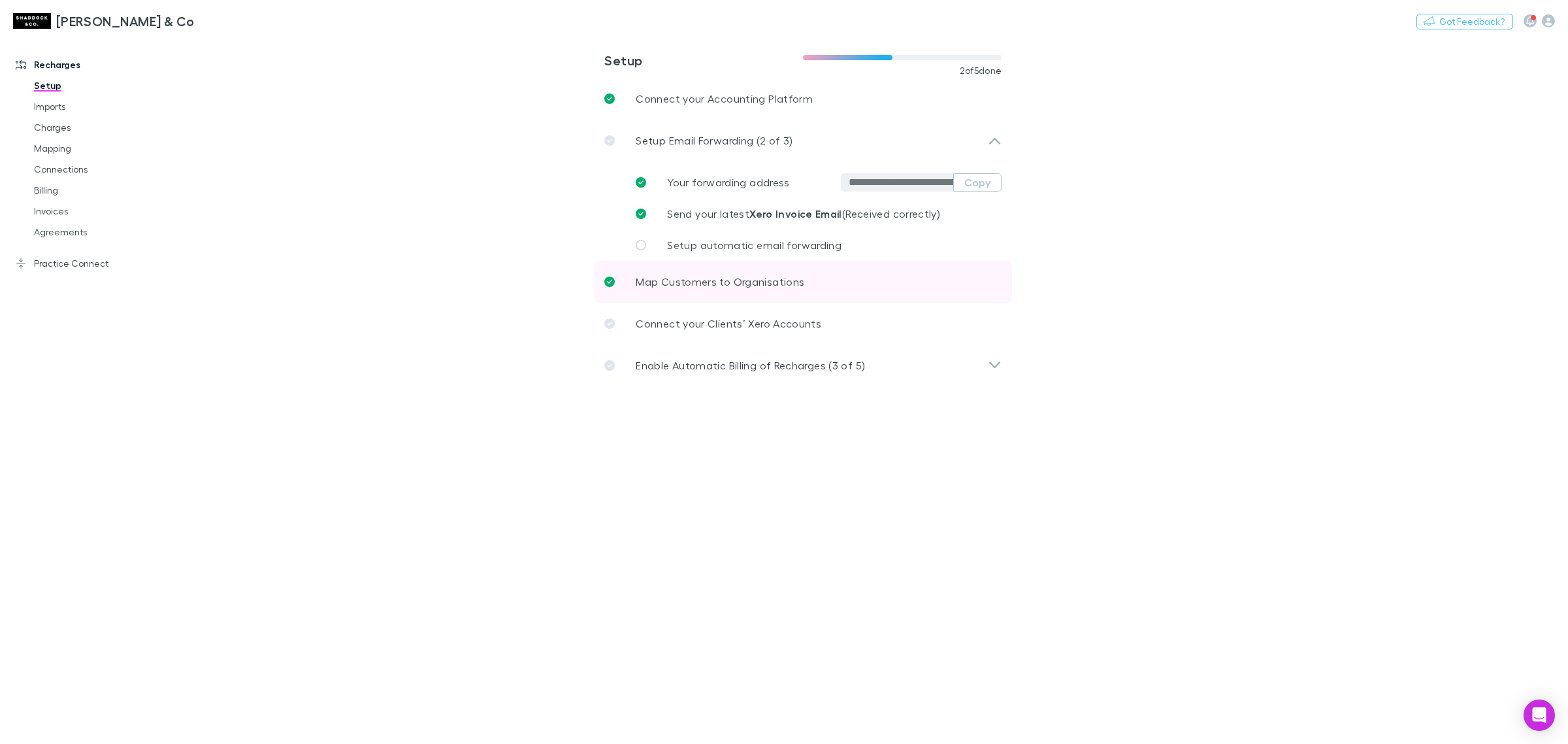
click at [742, 272] on link "Map Customers to Organisations" at bounding box center [803, 282] width 418 height 42
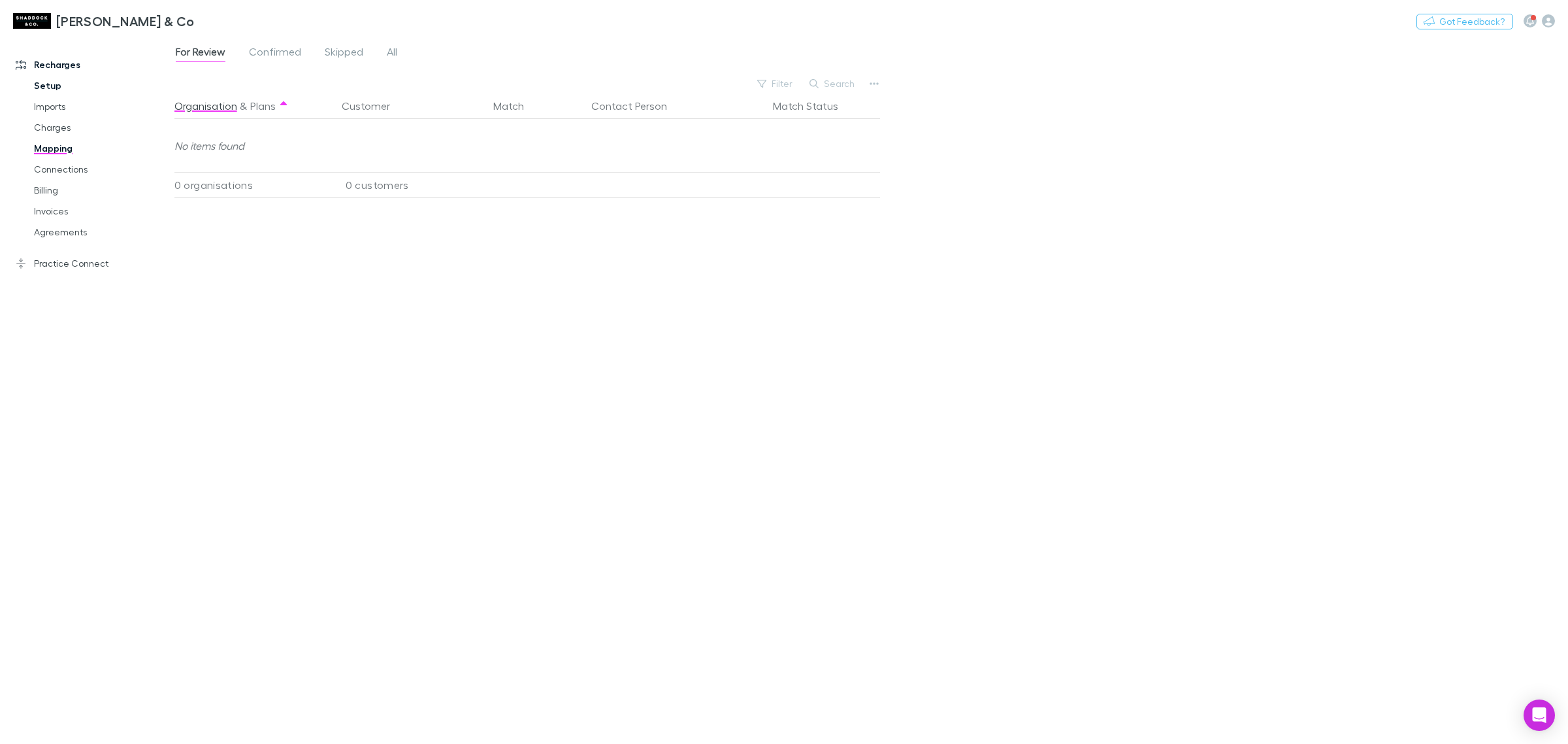
click at [47, 86] on link "Setup" at bounding box center [102, 86] width 163 height 21
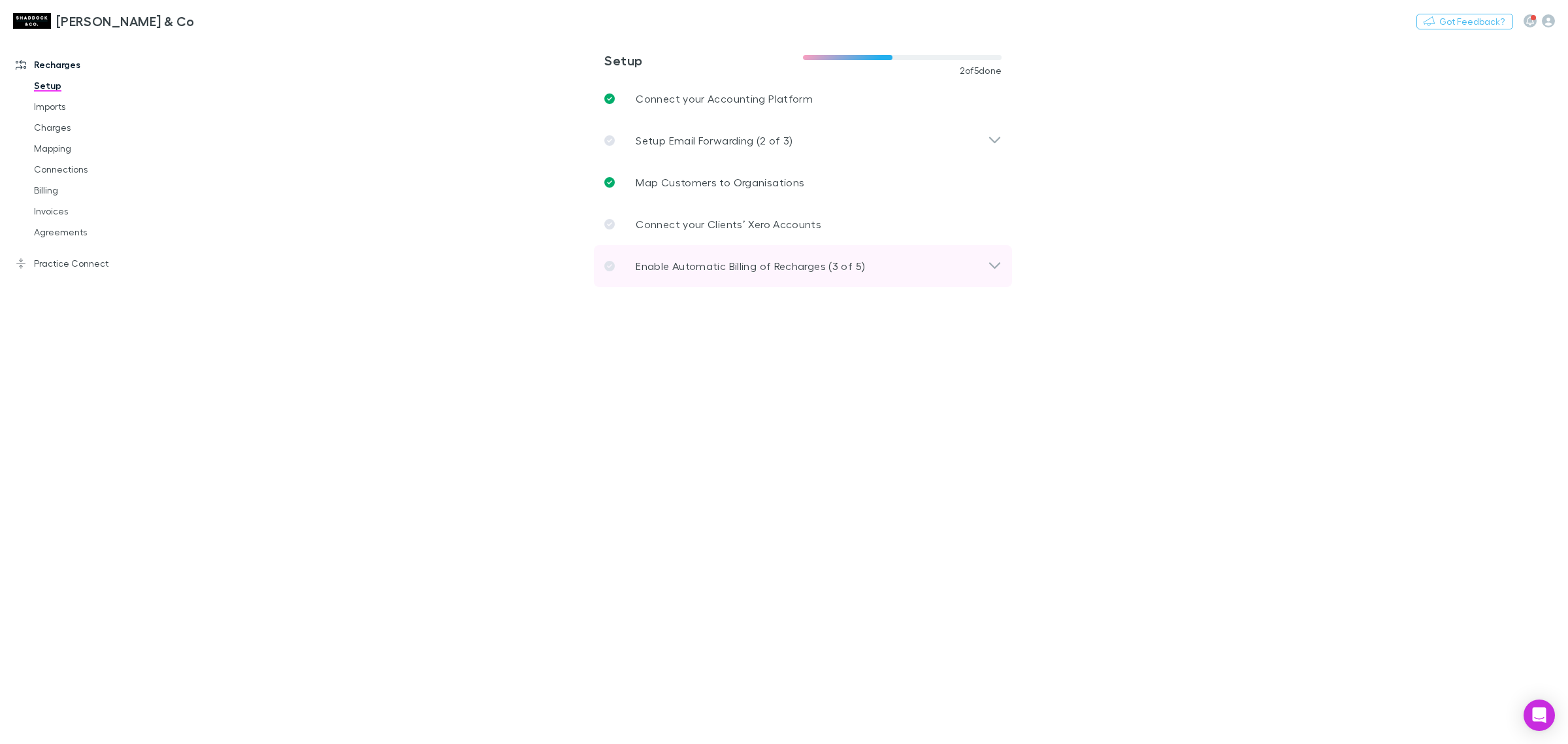
click at [727, 267] on p "Enable Automatic Billing of Recharges (3 of 5)" at bounding box center [750, 266] width 229 height 16
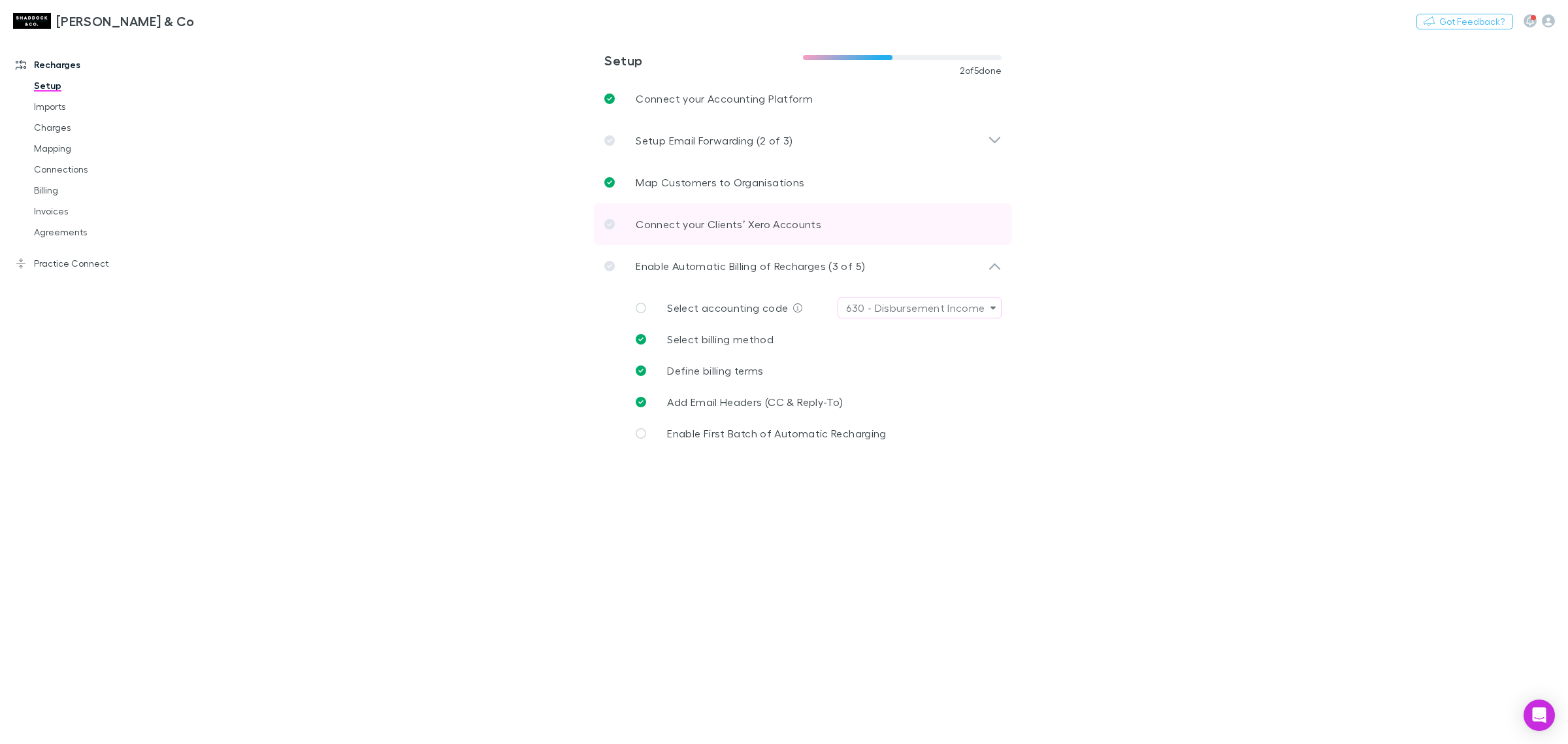
click at [727, 229] on p "Connect your Clients’ Xero Accounts" at bounding box center [728, 224] width 186 height 16
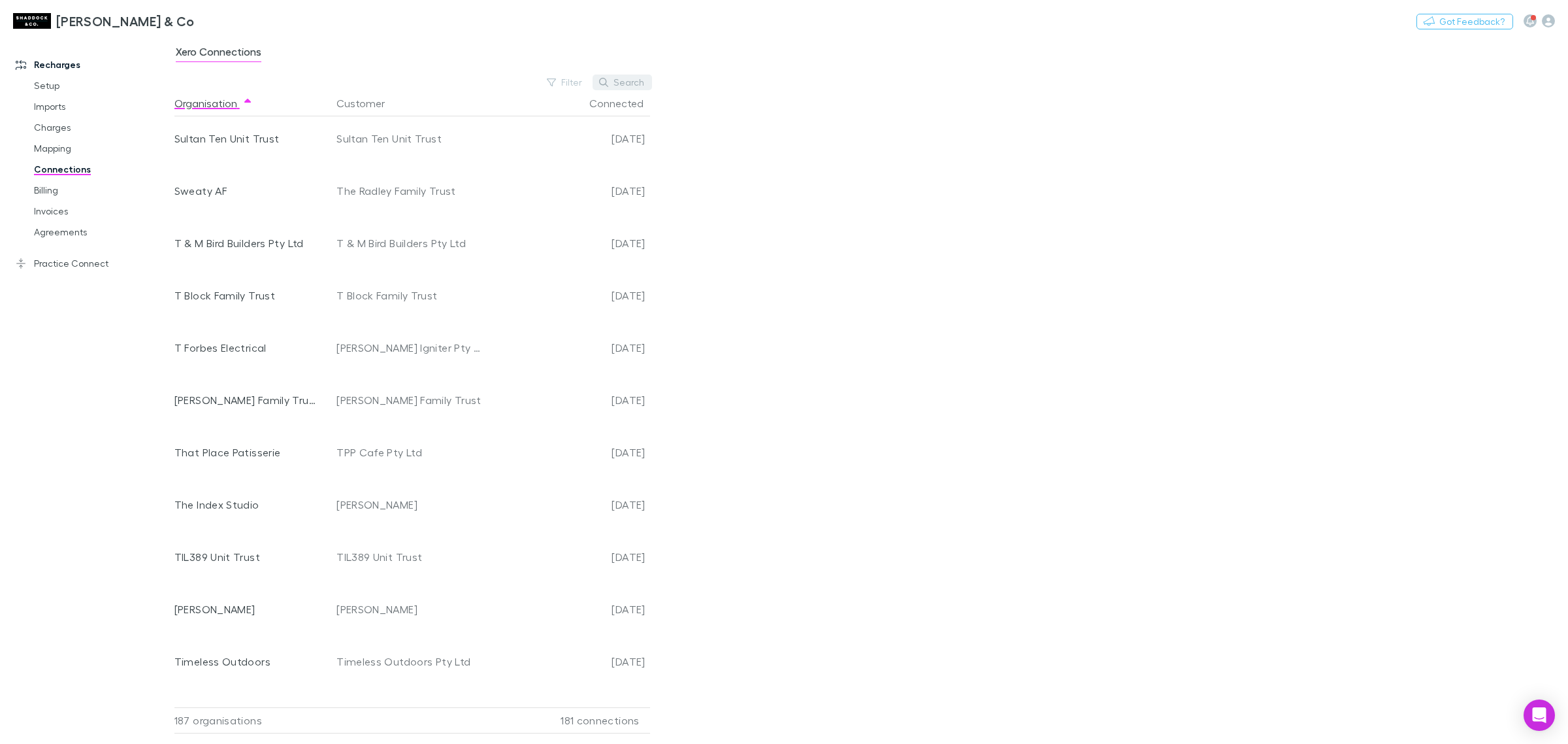
scroll to position [8616, 0]
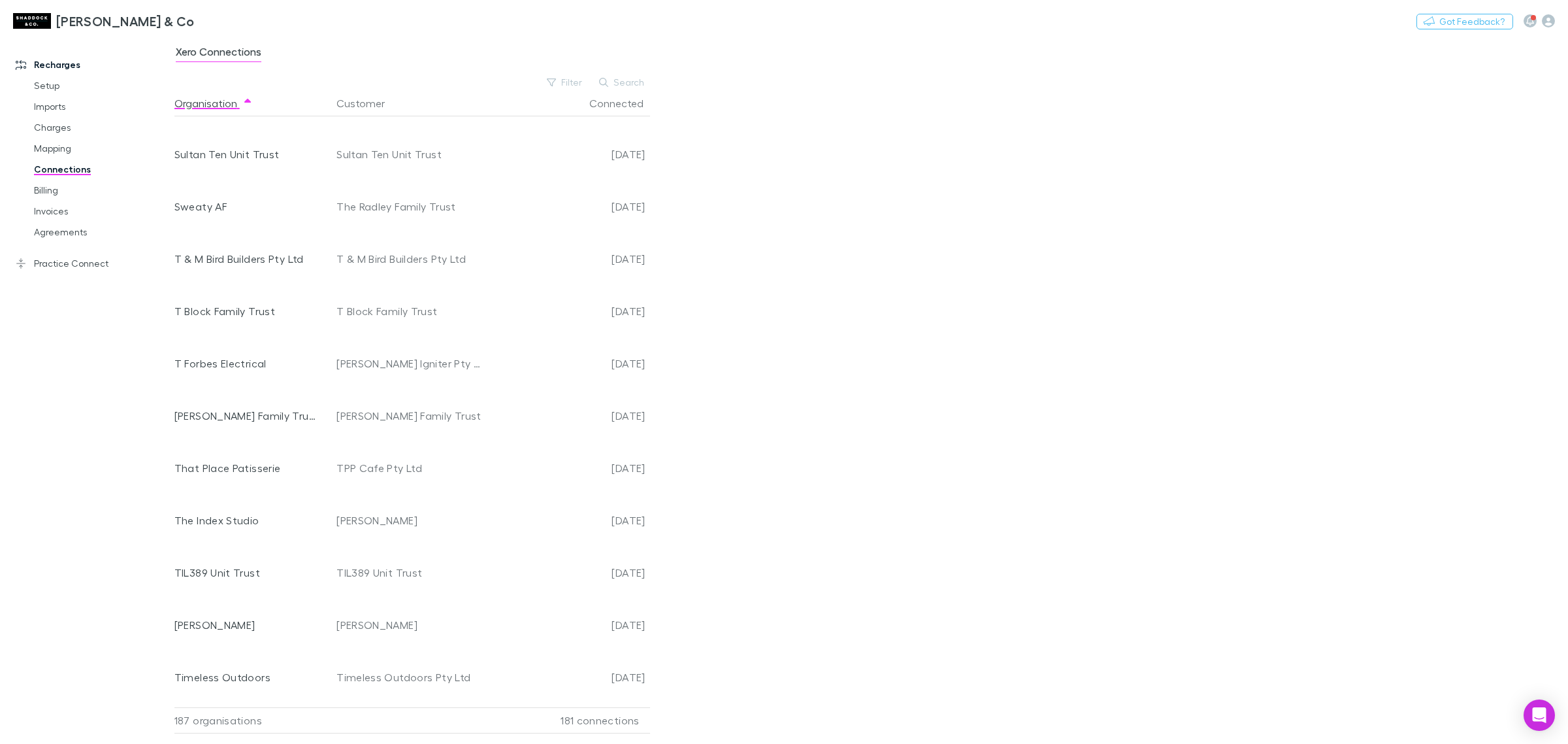
click at [621, 73] on div "Xero Connections Filter Search Organisation Customer Connected A & A [PERSON_NA…" at bounding box center [871, 390] width 1394 height 707
drag, startPoint x: 620, startPoint y: 75, endPoint x: 626, endPoint y: 83, distance: 10.0
click at [621, 79] on button "Search" at bounding box center [622, 82] width 59 height 16
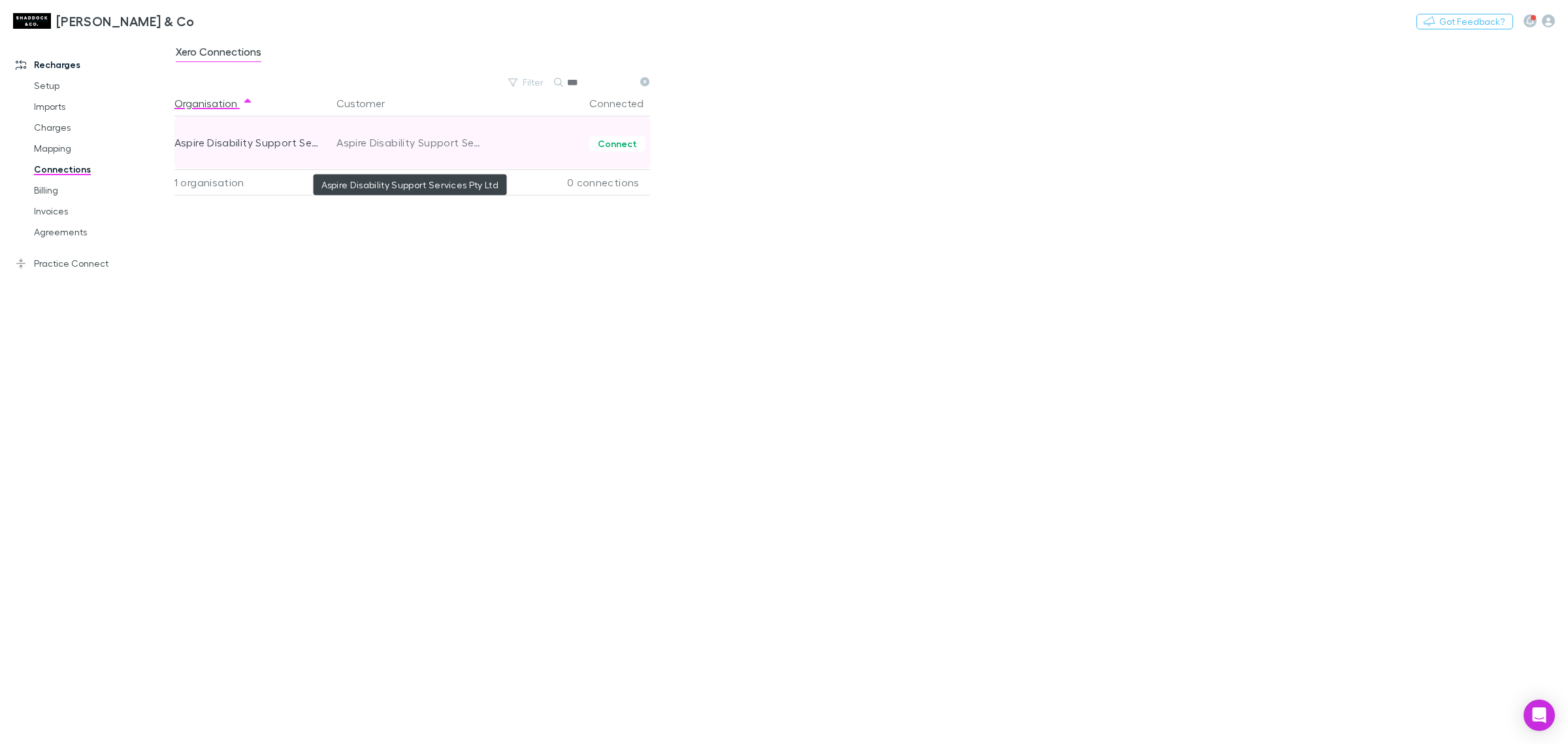
type input "***"
click at [469, 135] on div "Aspire Disability Support Services Pty Ltd" at bounding box center [410, 143] width 147 height 53
click at [463, 142] on div "Aspire Disability Support Services Pty Ltd" at bounding box center [410, 143] width 147 height 53
click at [600, 144] on button "Connect" at bounding box center [618, 144] width 56 height 16
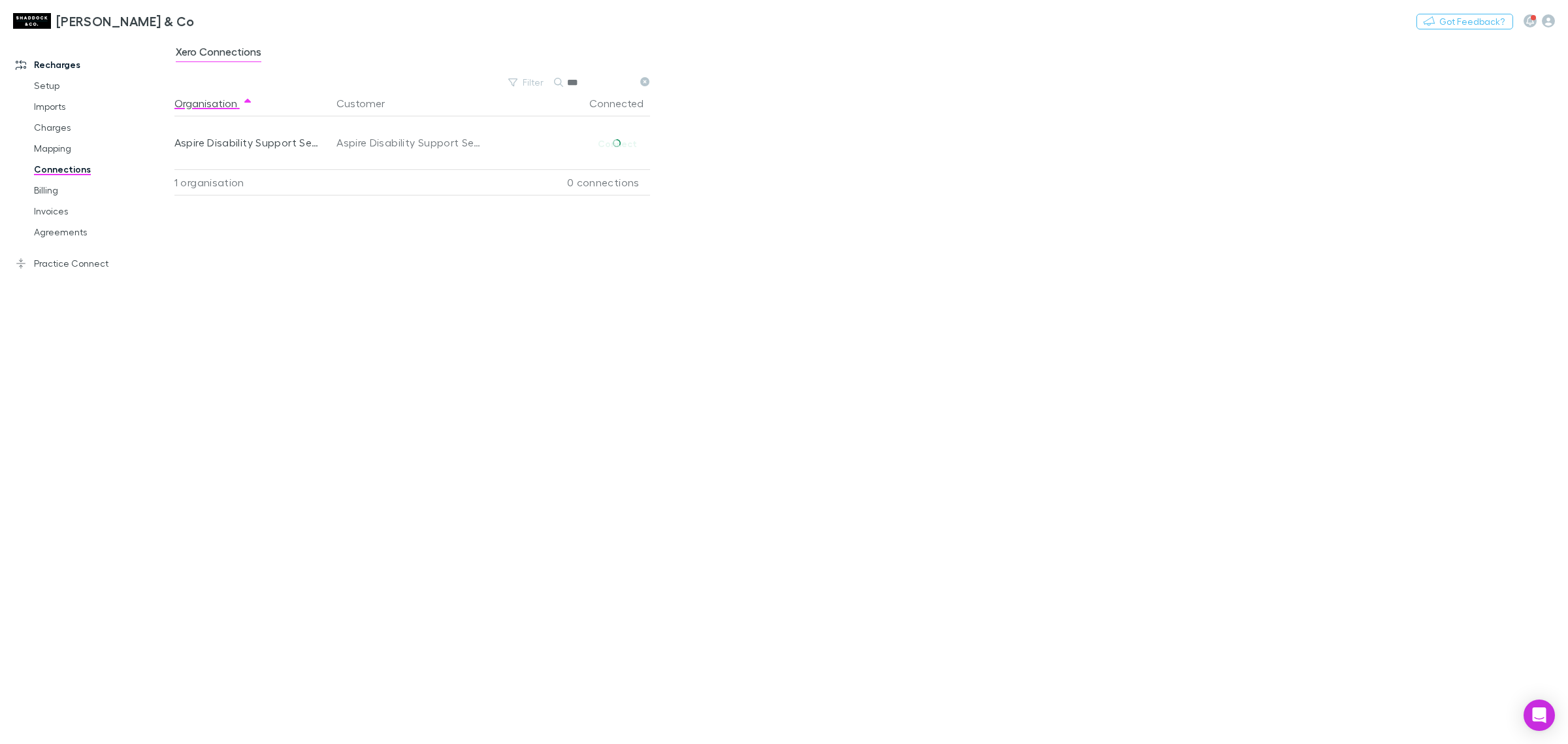
click at [693, 177] on div "Xero Connections Filter Search *** Organisation Customer Connected Aspire Disab…" at bounding box center [871, 390] width 1394 height 707
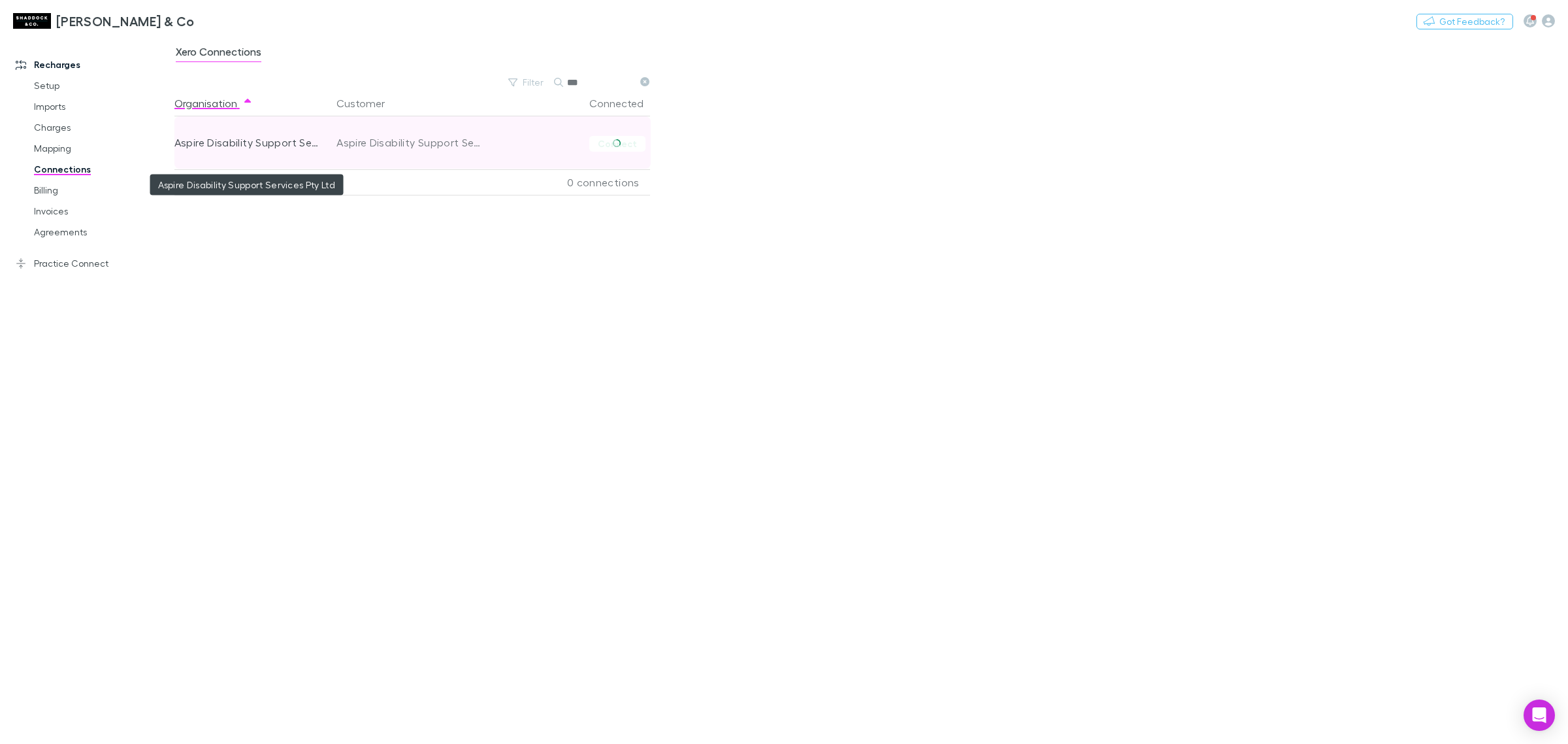
click at [242, 135] on div "Aspire Disability Support Services Pty Ltd" at bounding box center [246, 143] width 144 height 53
click at [235, 143] on div "Aspire Disability Support Services Pty Ltd" at bounding box center [246, 143] width 144 height 53
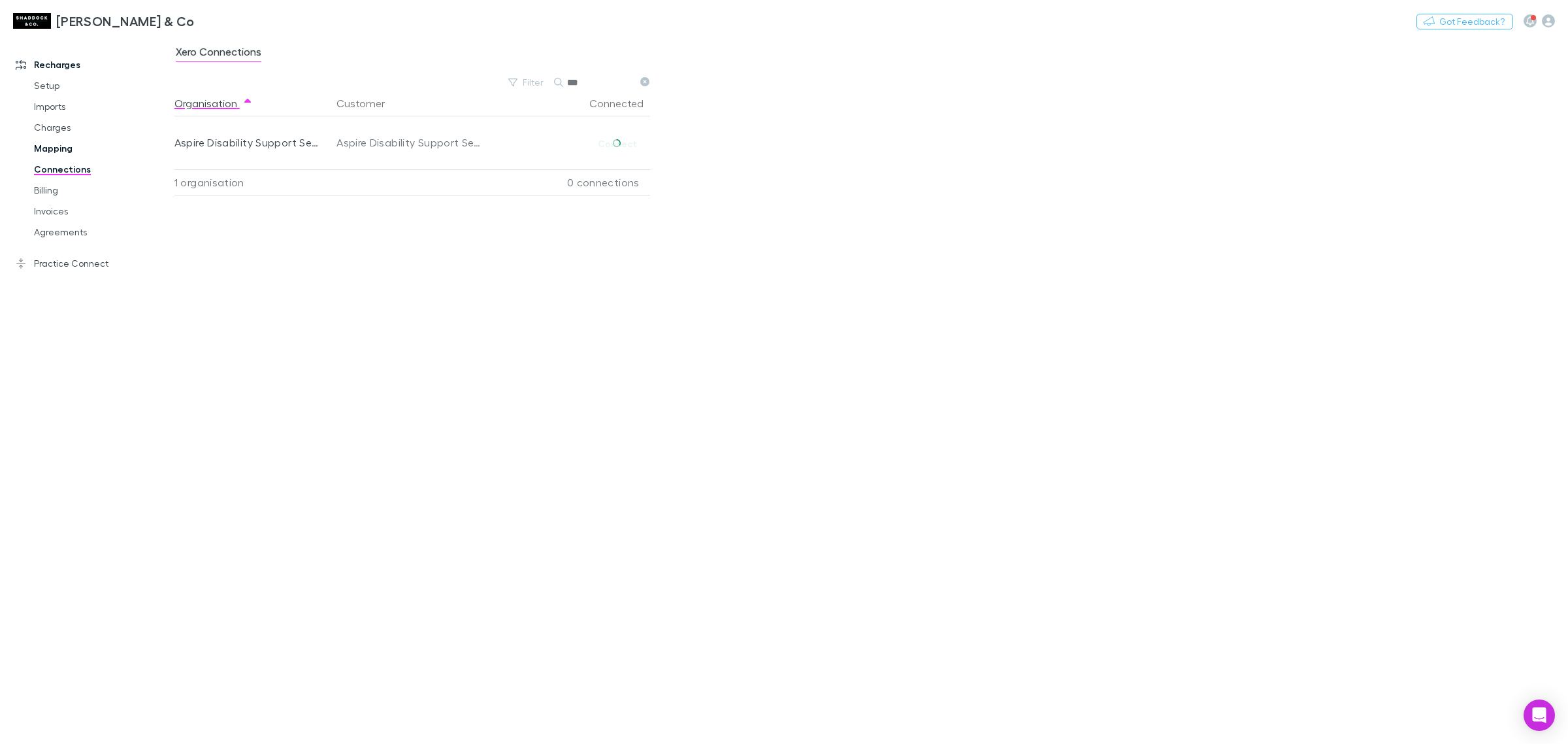
click at [82, 156] on link "Mapping" at bounding box center [102, 149] width 163 height 21
click at [85, 165] on link "Connections" at bounding box center [102, 169] width 163 height 21
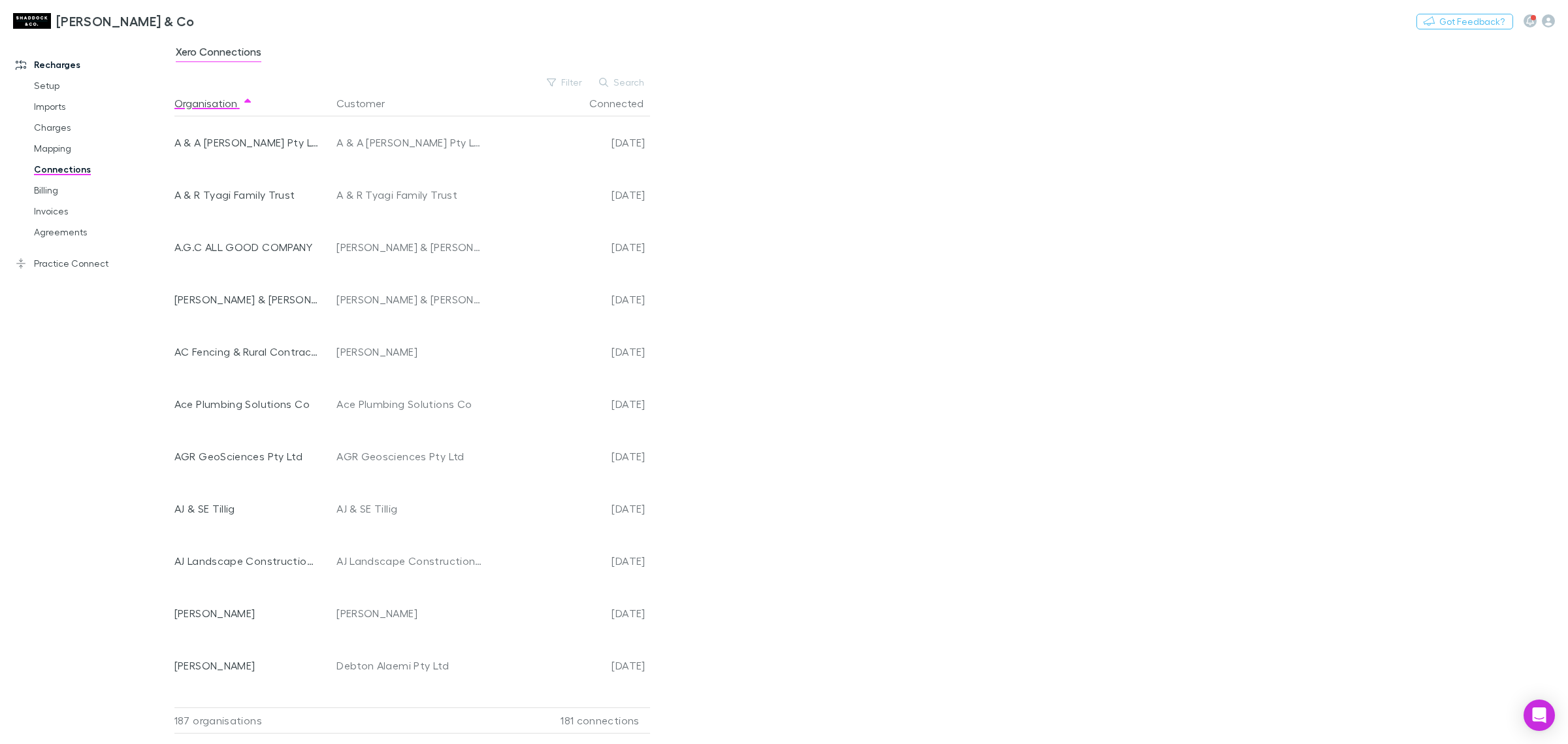
click at [249, 56] on span "Xero Connections" at bounding box center [219, 53] width 86 height 17
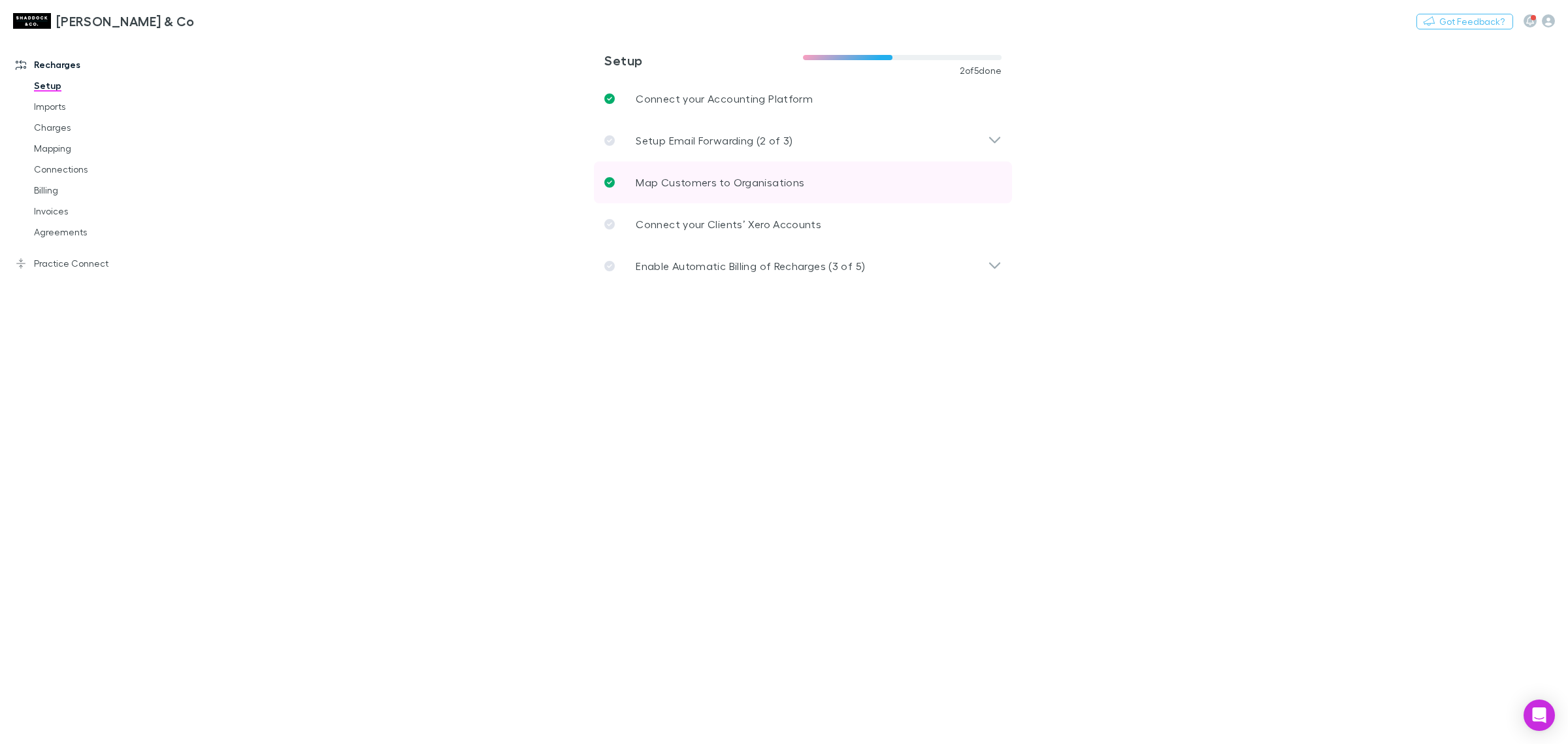
click at [805, 188] on link "Map Customers to Organisations" at bounding box center [803, 183] width 418 height 42
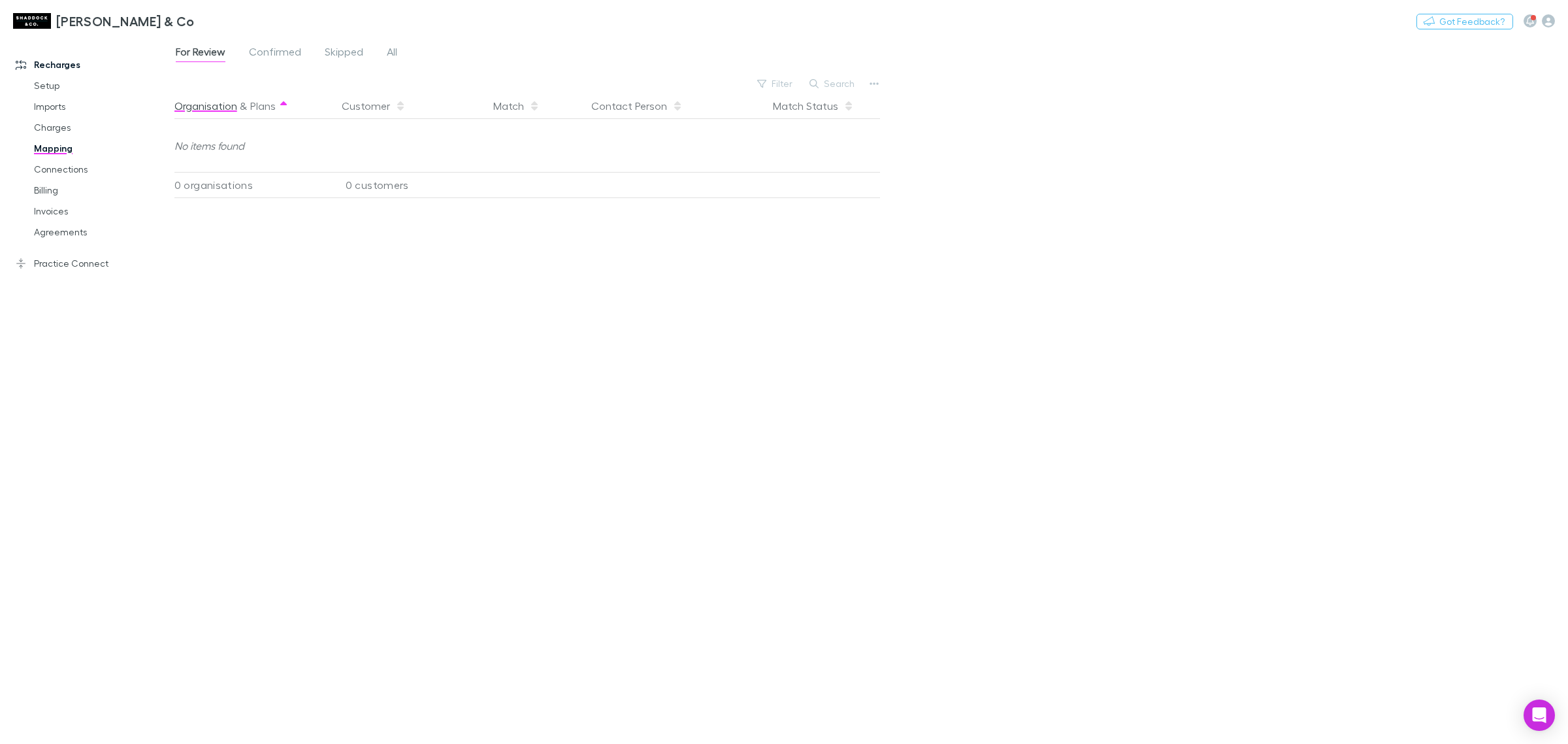
click at [243, 111] on div "Organisation & Plans" at bounding box center [250, 106] width 152 height 26
click at [247, 108] on div "Organisation & Plans" at bounding box center [250, 106] width 152 height 26
click at [295, 56] on span "Confirmed" at bounding box center [275, 53] width 53 height 17
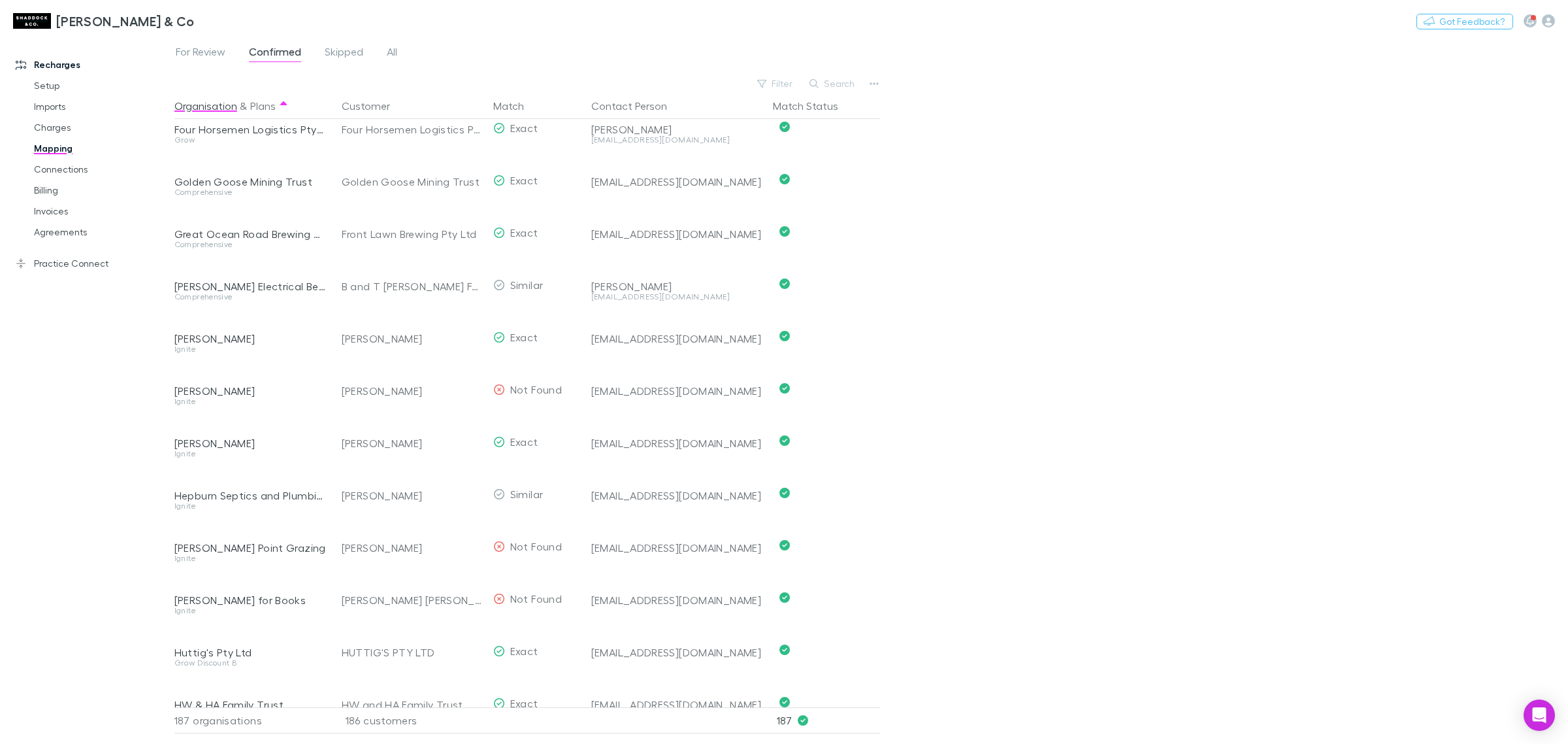
scroll to position [3510, 0]
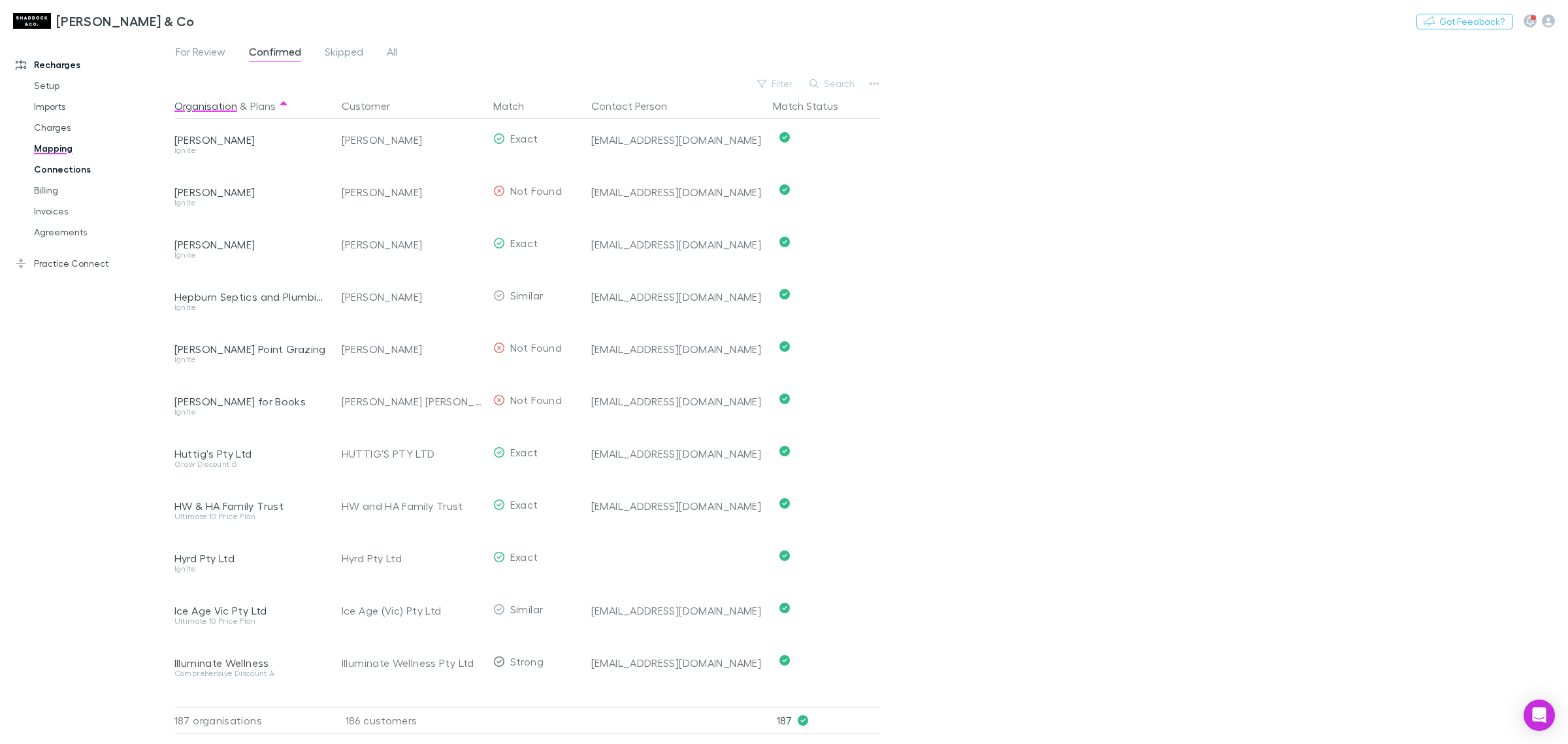
click at [93, 170] on link "Connections" at bounding box center [102, 169] width 163 height 21
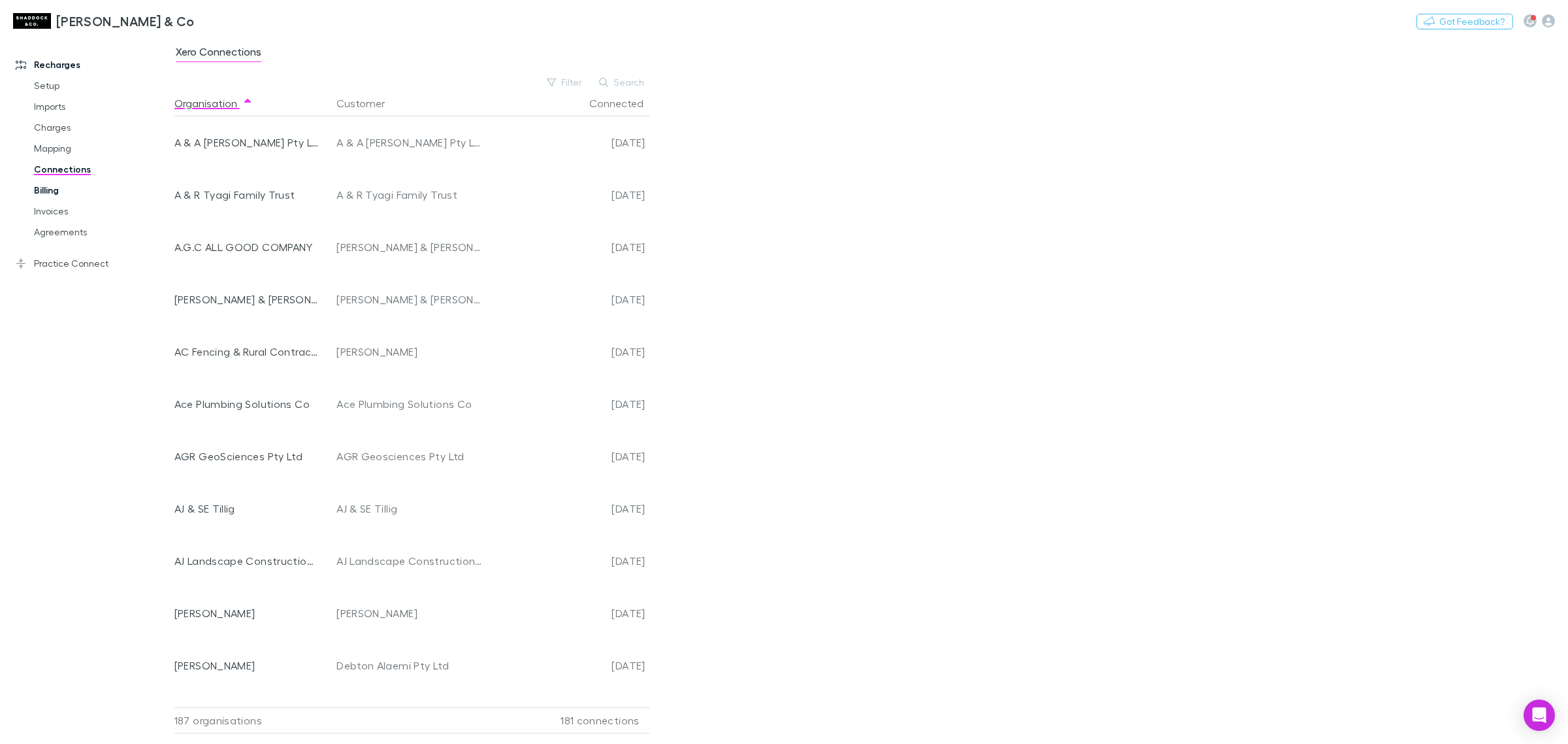
click at [83, 190] on link "Billing" at bounding box center [102, 190] width 163 height 21
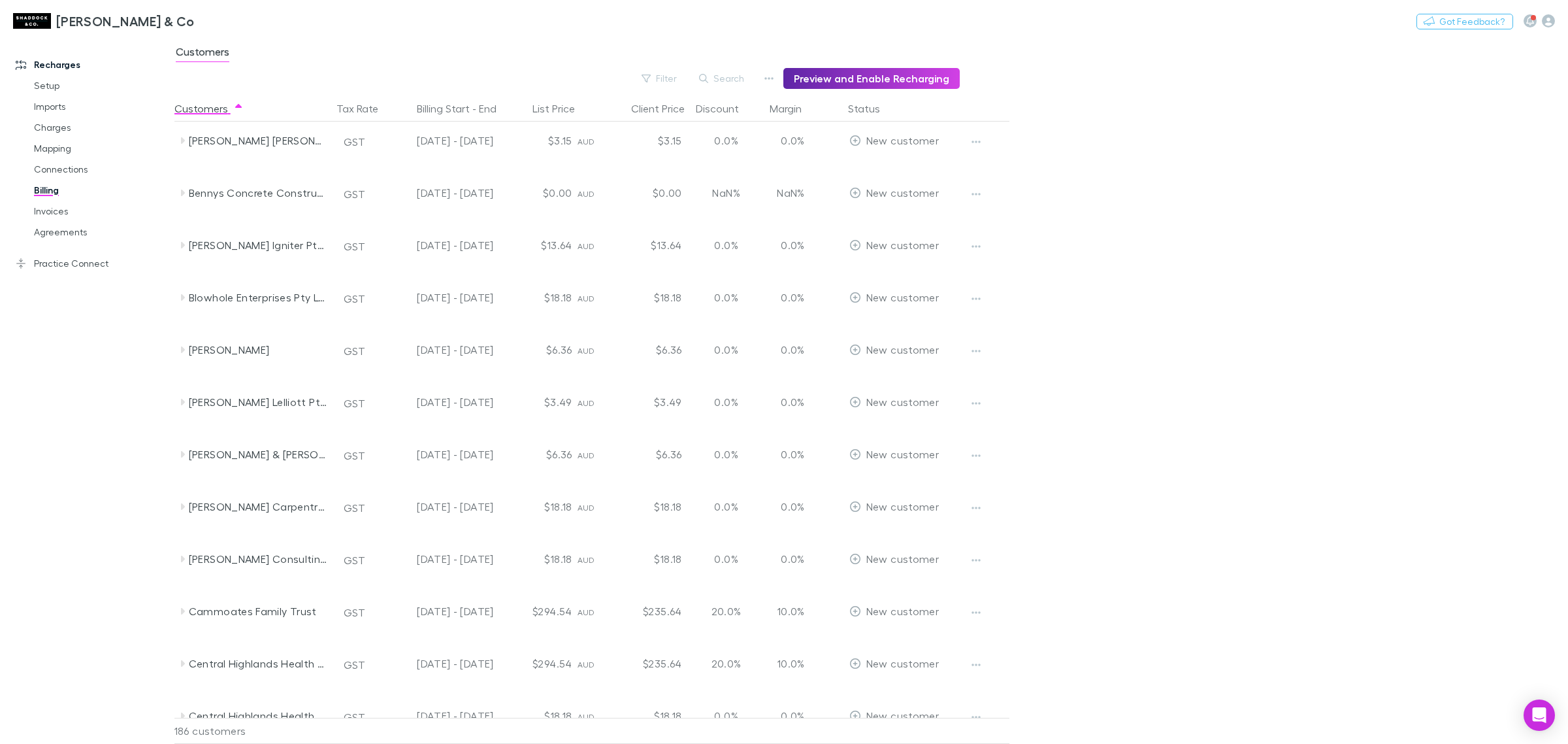
scroll to position [1389, 0]
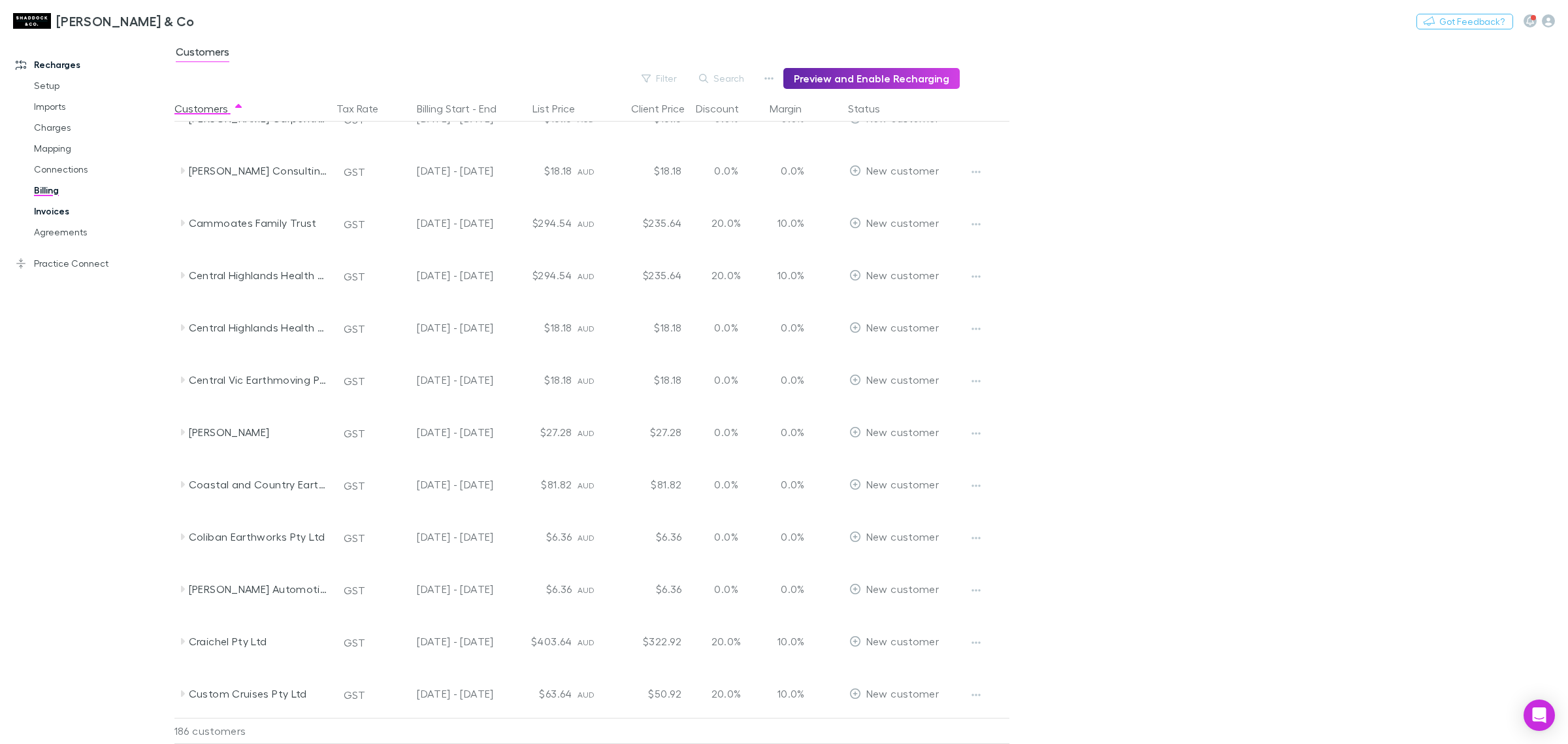
click at [47, 217] on link "Invoices" at bounding box center [102, 211] width 163 height 21
